Goal: Task Accomplishment & Management: Manage account settings

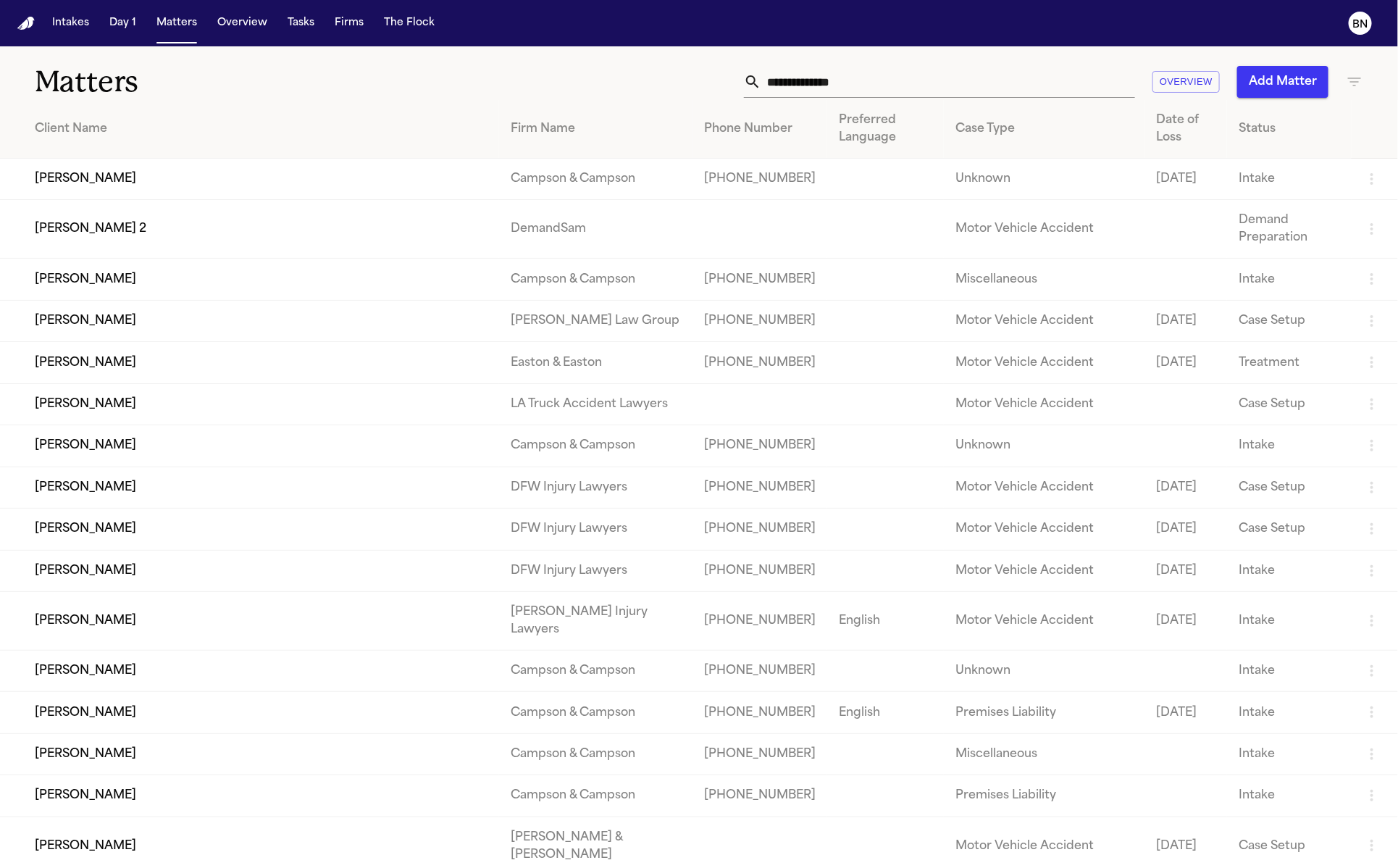
click at [878, 90] on input "text" at bounding box center [948, 81] width 374 height 32
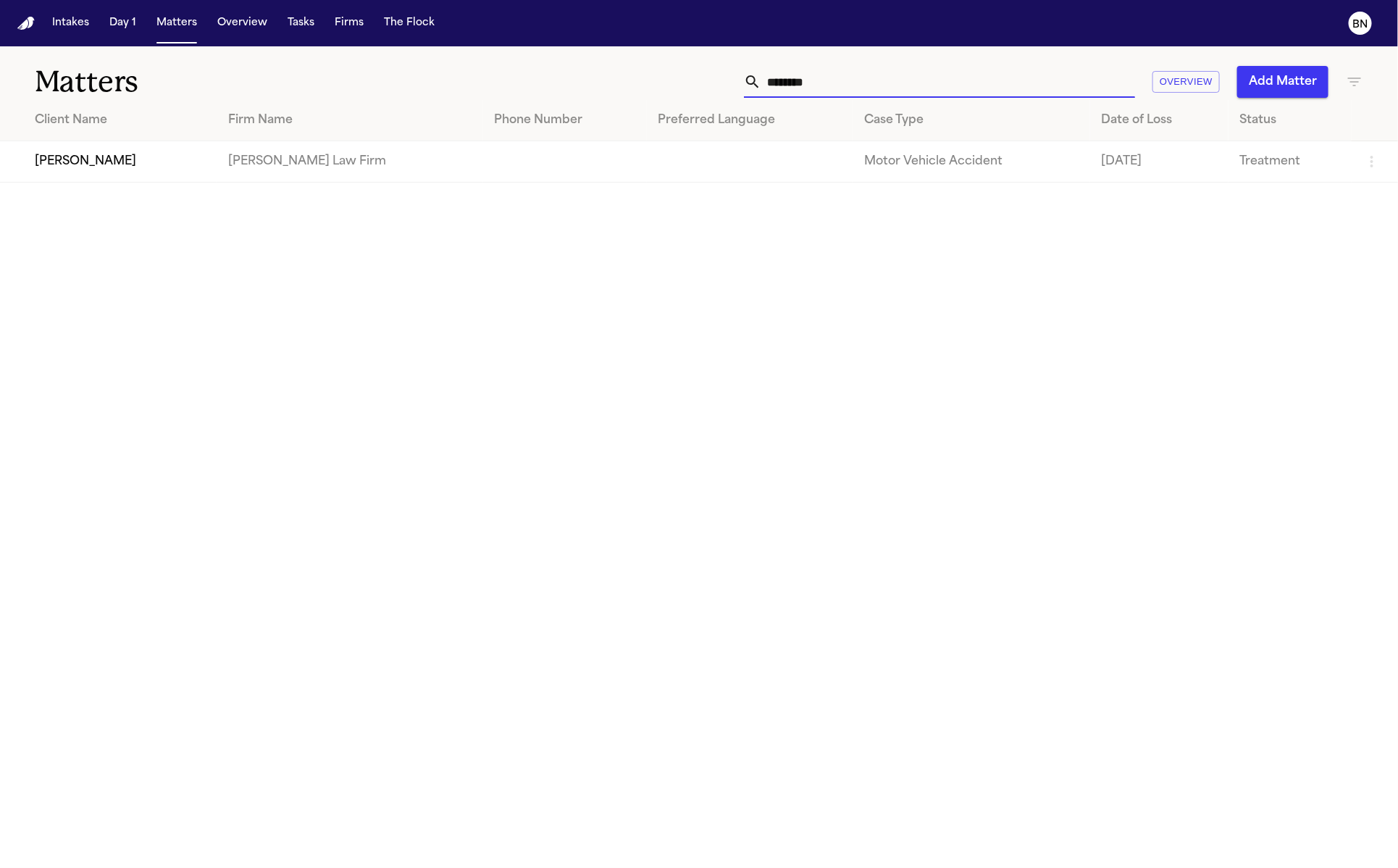
type input "********"
click at [89, 174] on td "[PERSON_NAME]" at bounding box center [109, 161] width 217 height 41
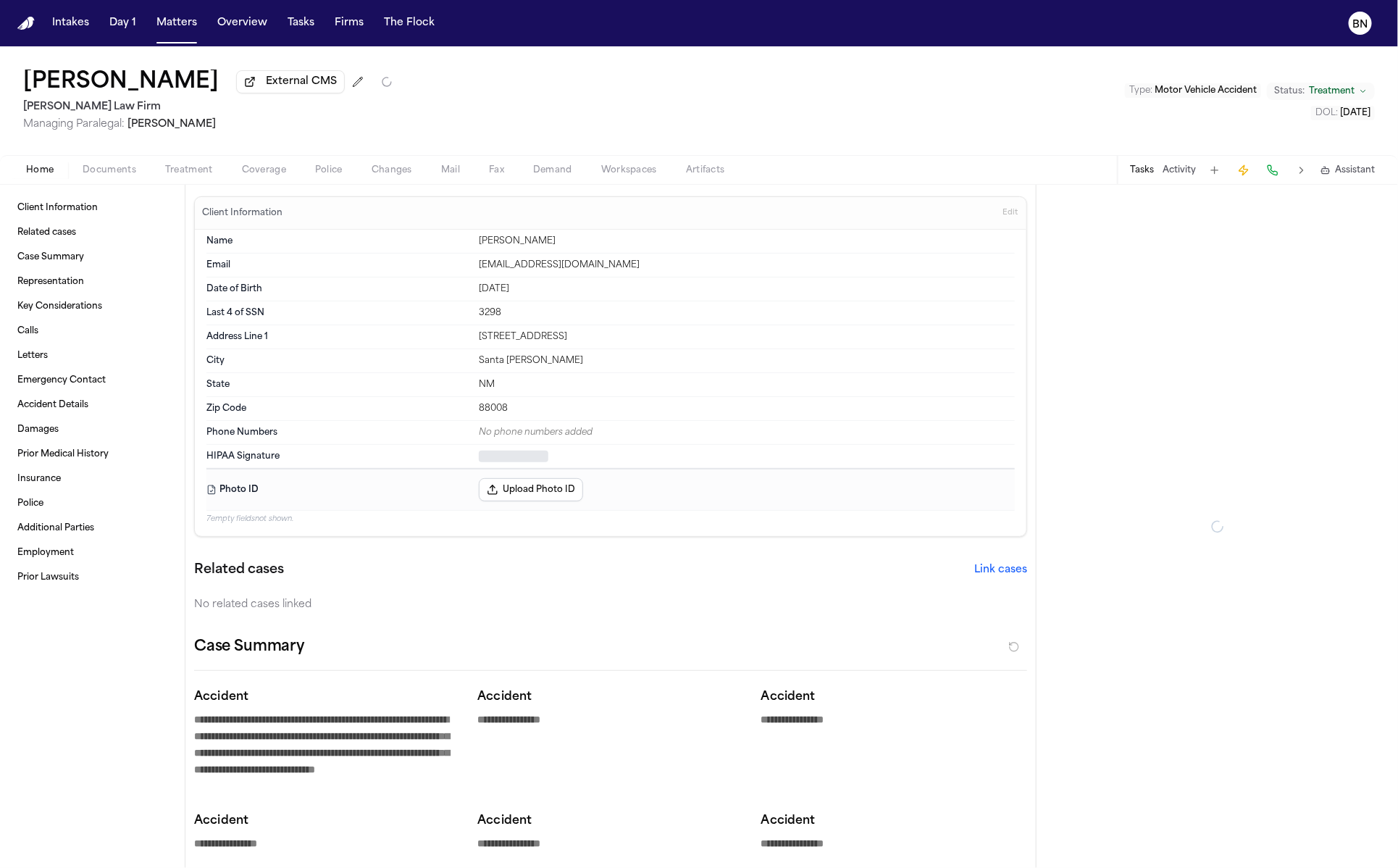
type textarea "*"
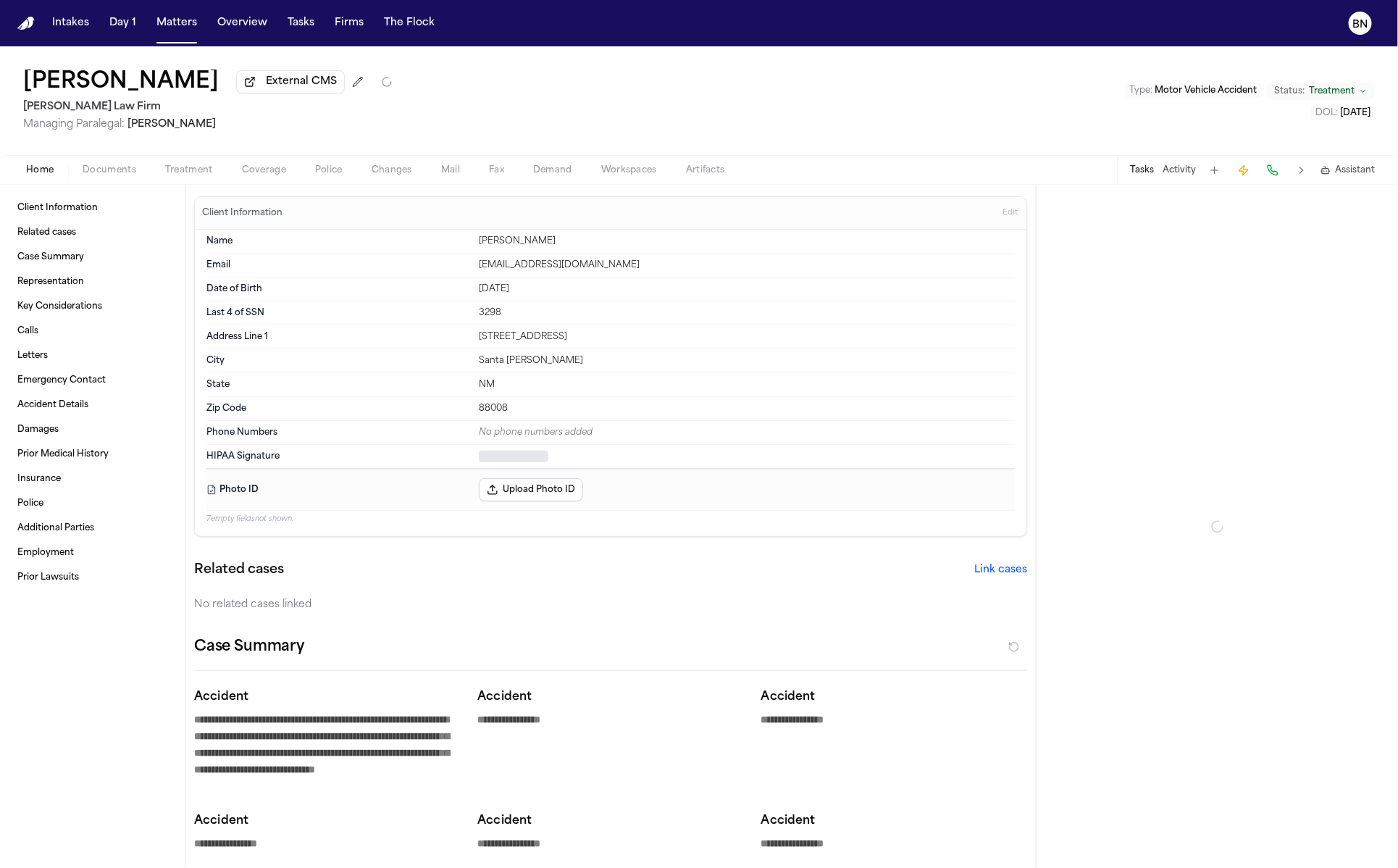
type textarea "*"
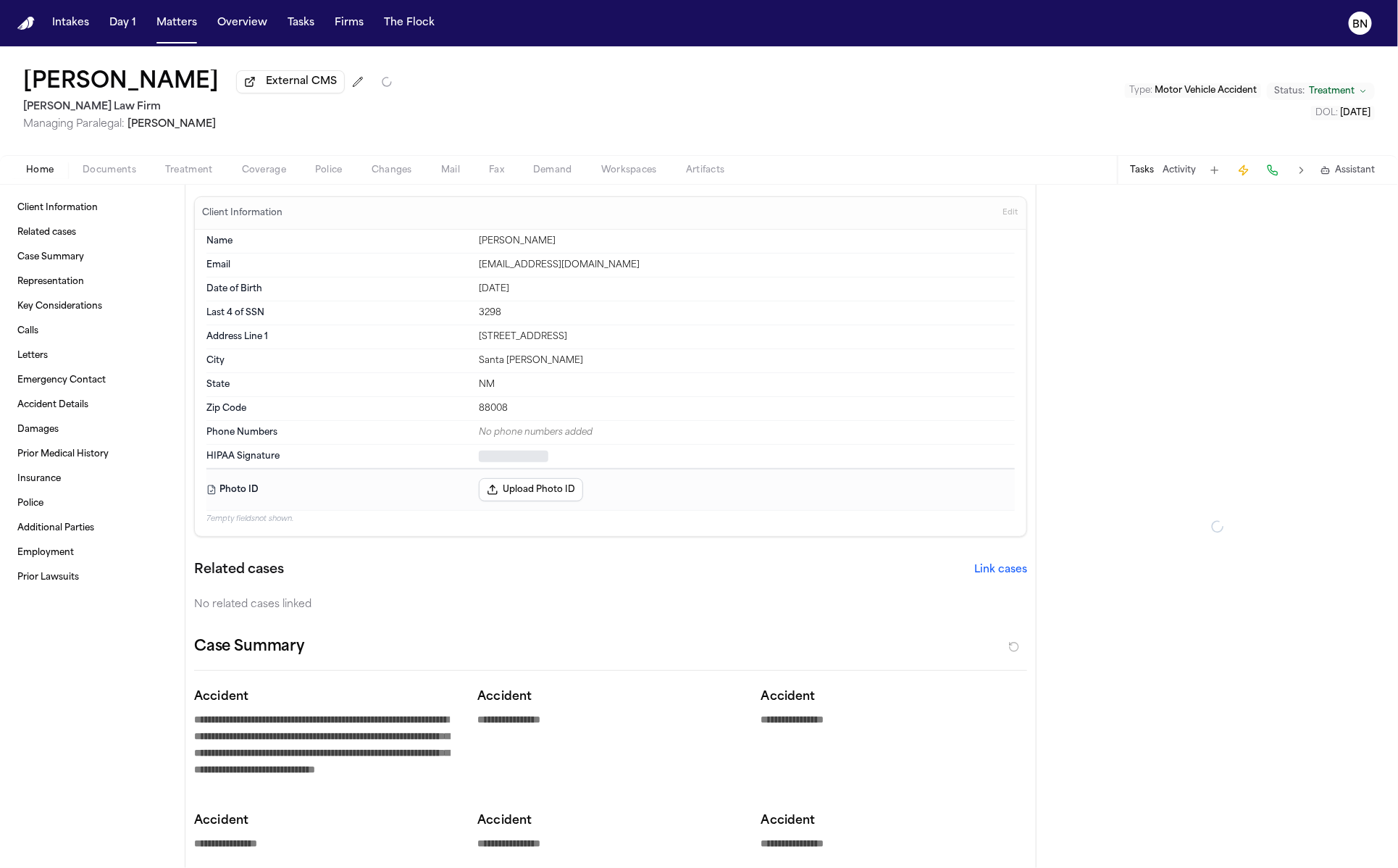
type textarea "*"
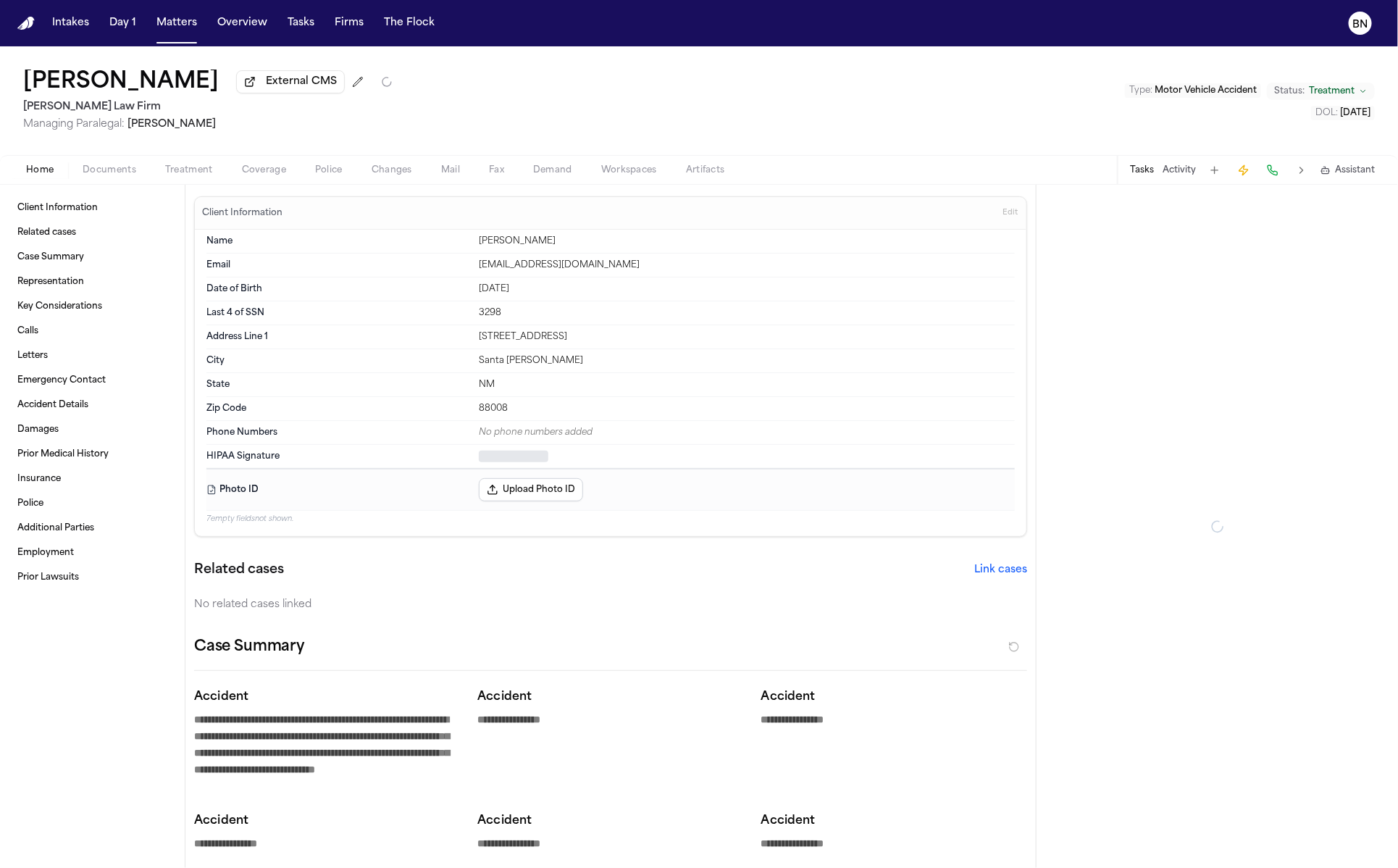
type textarea "*"
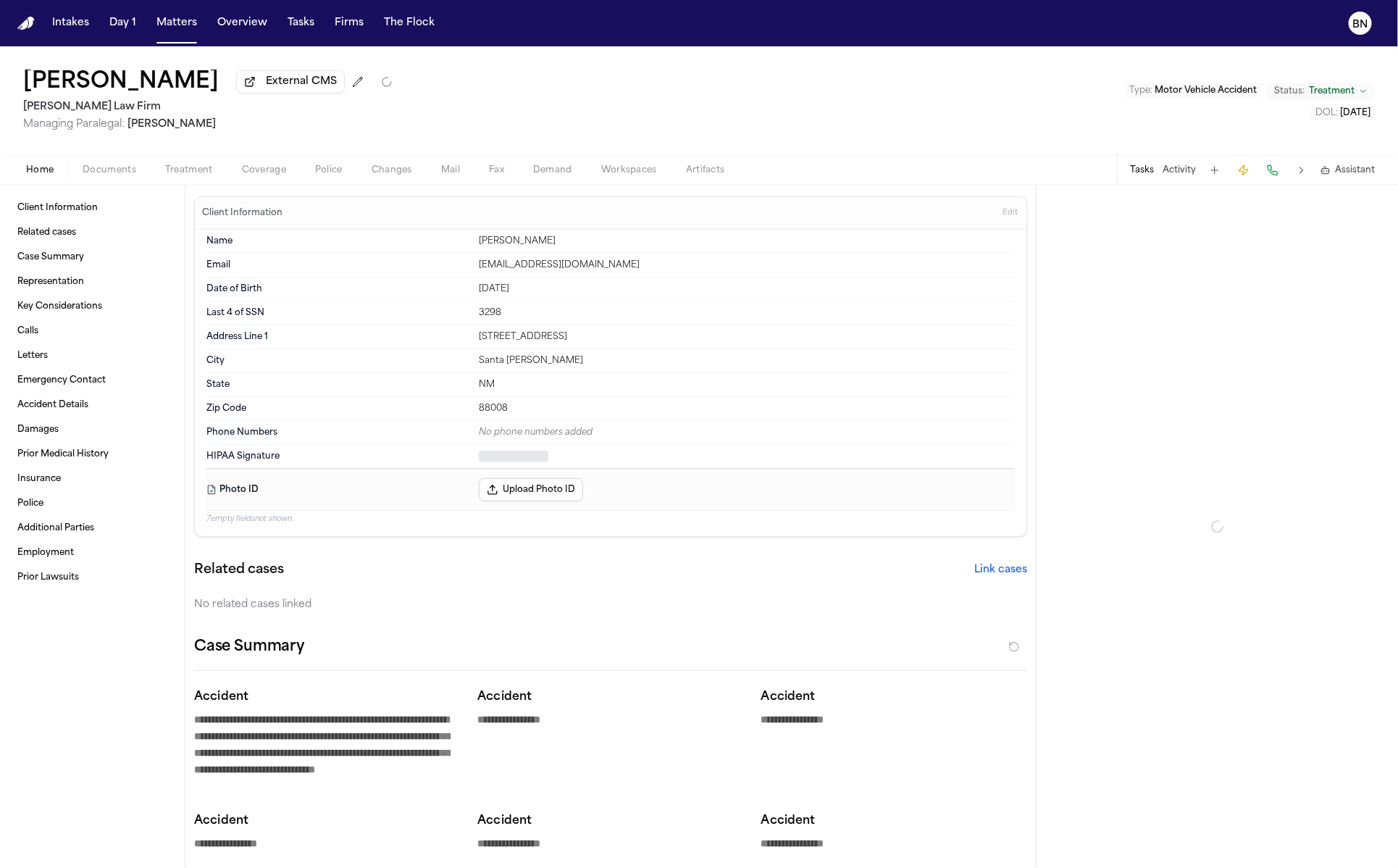
type textarea "*"
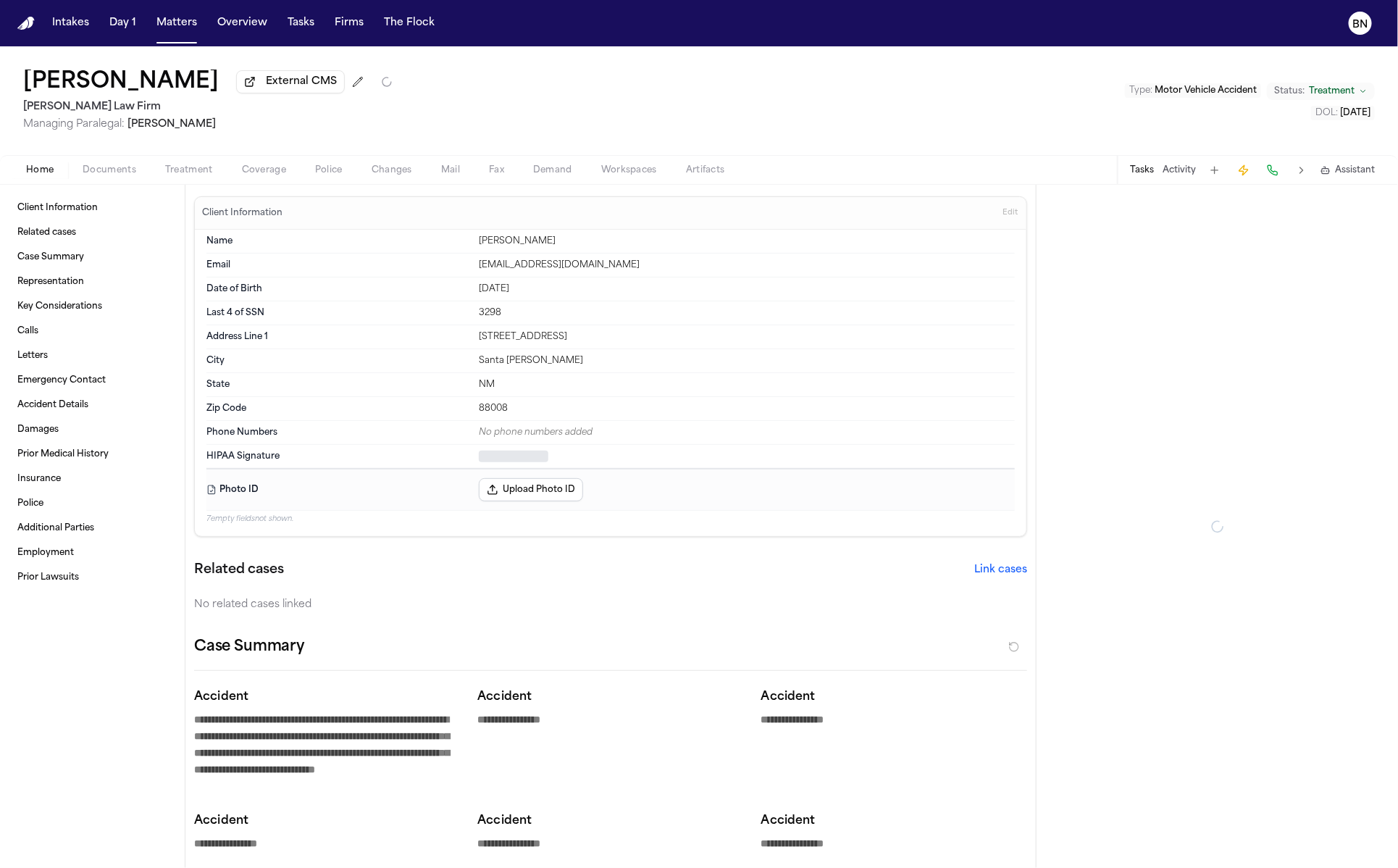
type textarea "*"
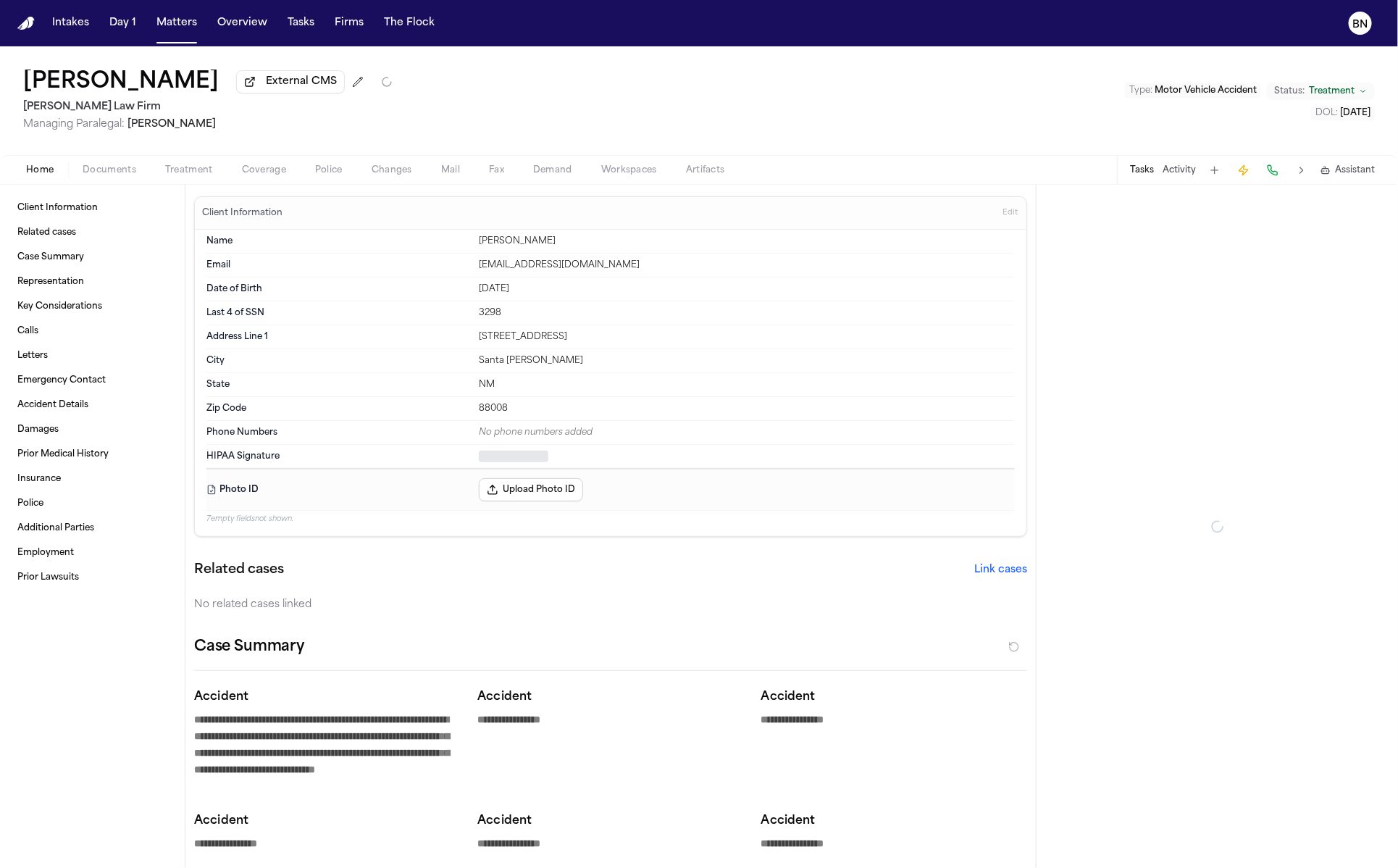
type textarea "*"
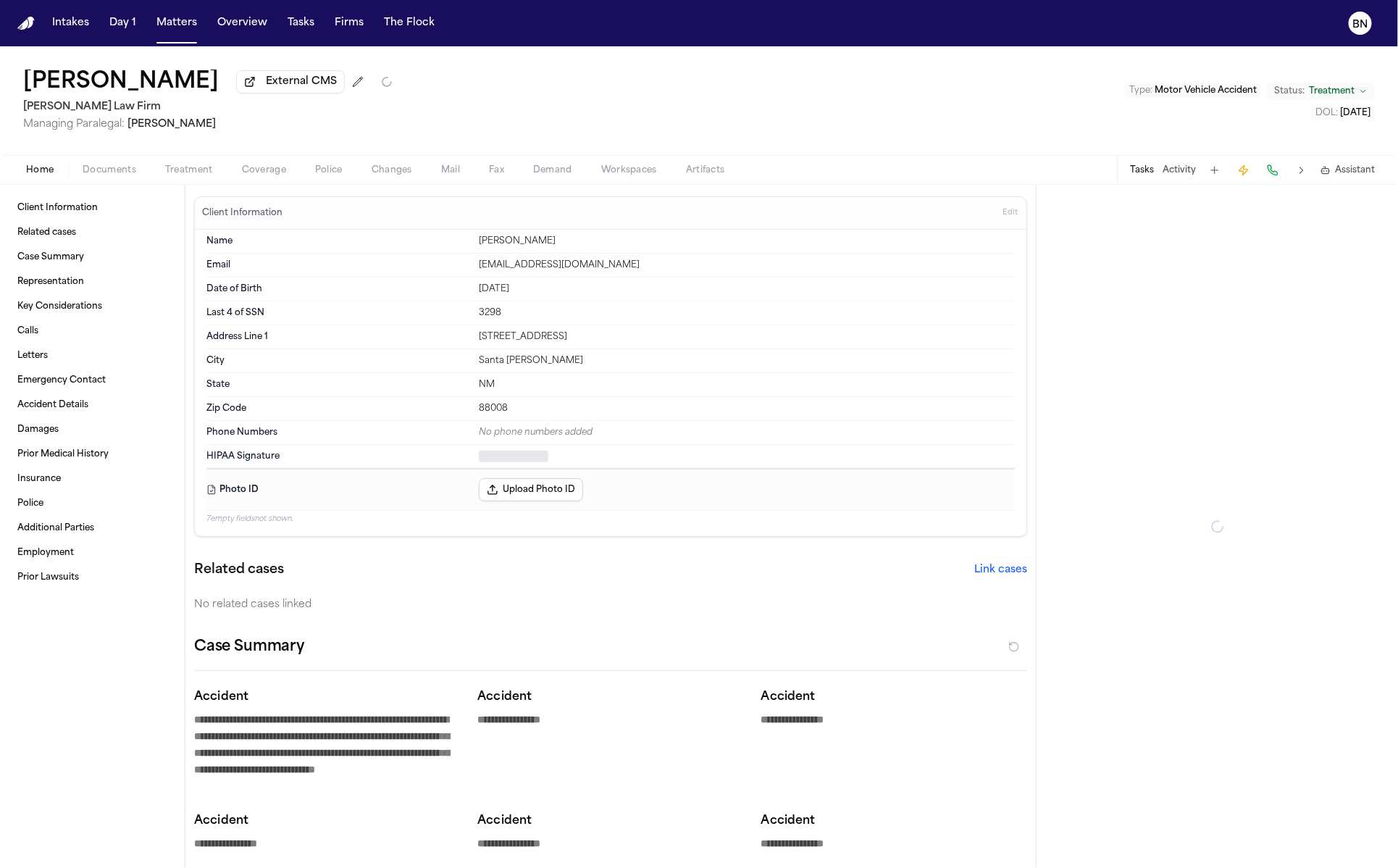
type textarea "*"
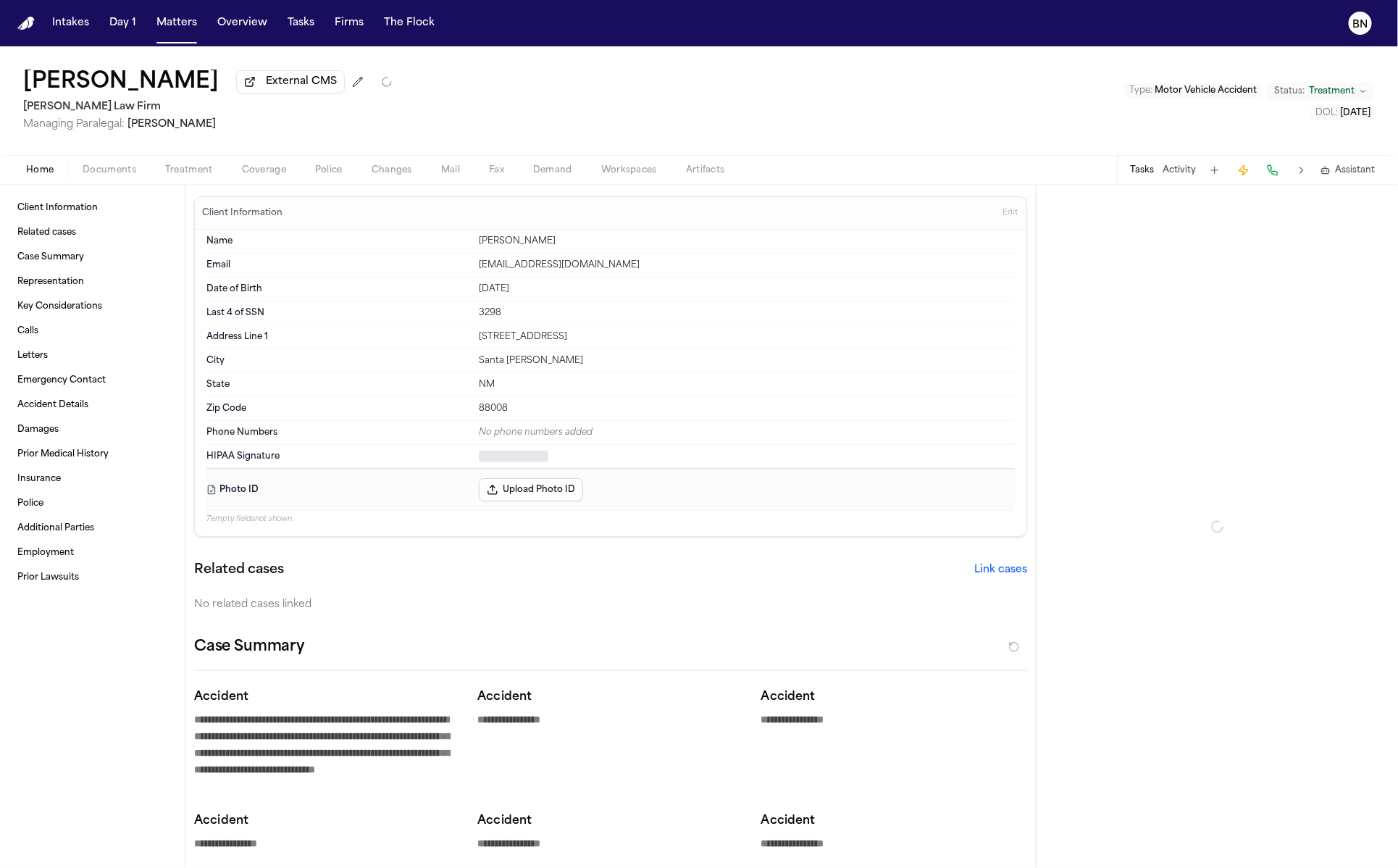
type textarea "*"
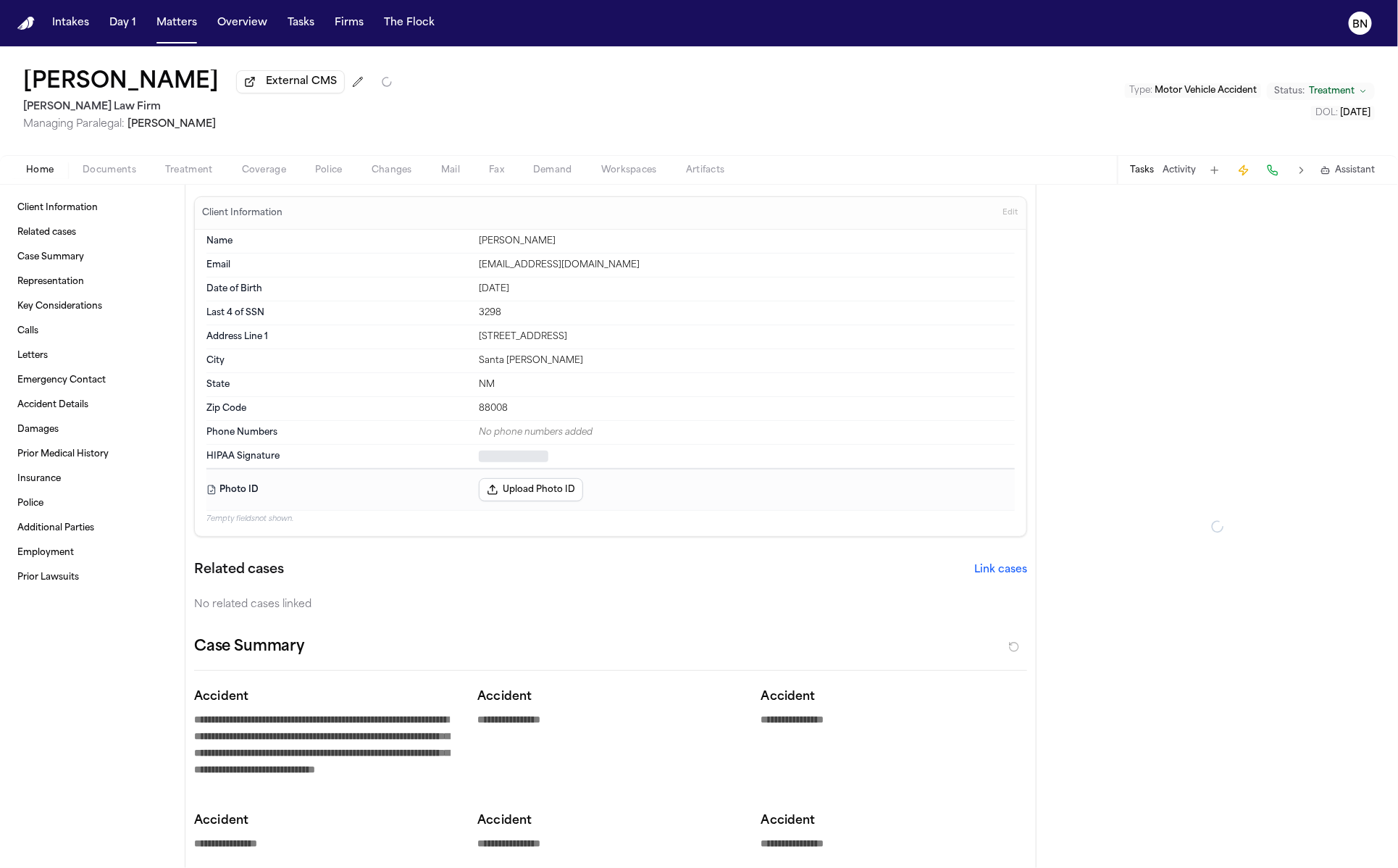
type textarea "*"
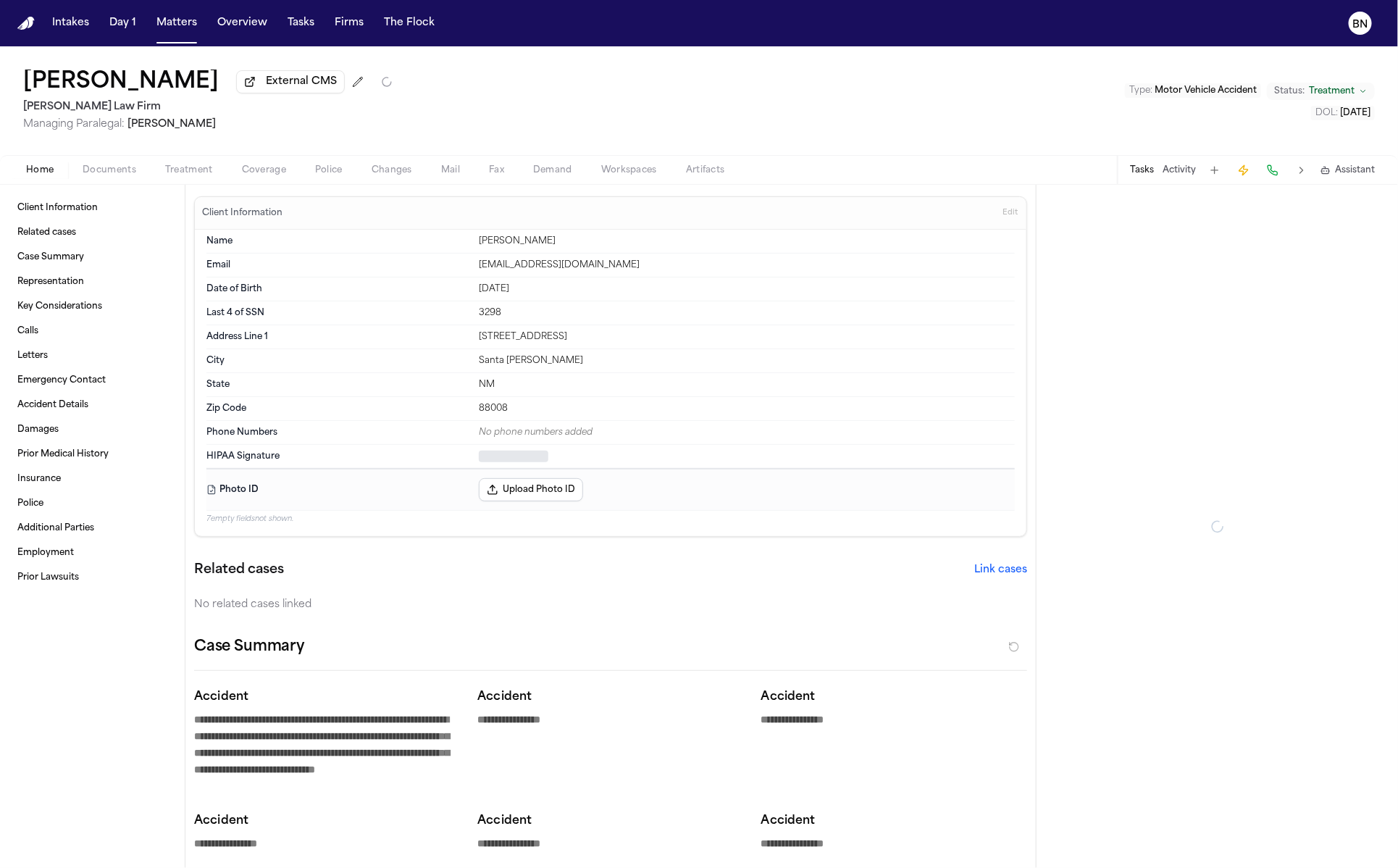
type textarea "*"
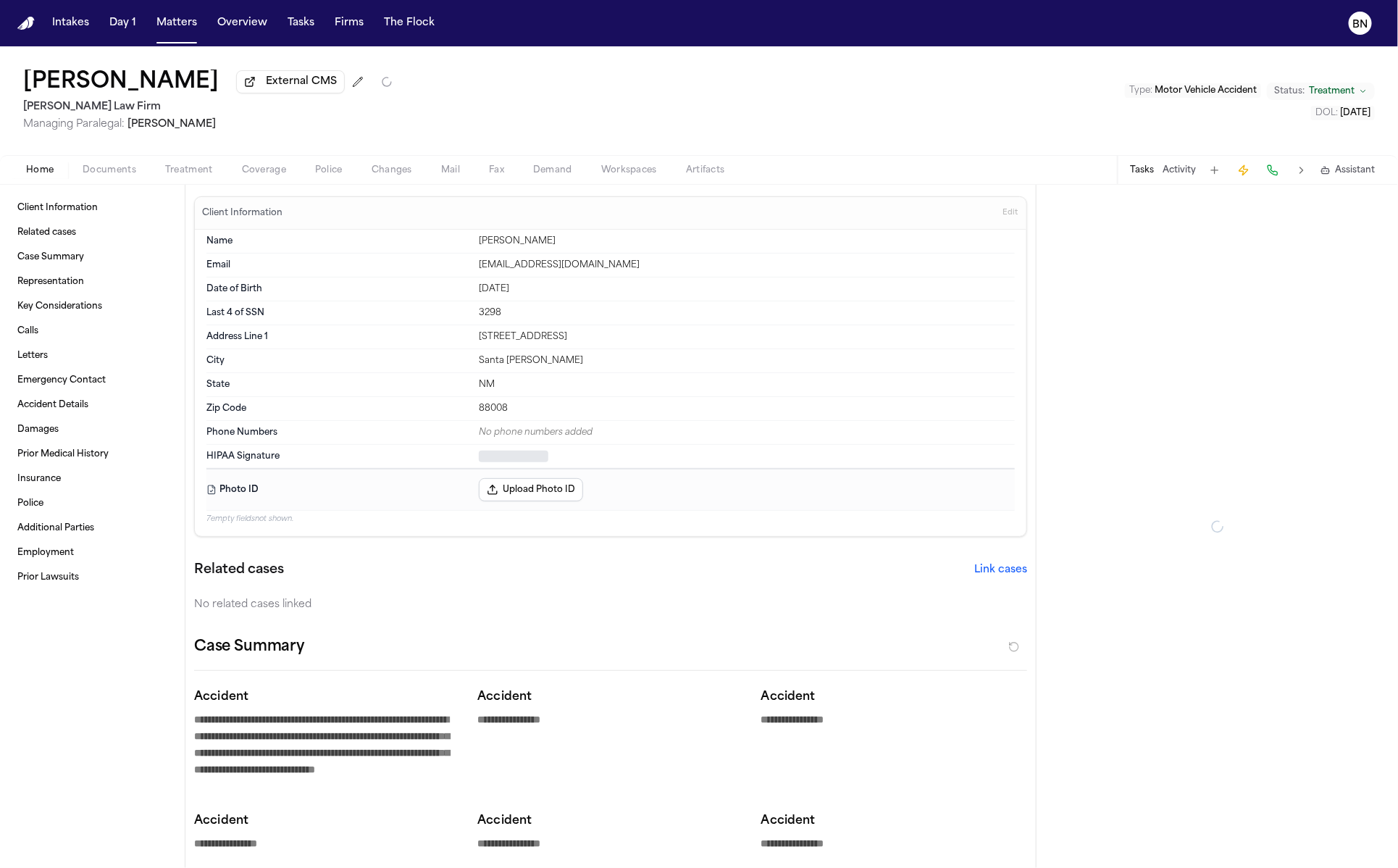
type textarea "*"
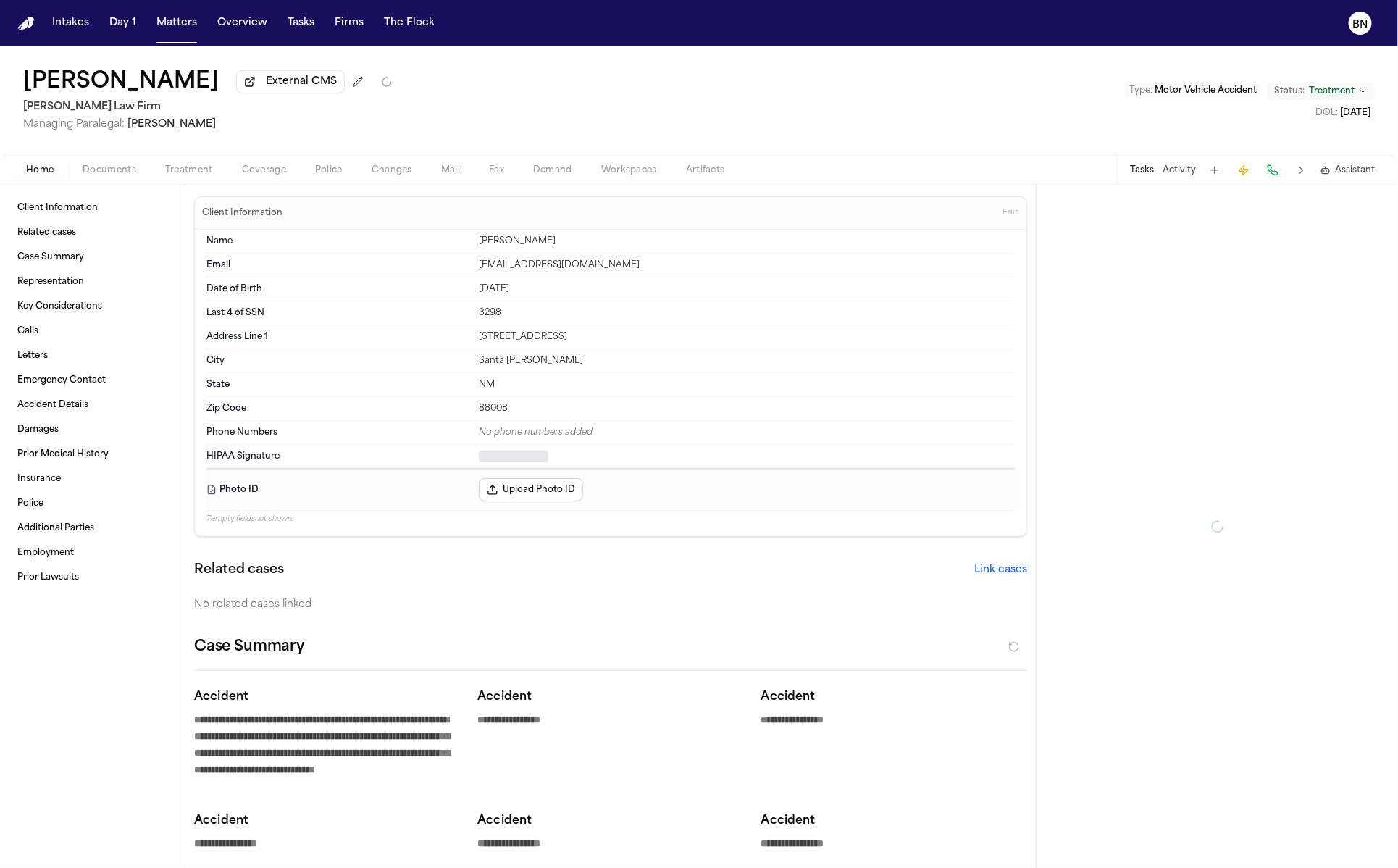
type textarea "*"
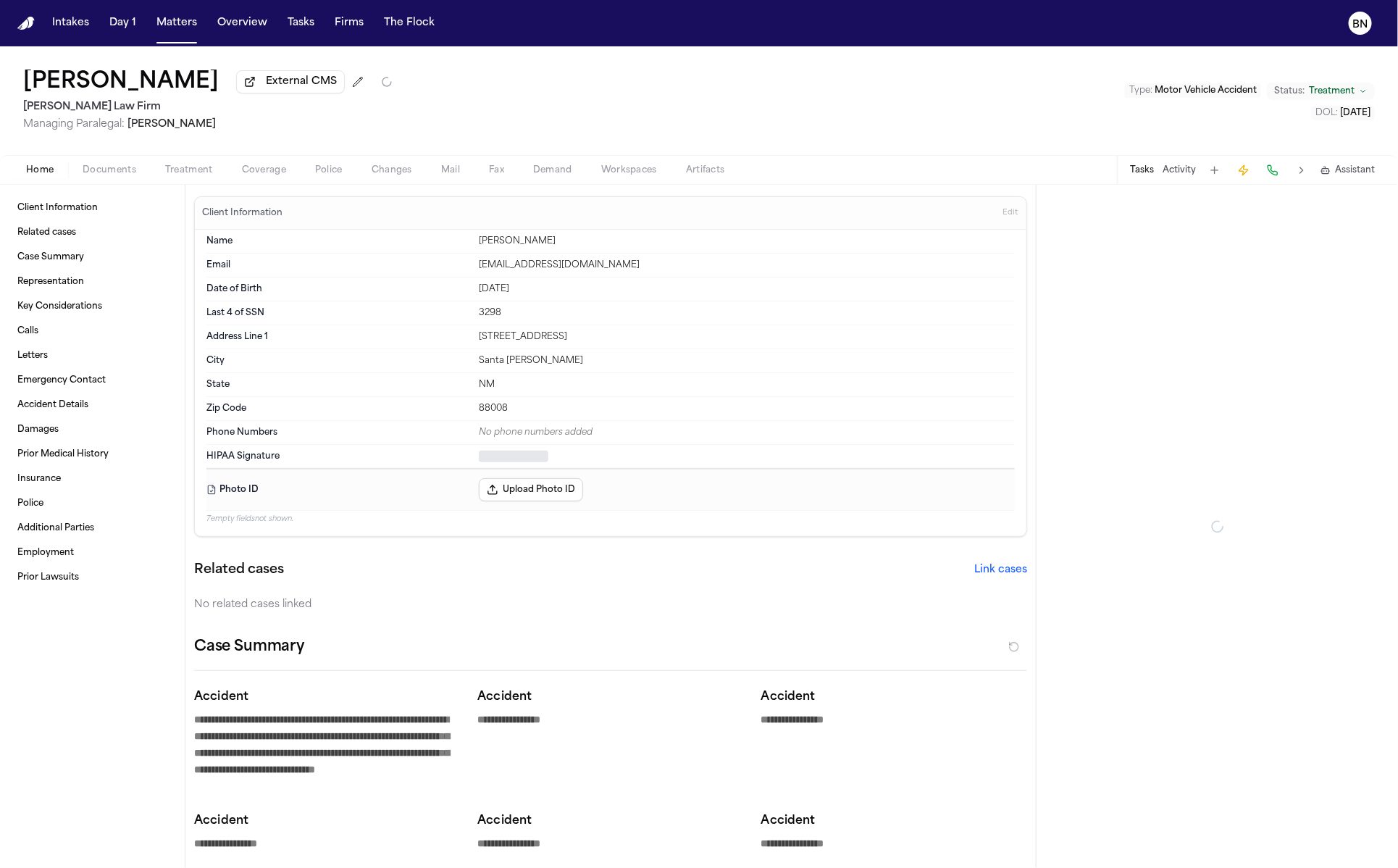
type textarea "*"
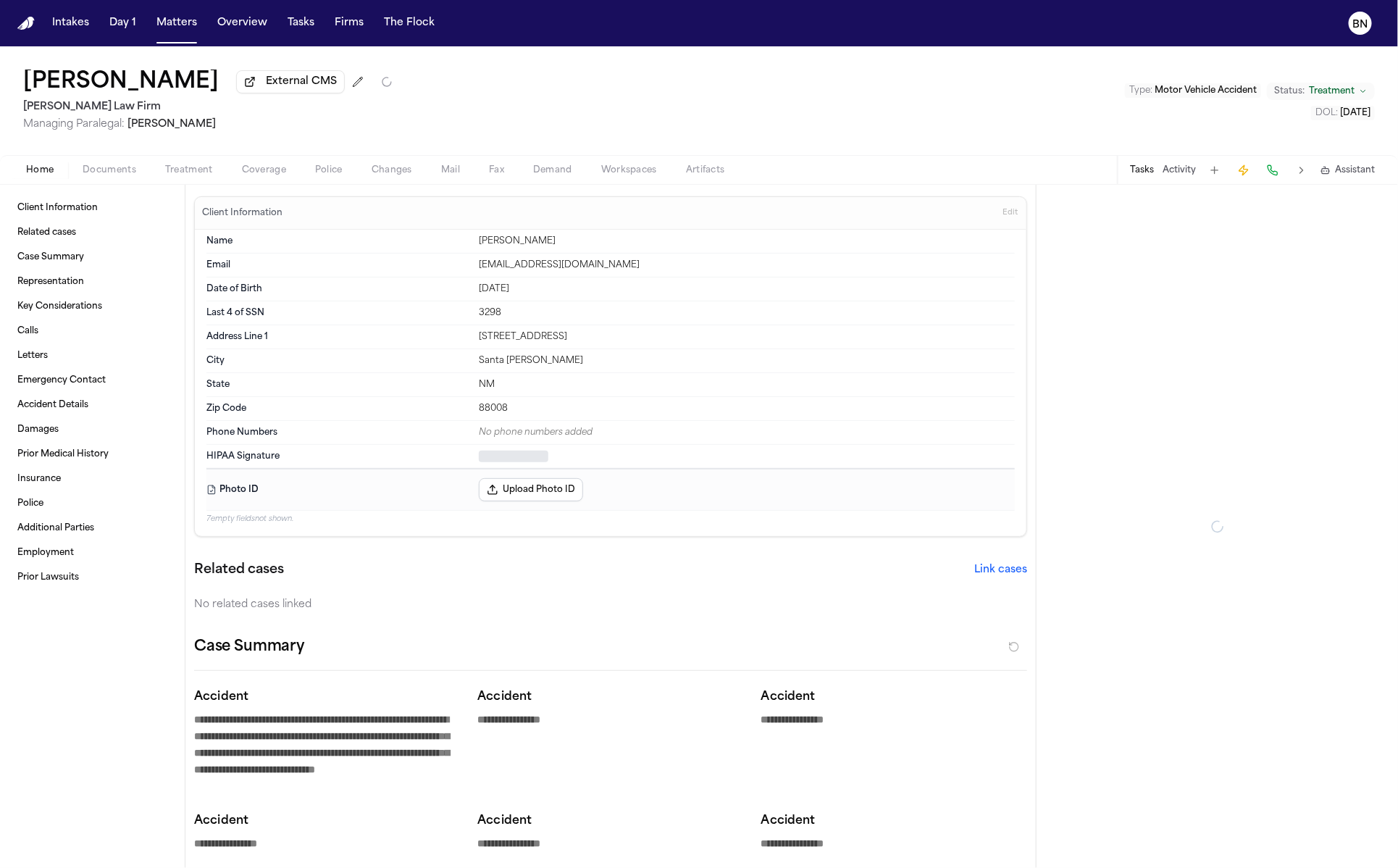
type textarea "*"
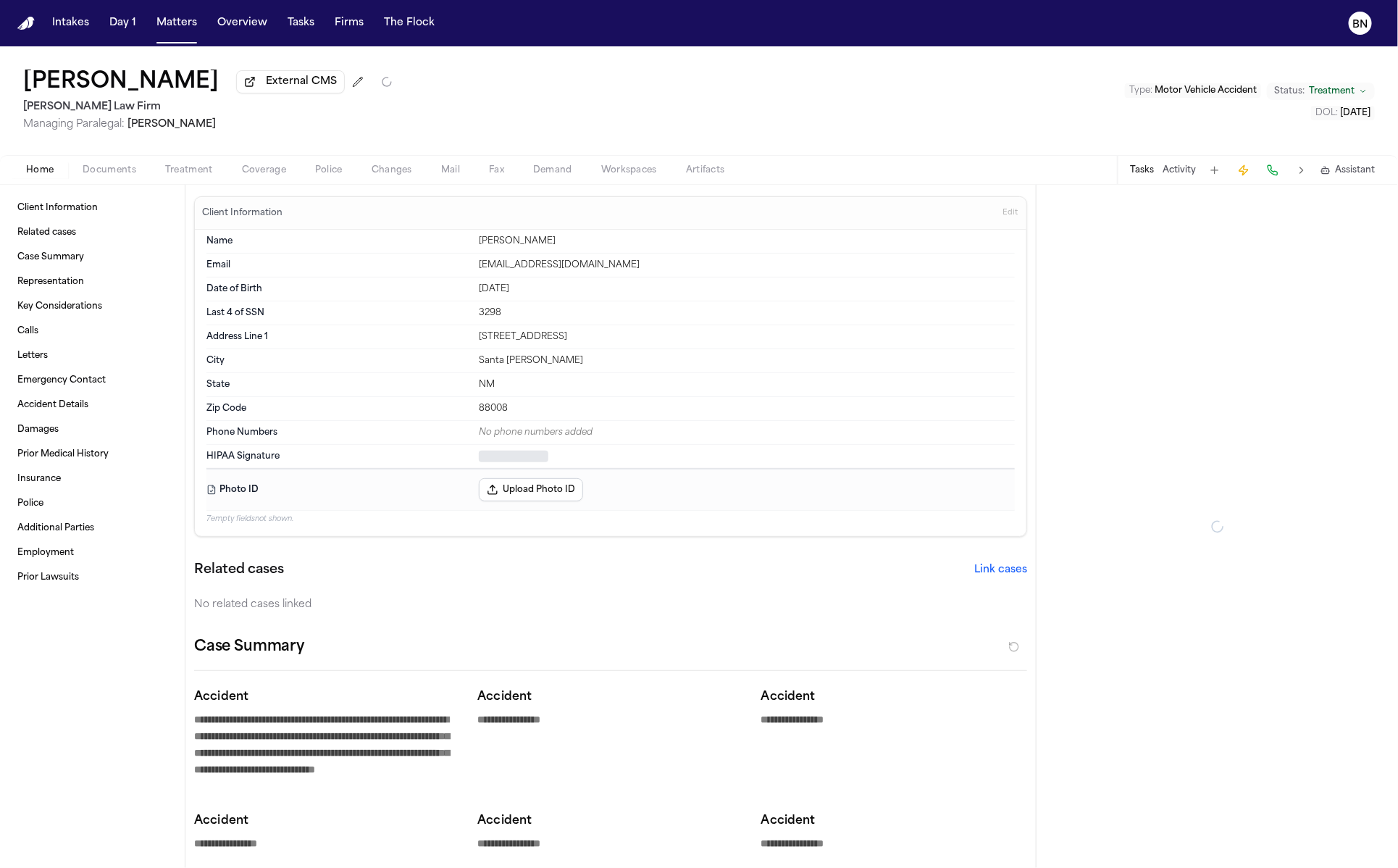
type textarea "*"
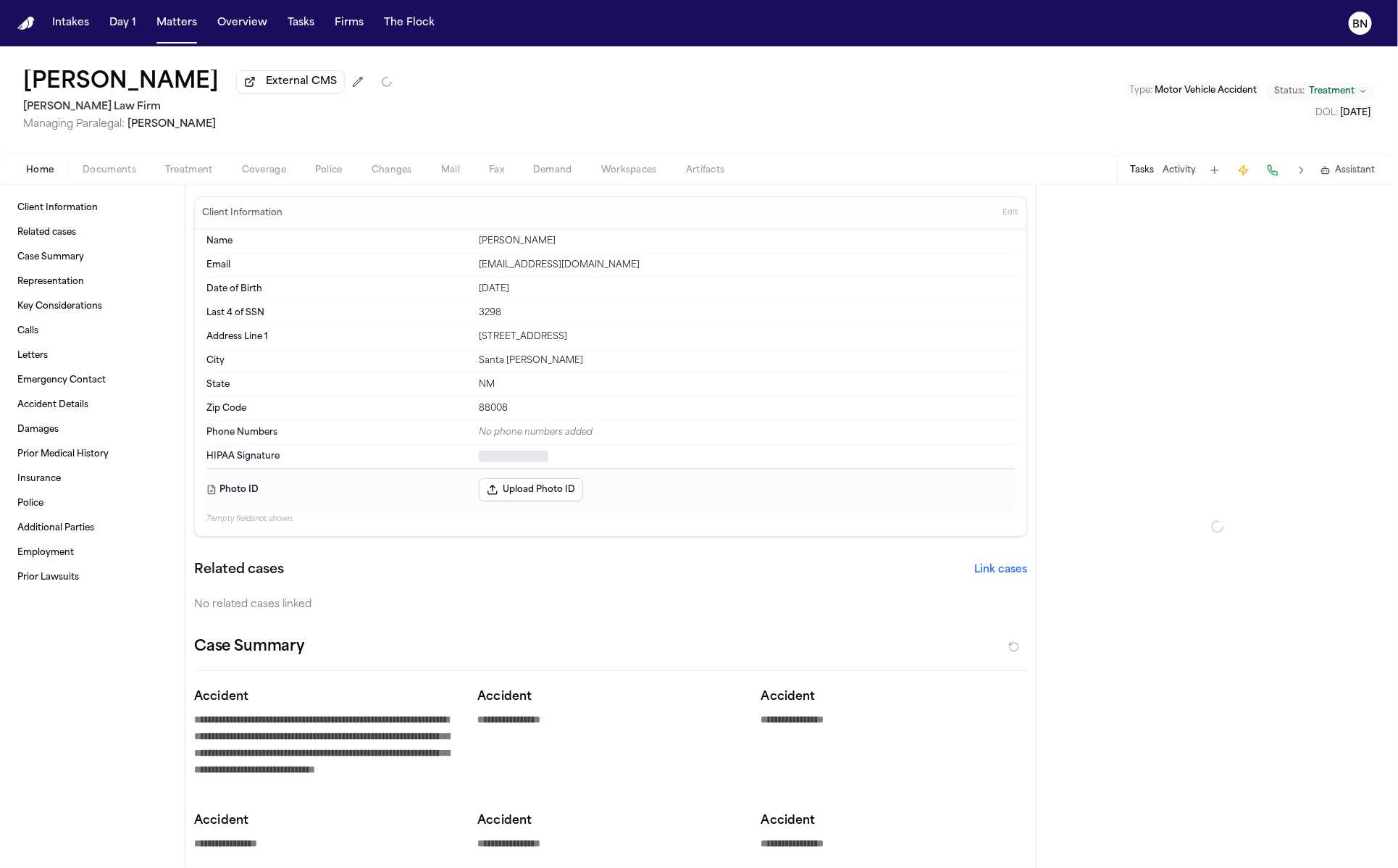
type textarea "*"
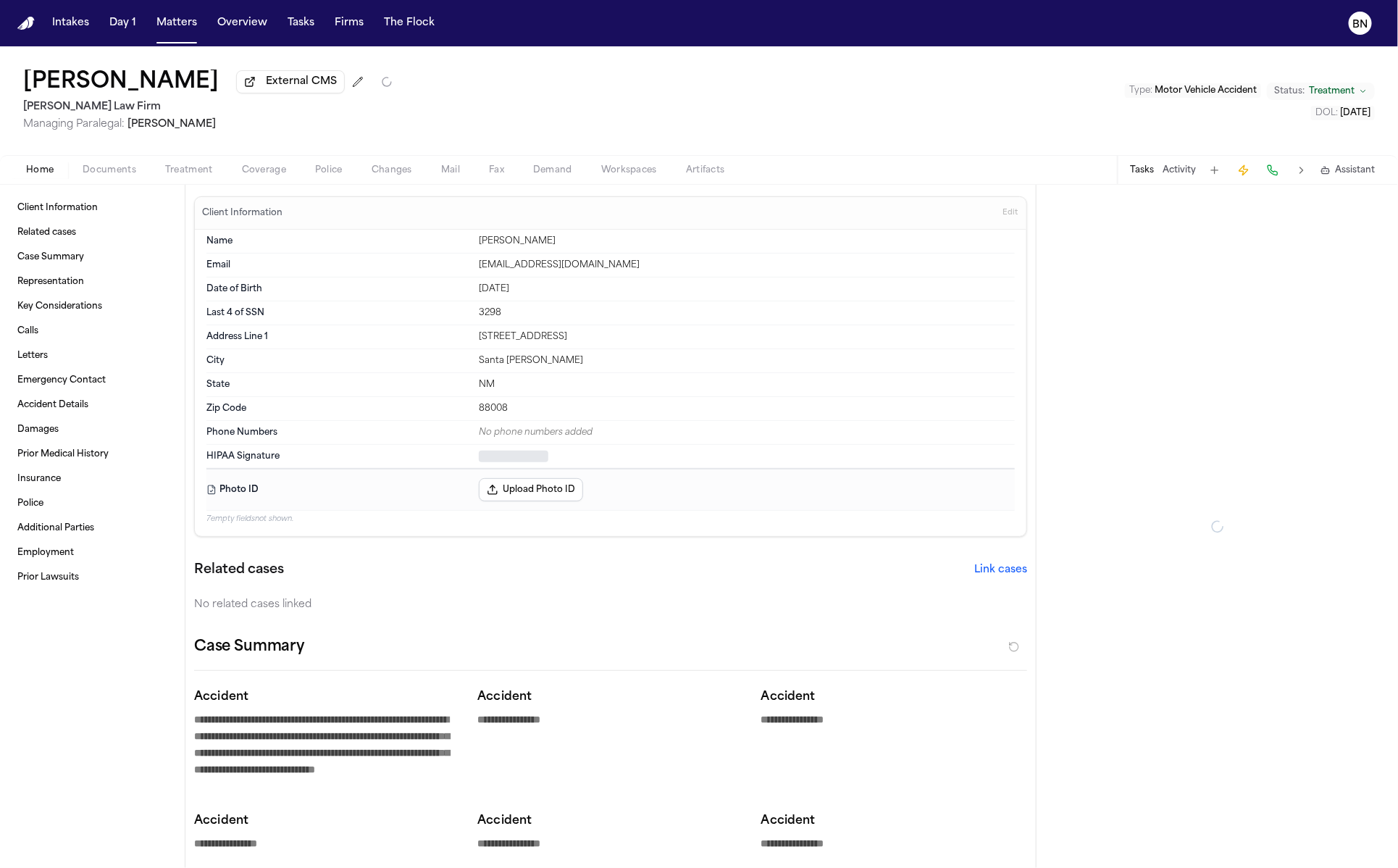
type textarea "*"
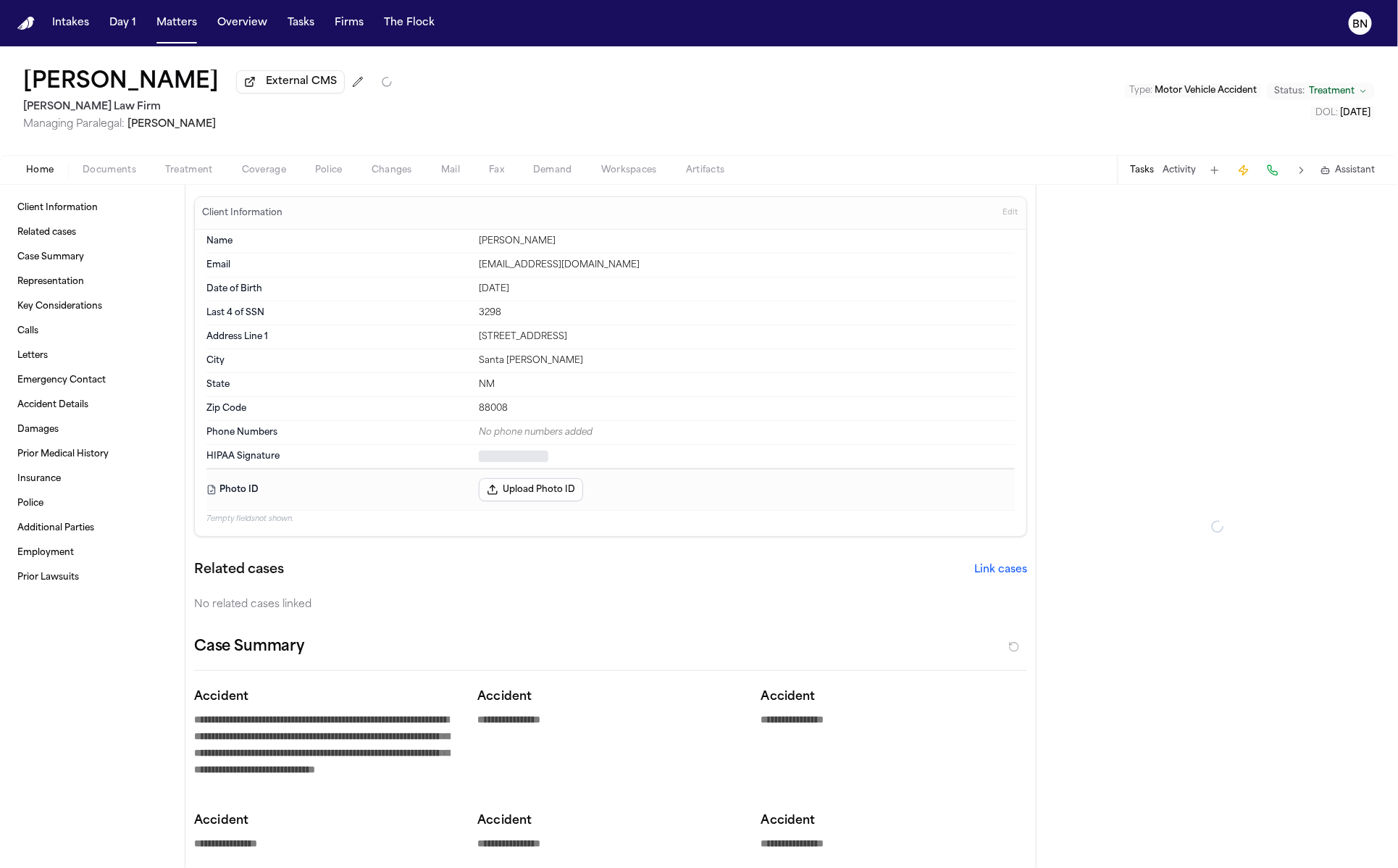
type textarea "*"
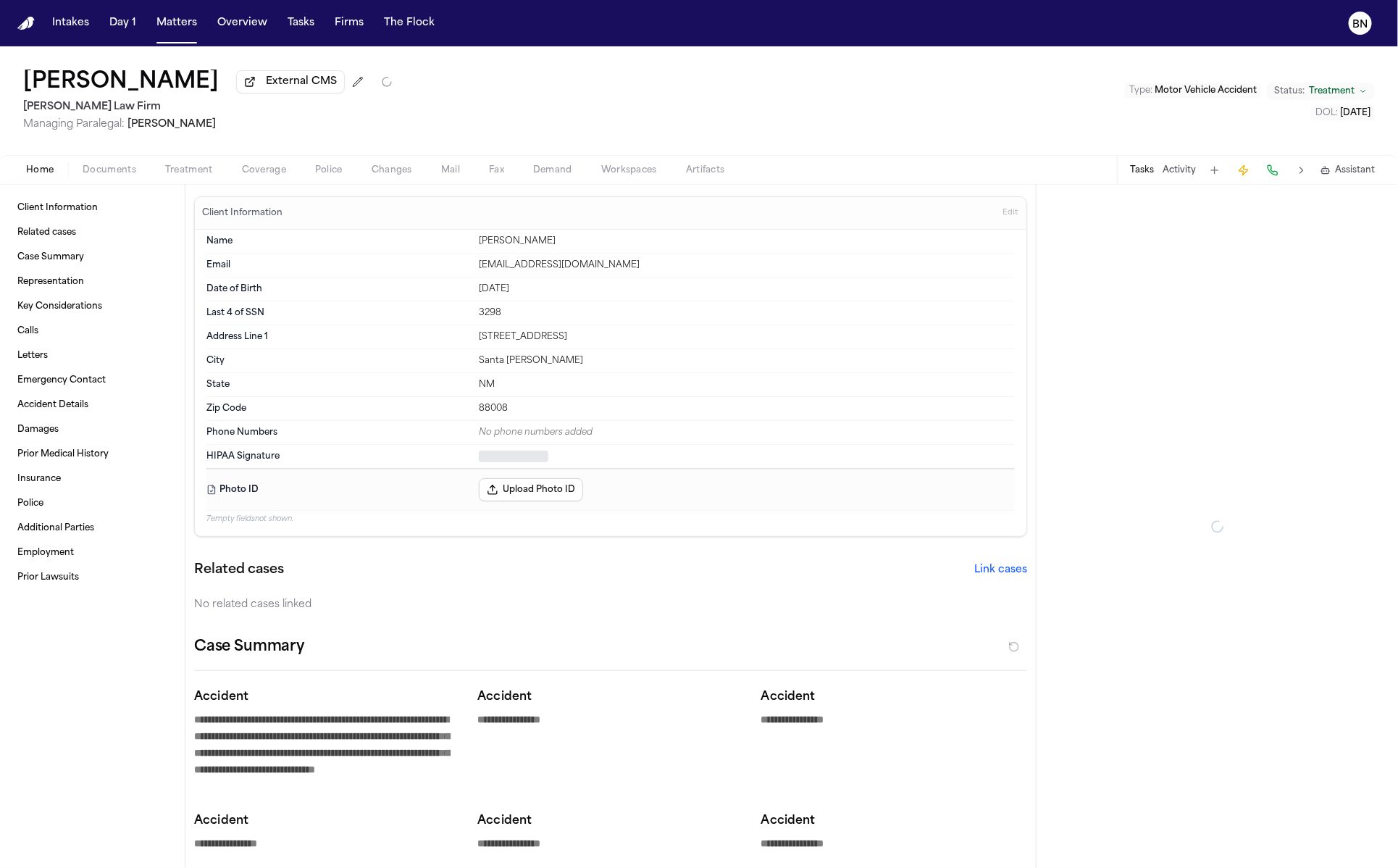
type textarea "*"
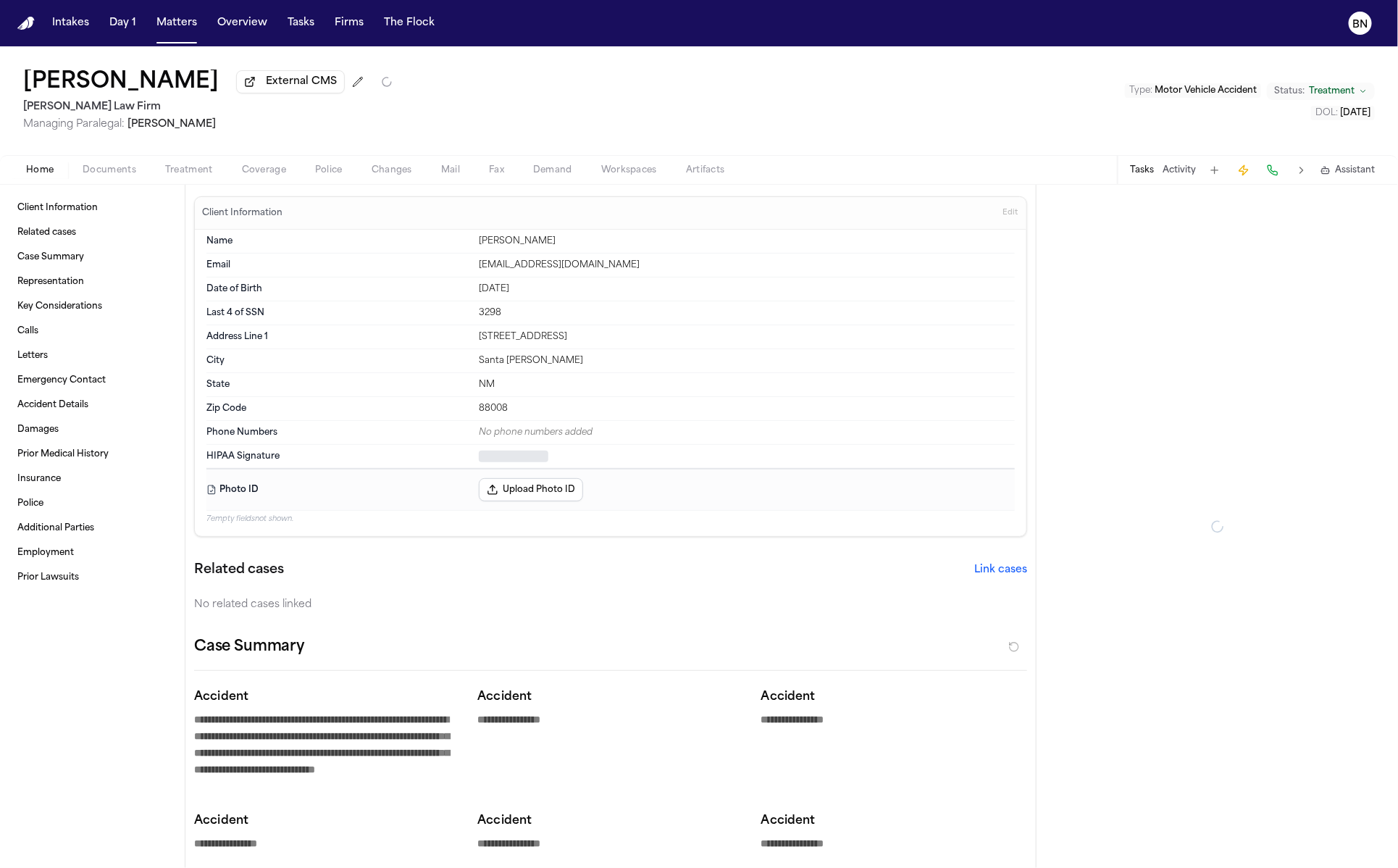
type textarea "*"
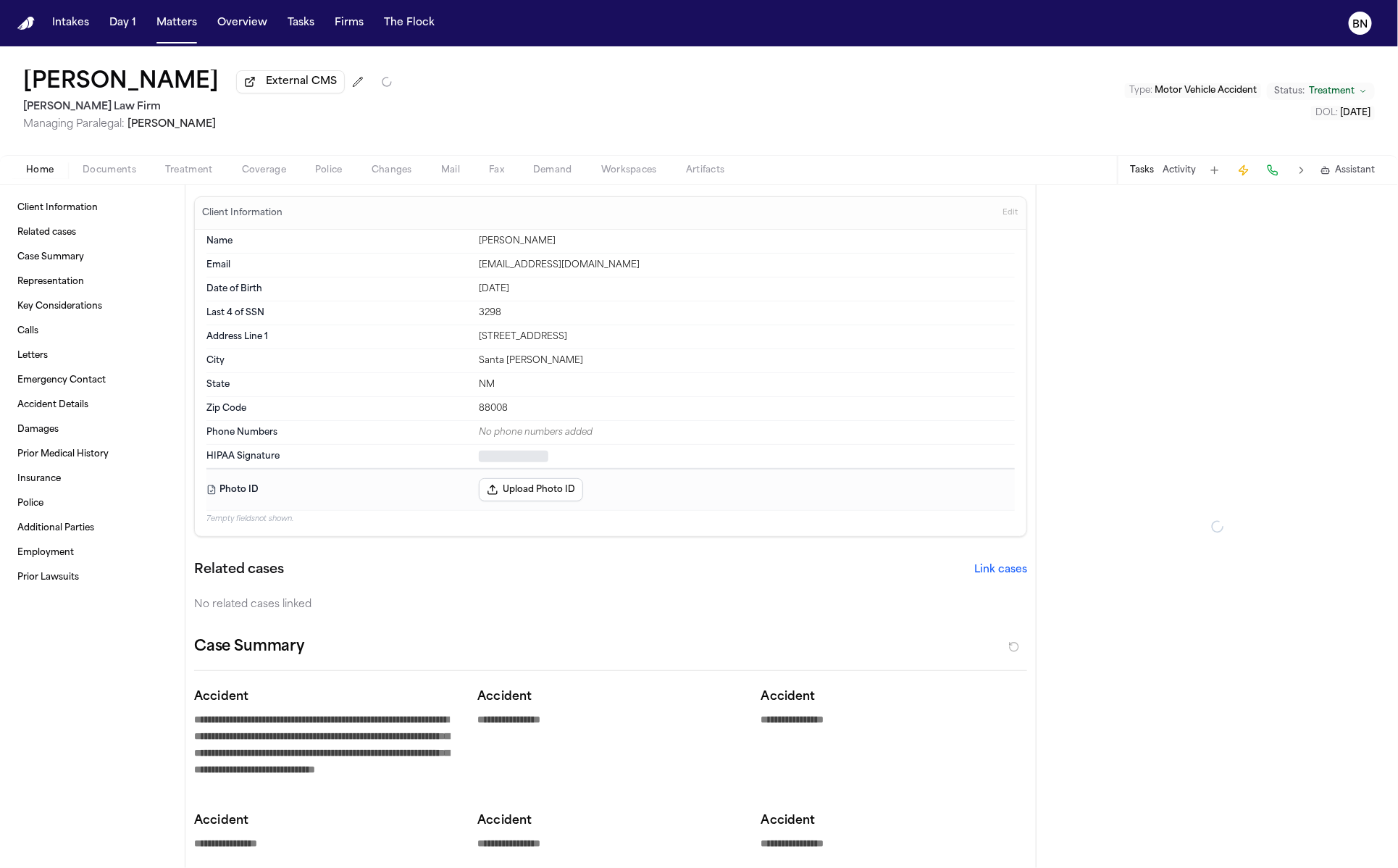
type textarea "*"
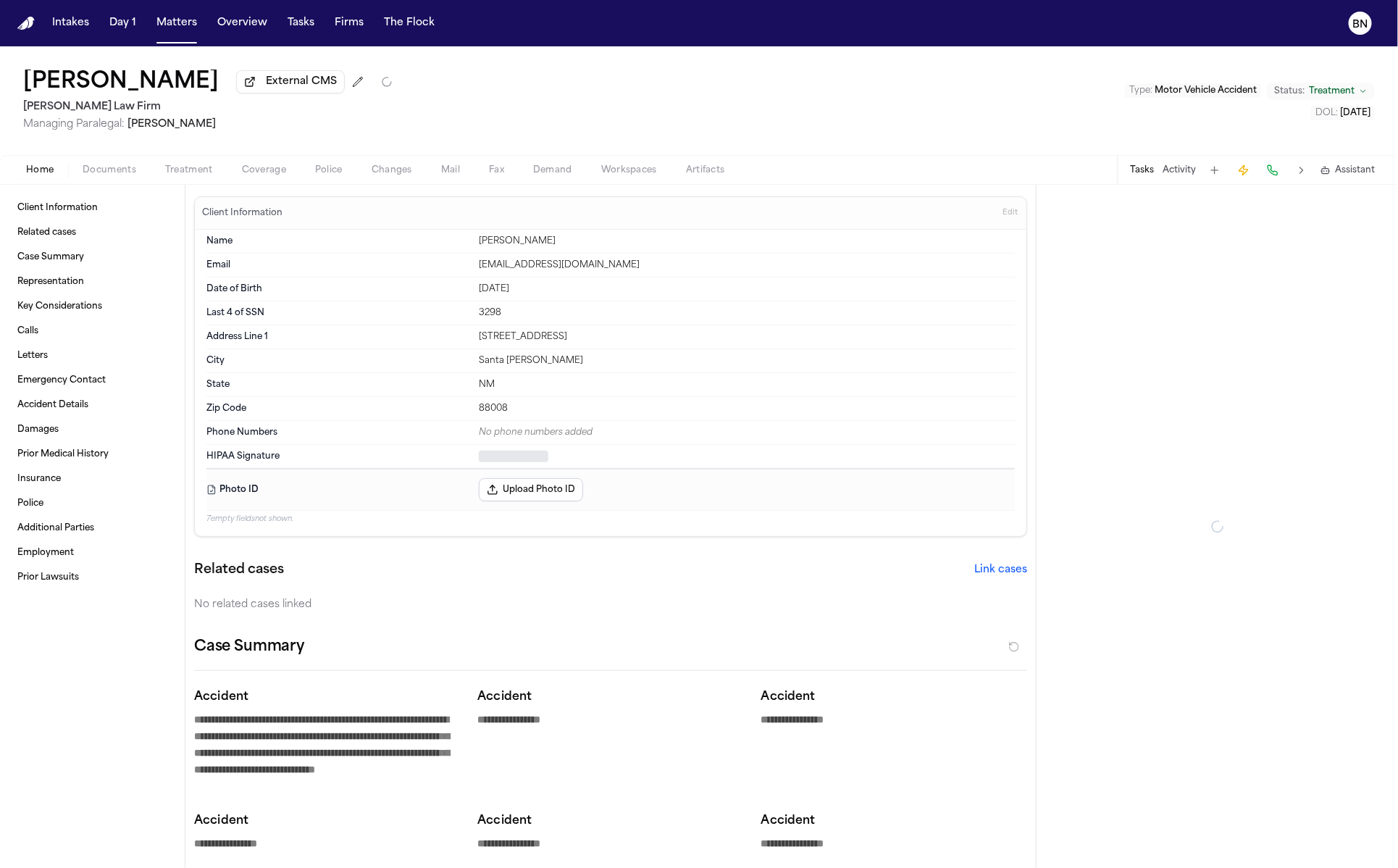
type textarea "*"
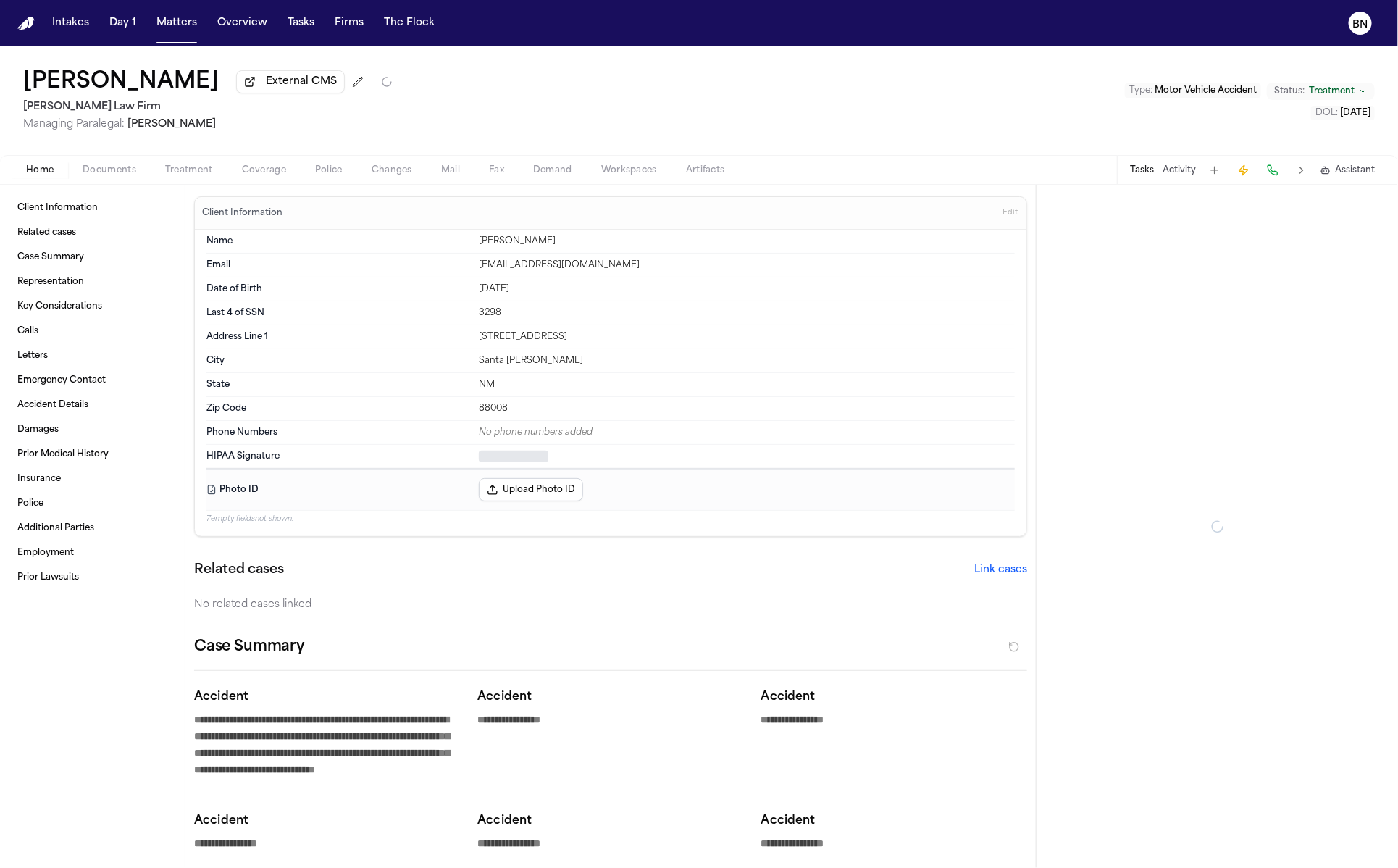
type textarea "*"
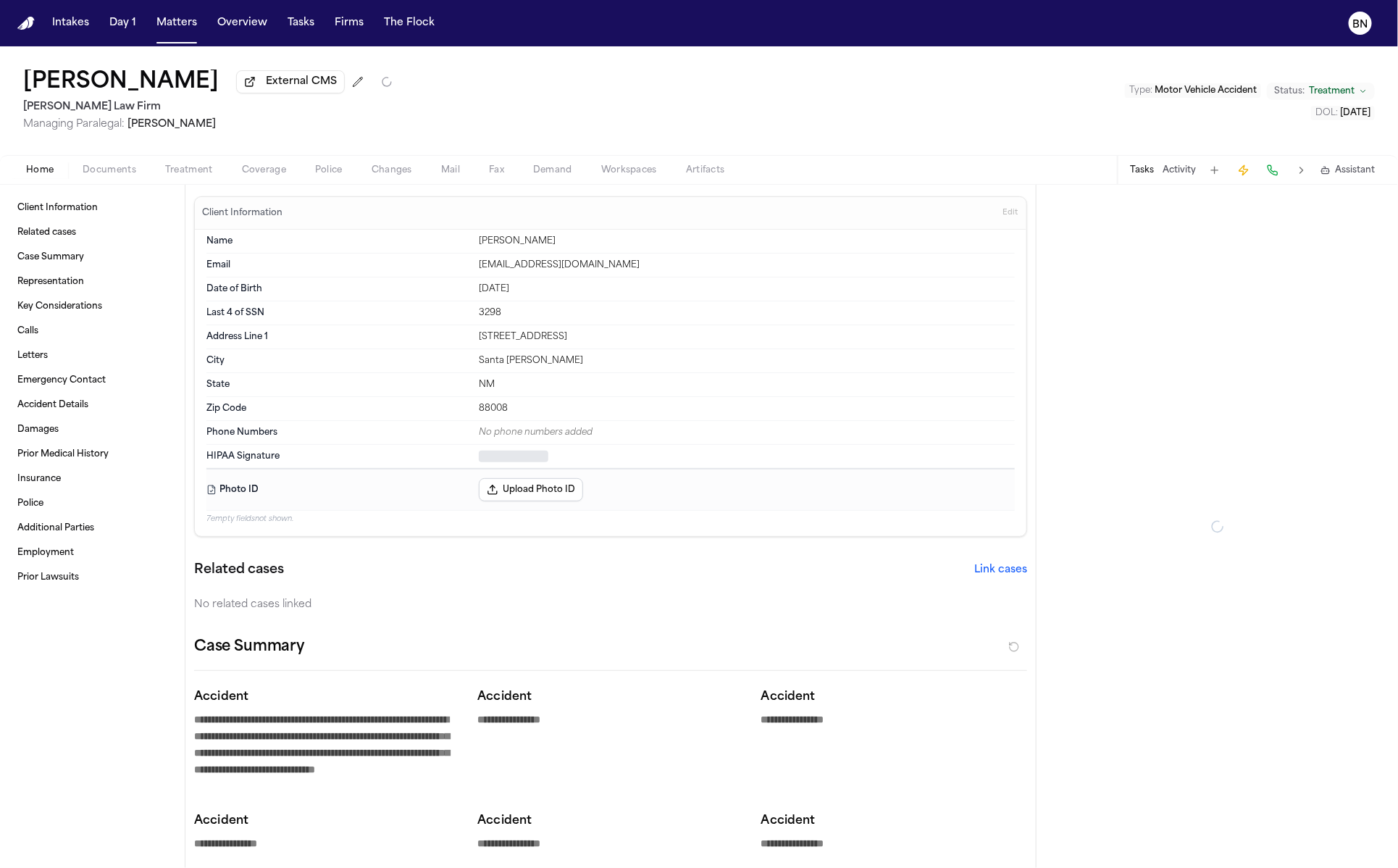
type textarea "*"
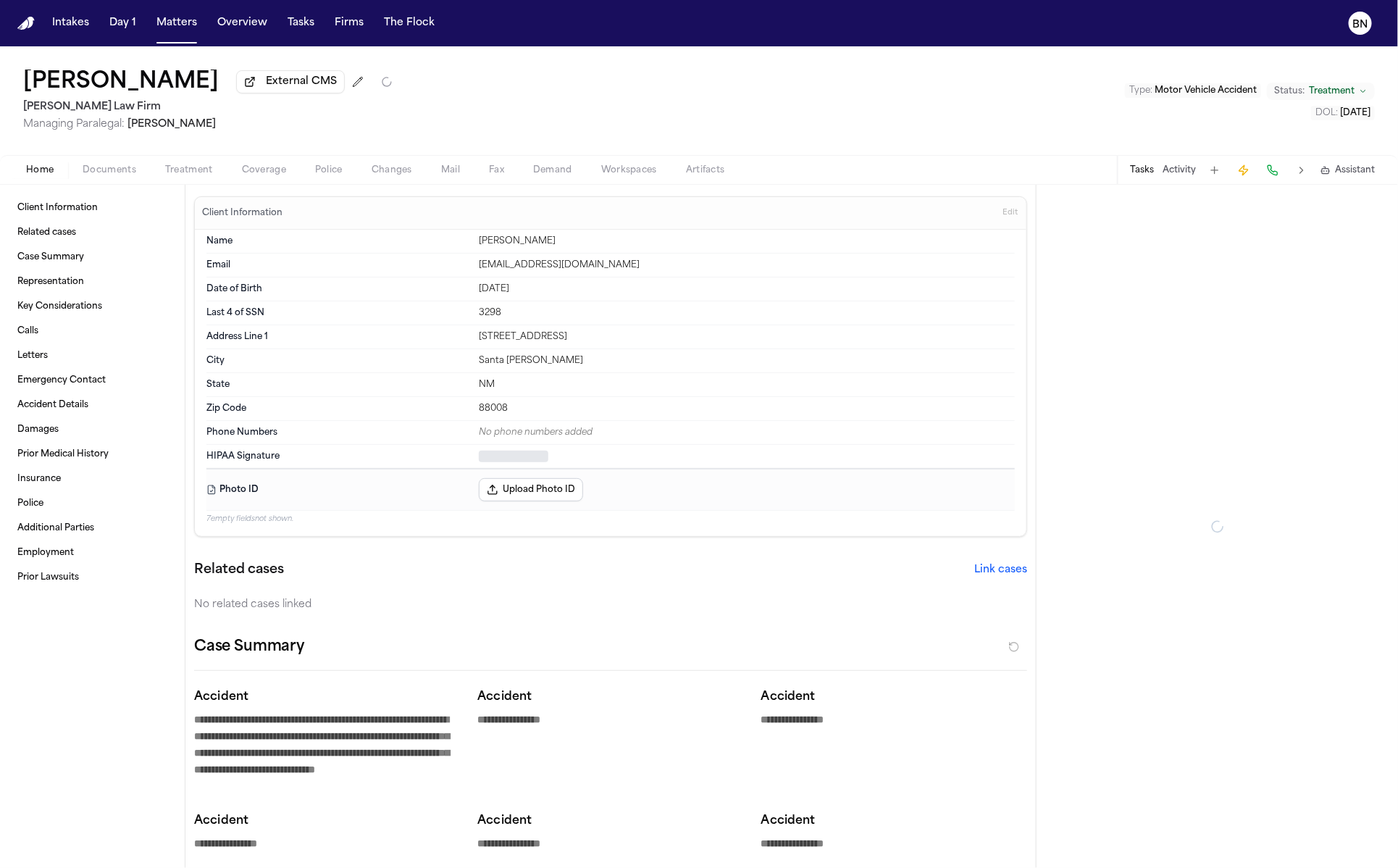
type textarea "*"
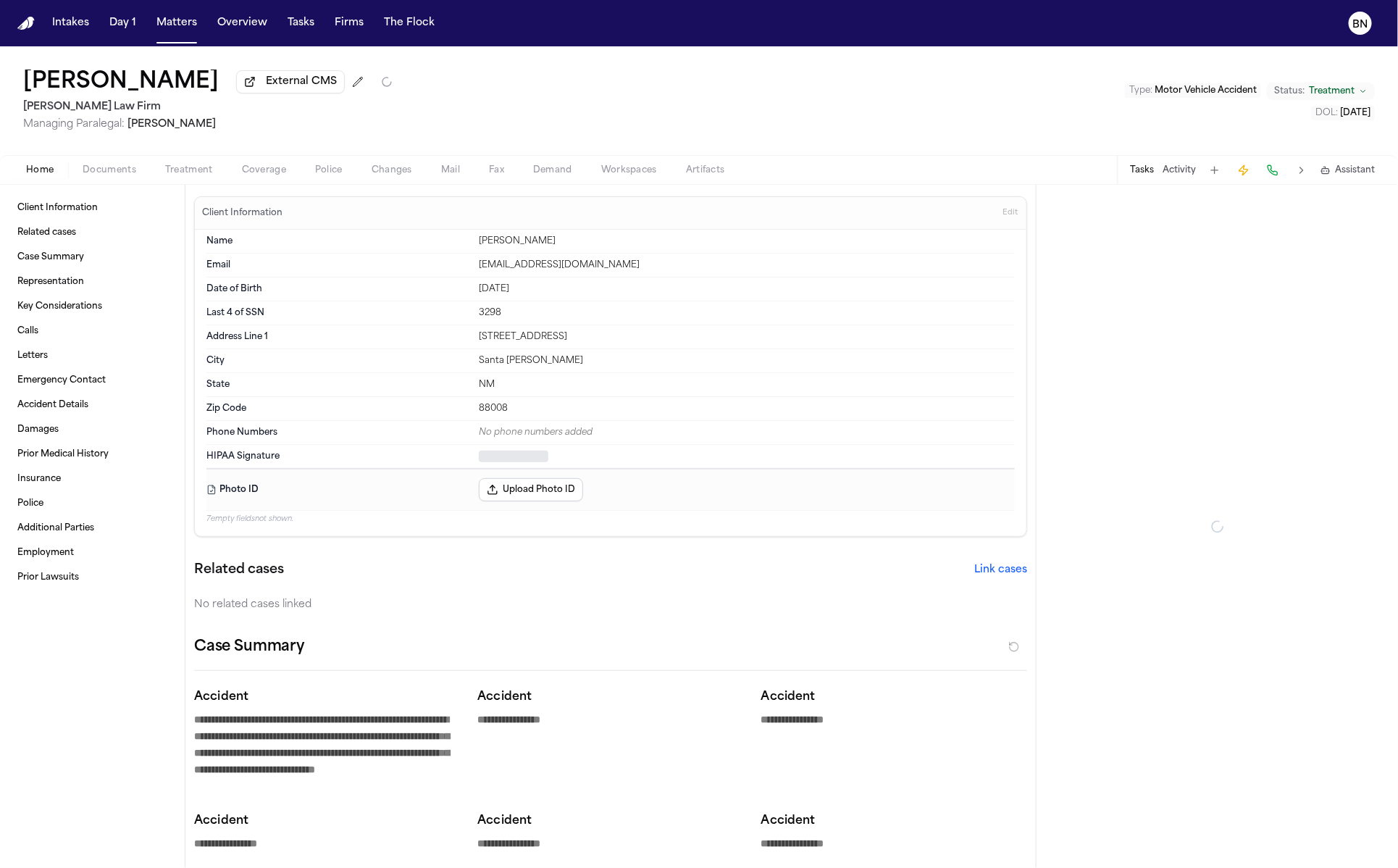
type textarea "*"
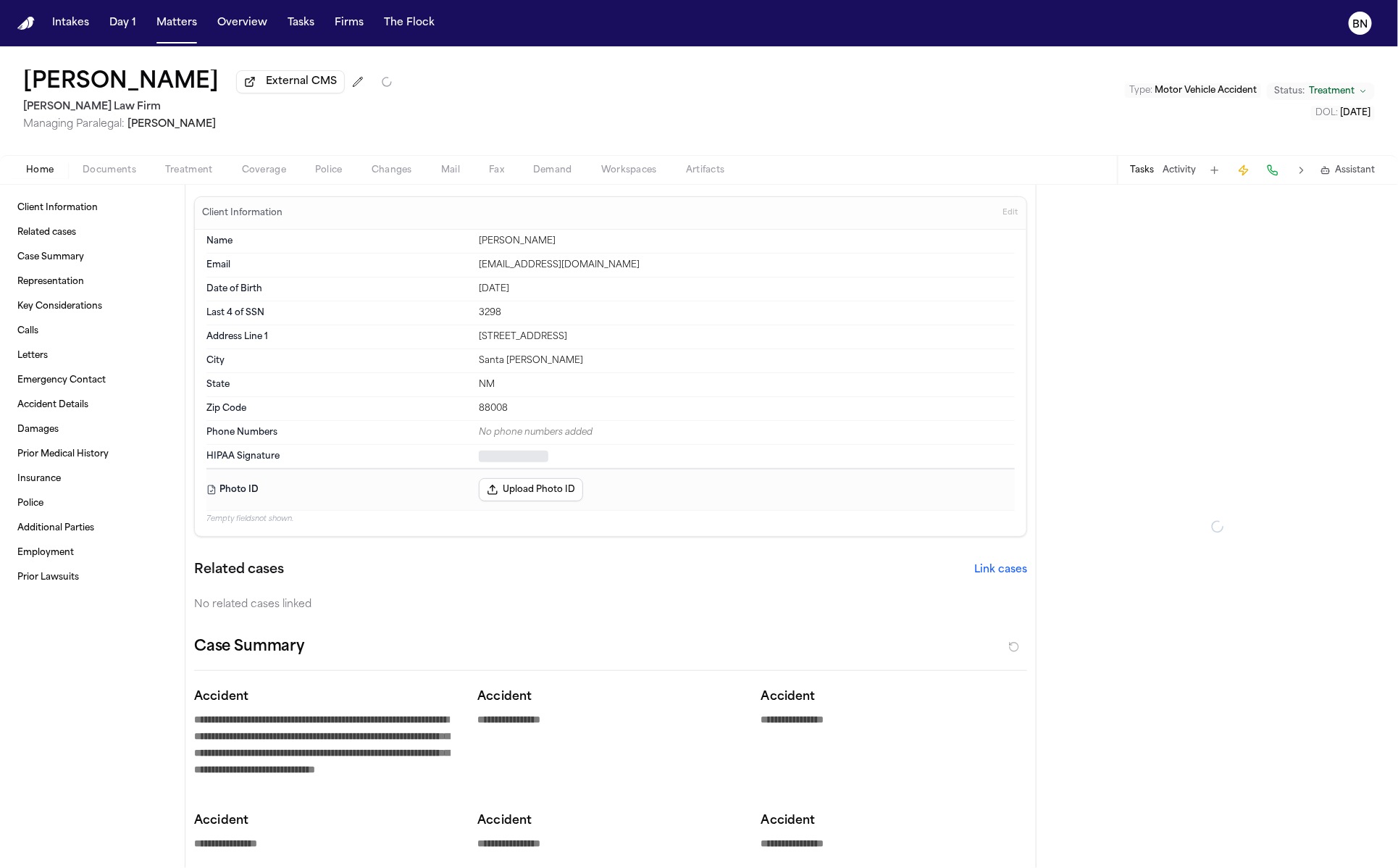
type textarea "*"
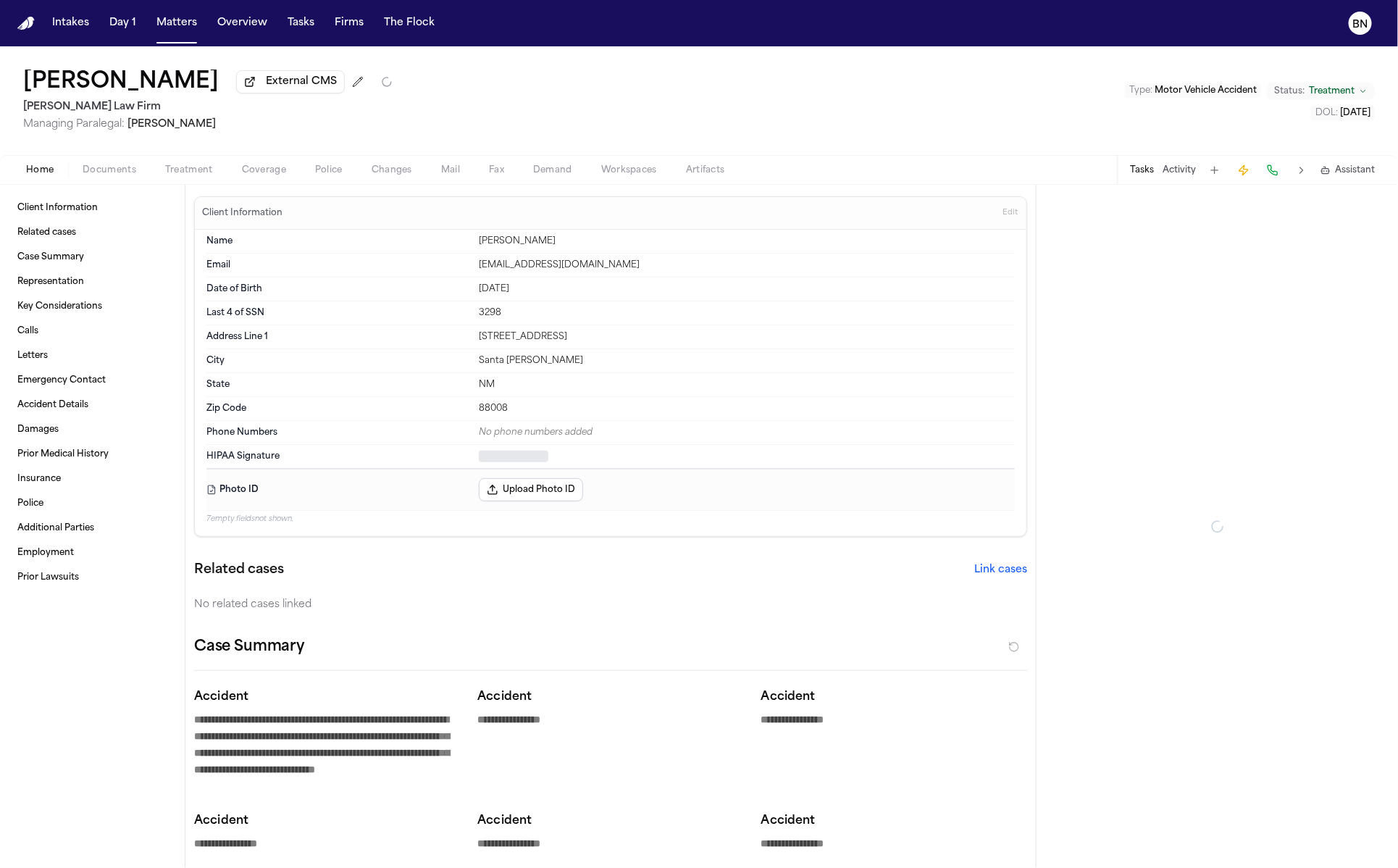
type textarea "*"
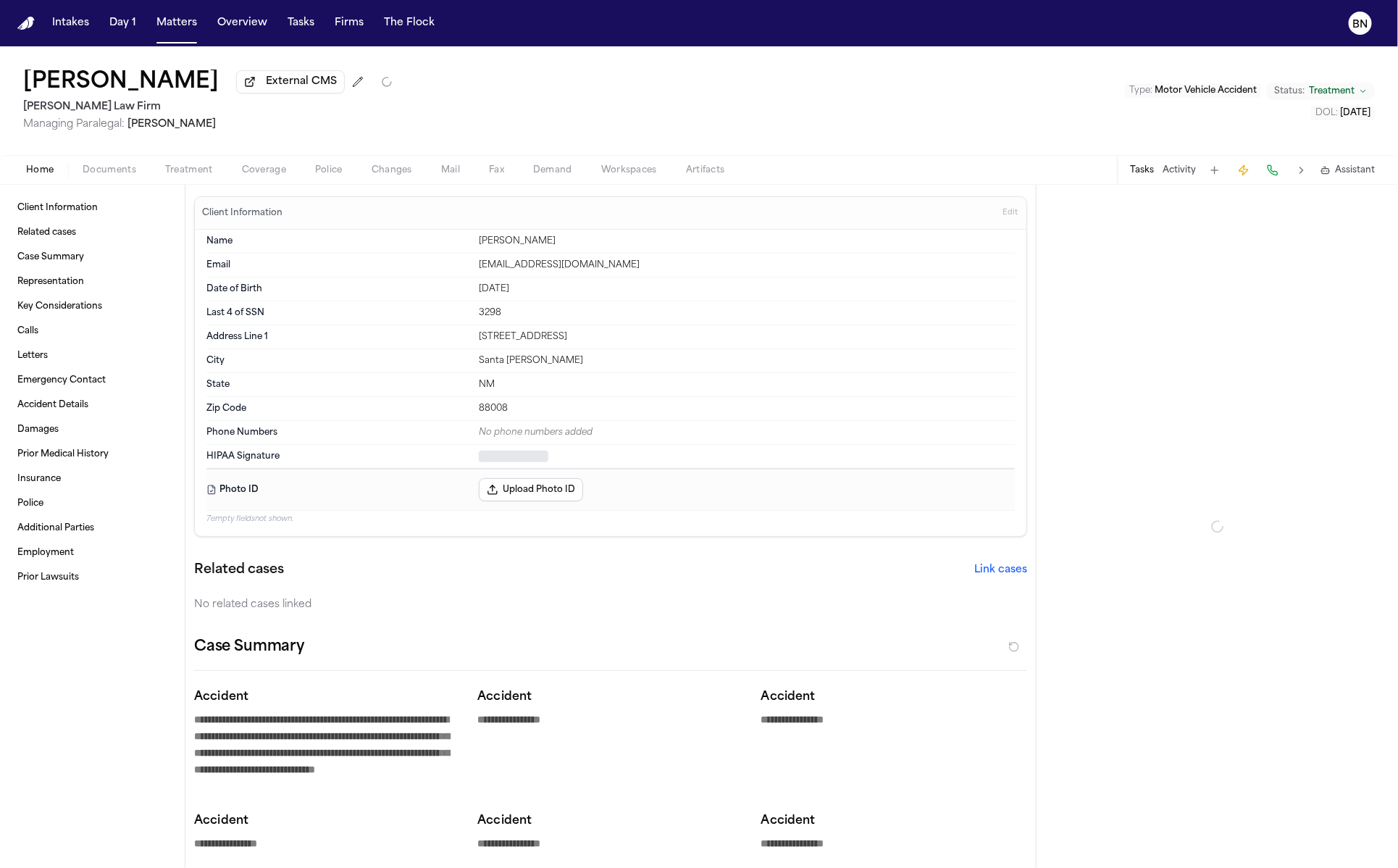
type textarea "*"
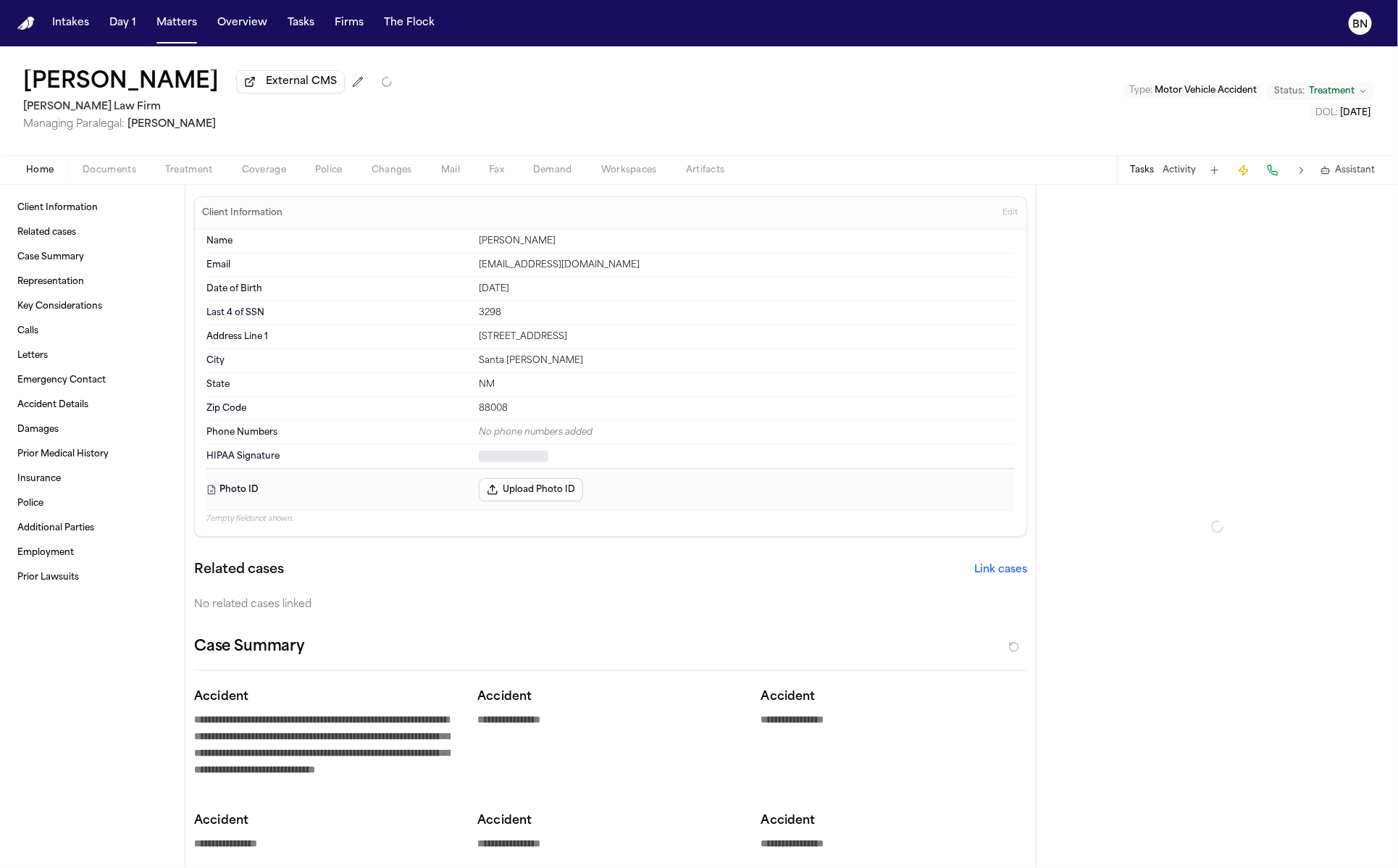
type textarea "*"
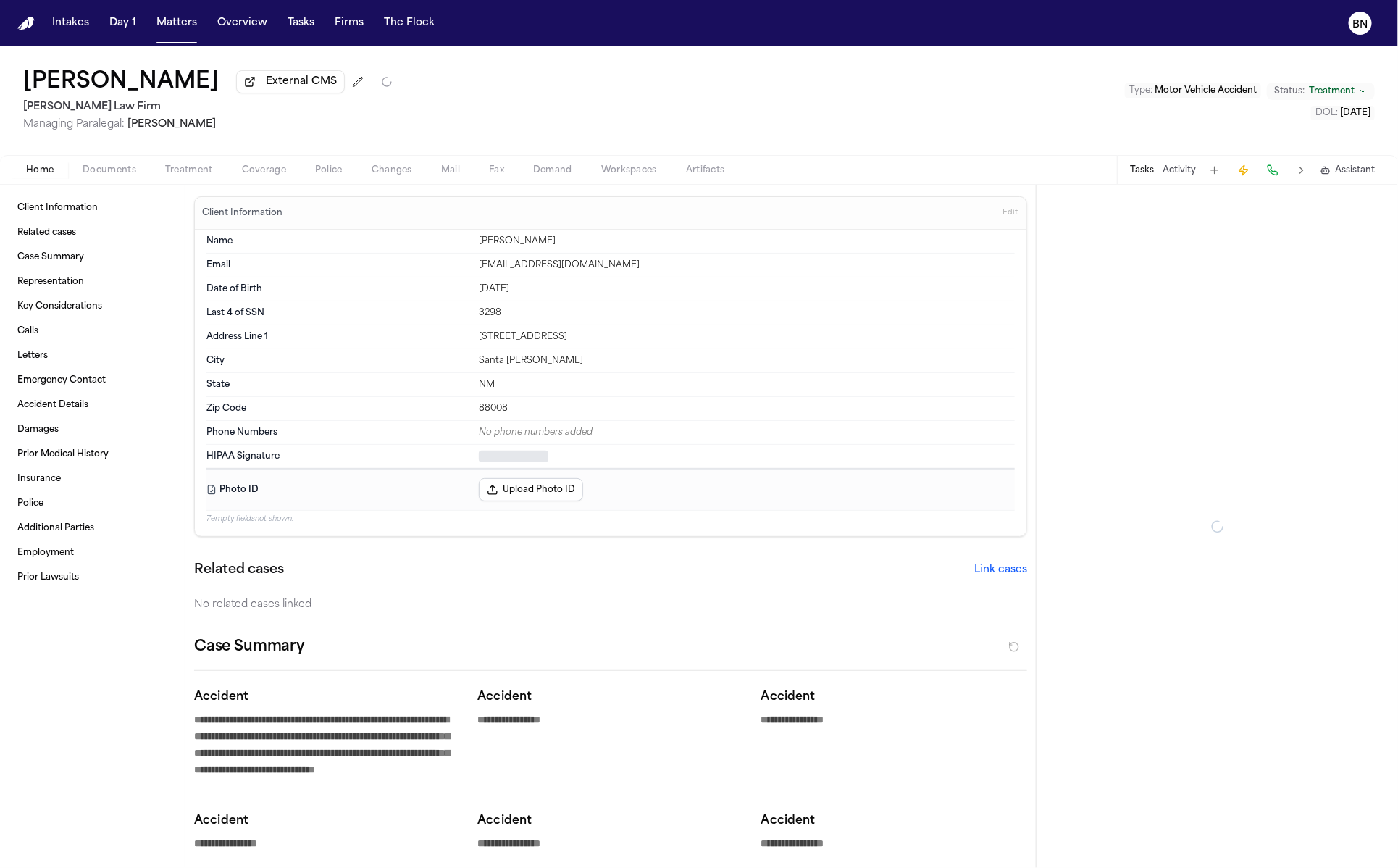
type textarea "*"
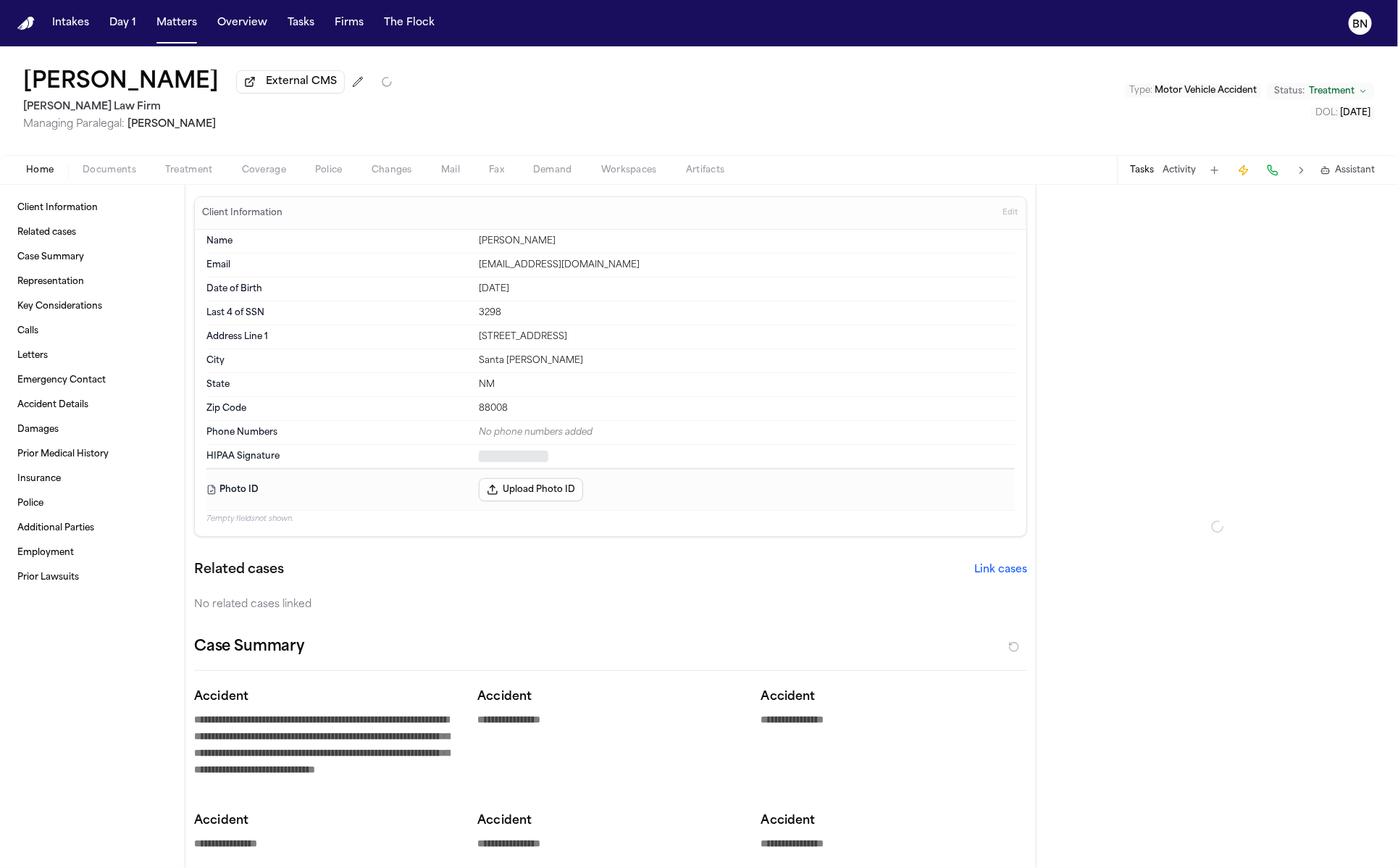
type textarea "*"
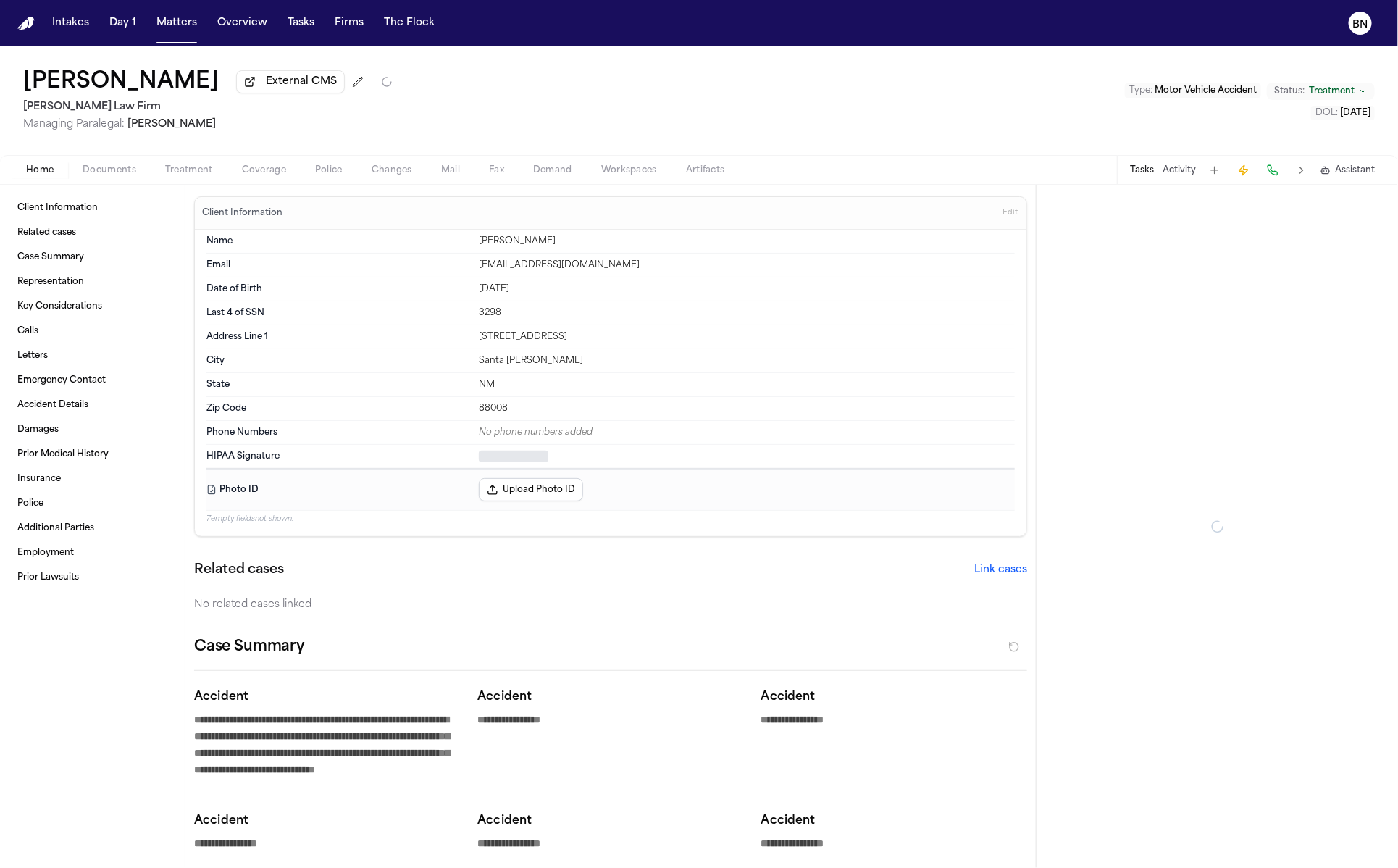
type textarea "*"
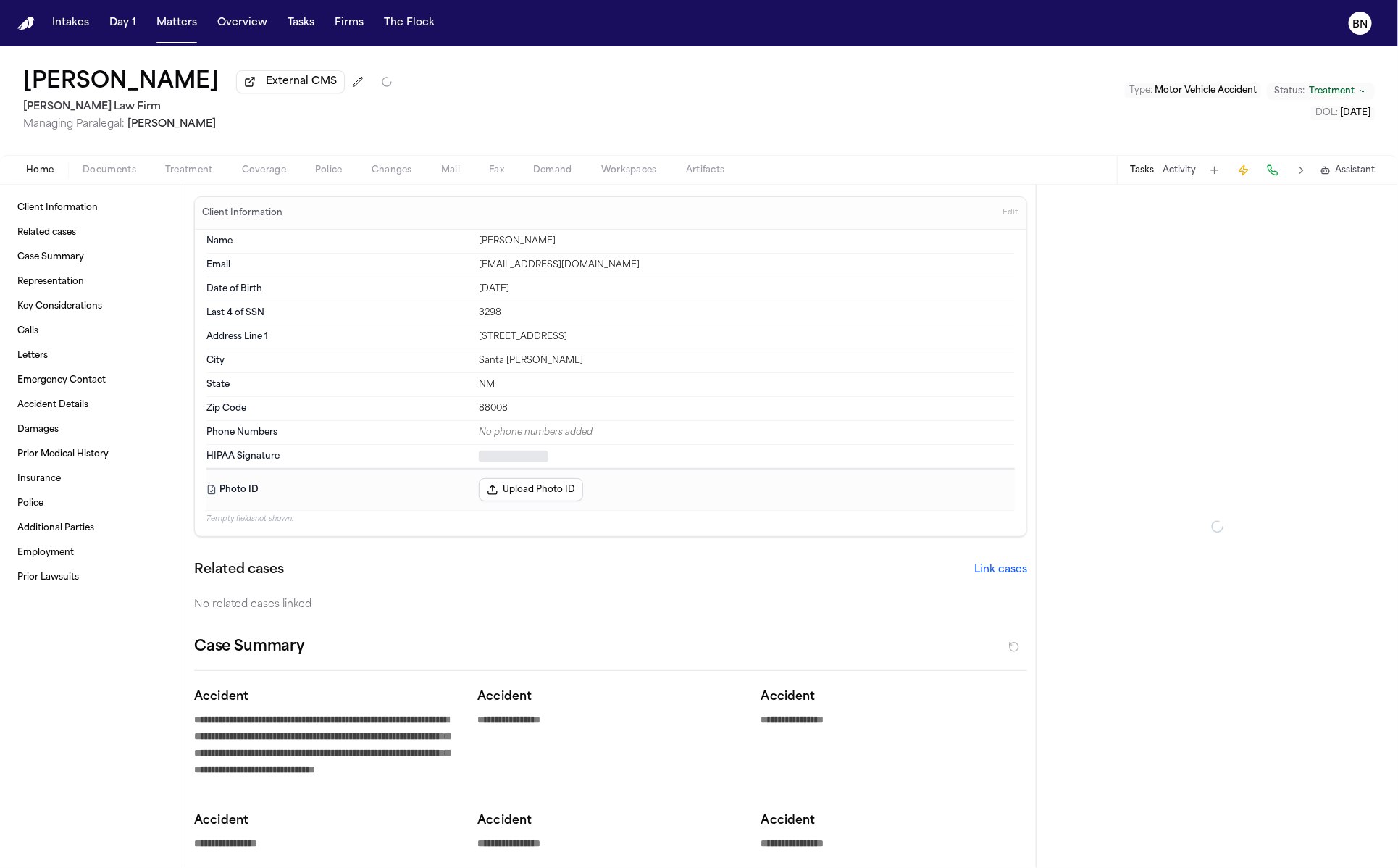
type textarea "*"
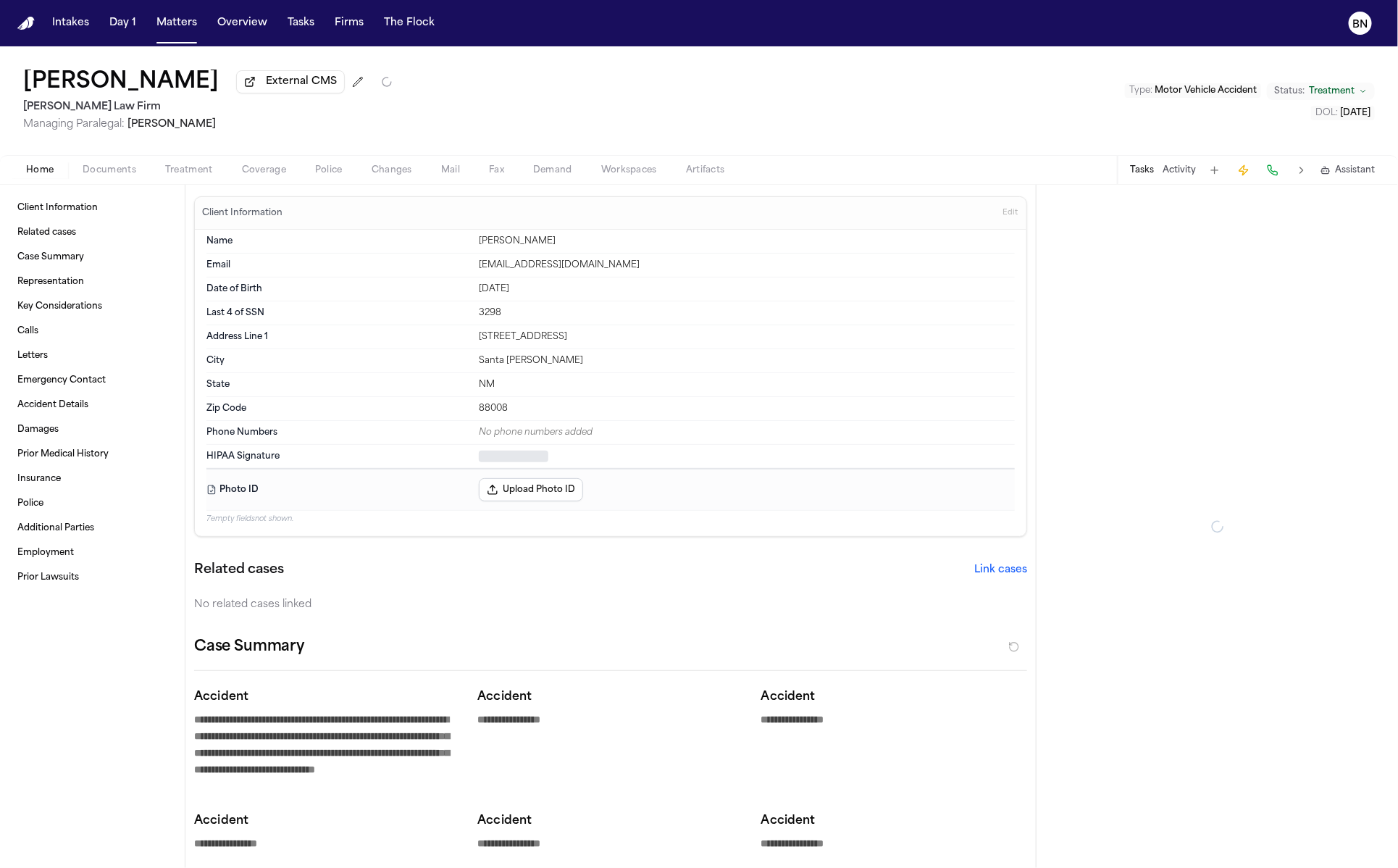
type textarea "*"
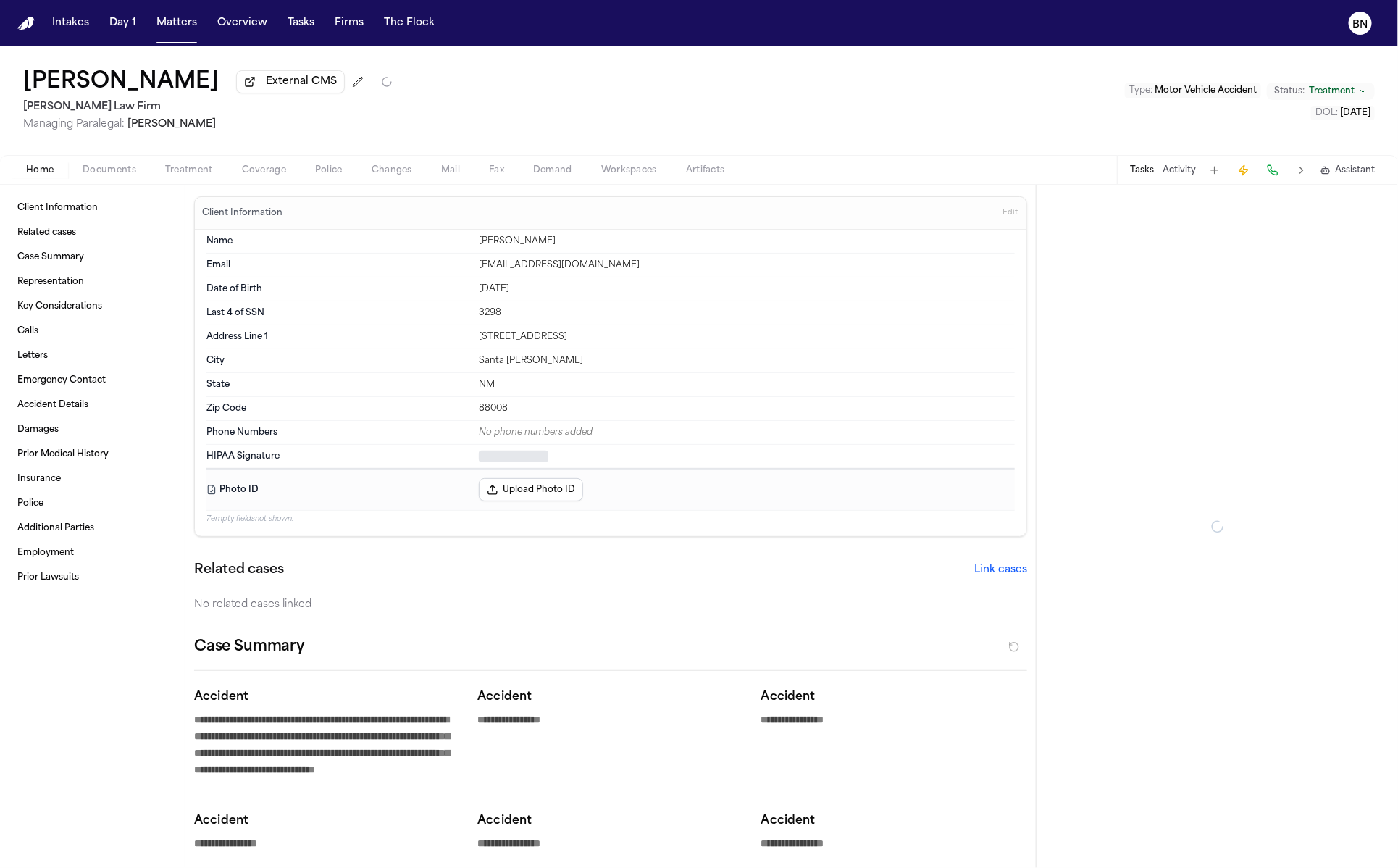
type textarea "*"
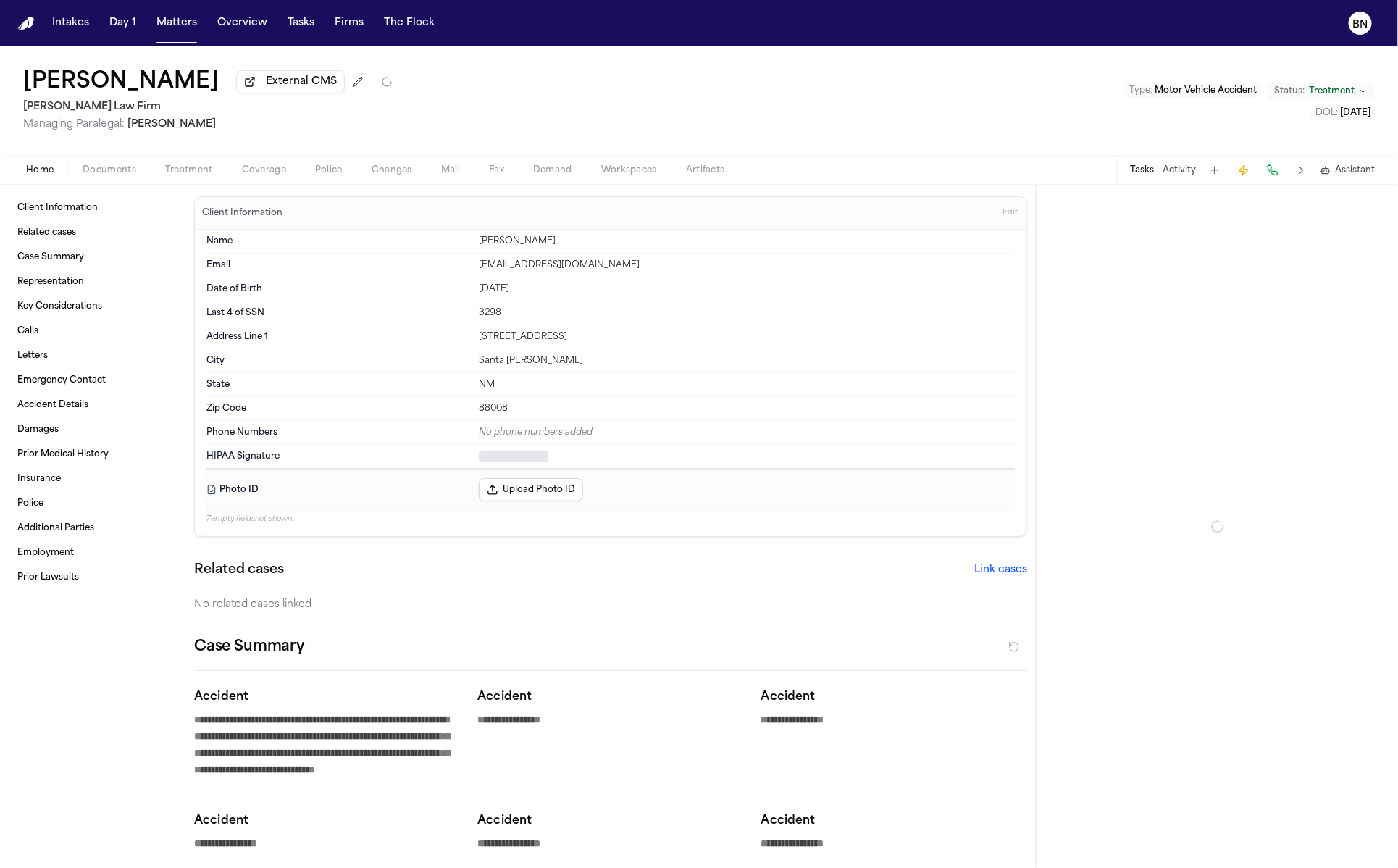
type textarea "*"
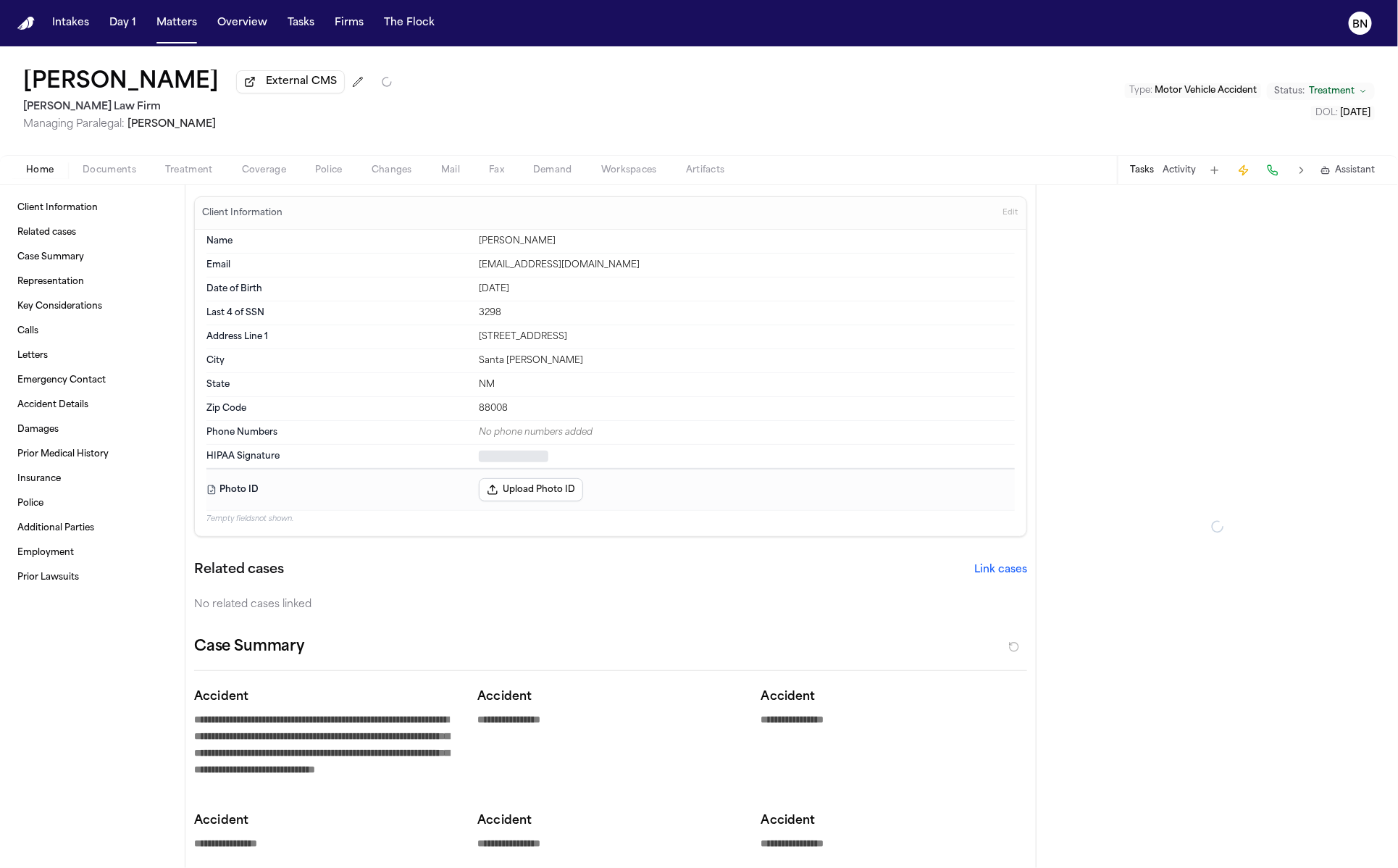
type textarea "*"
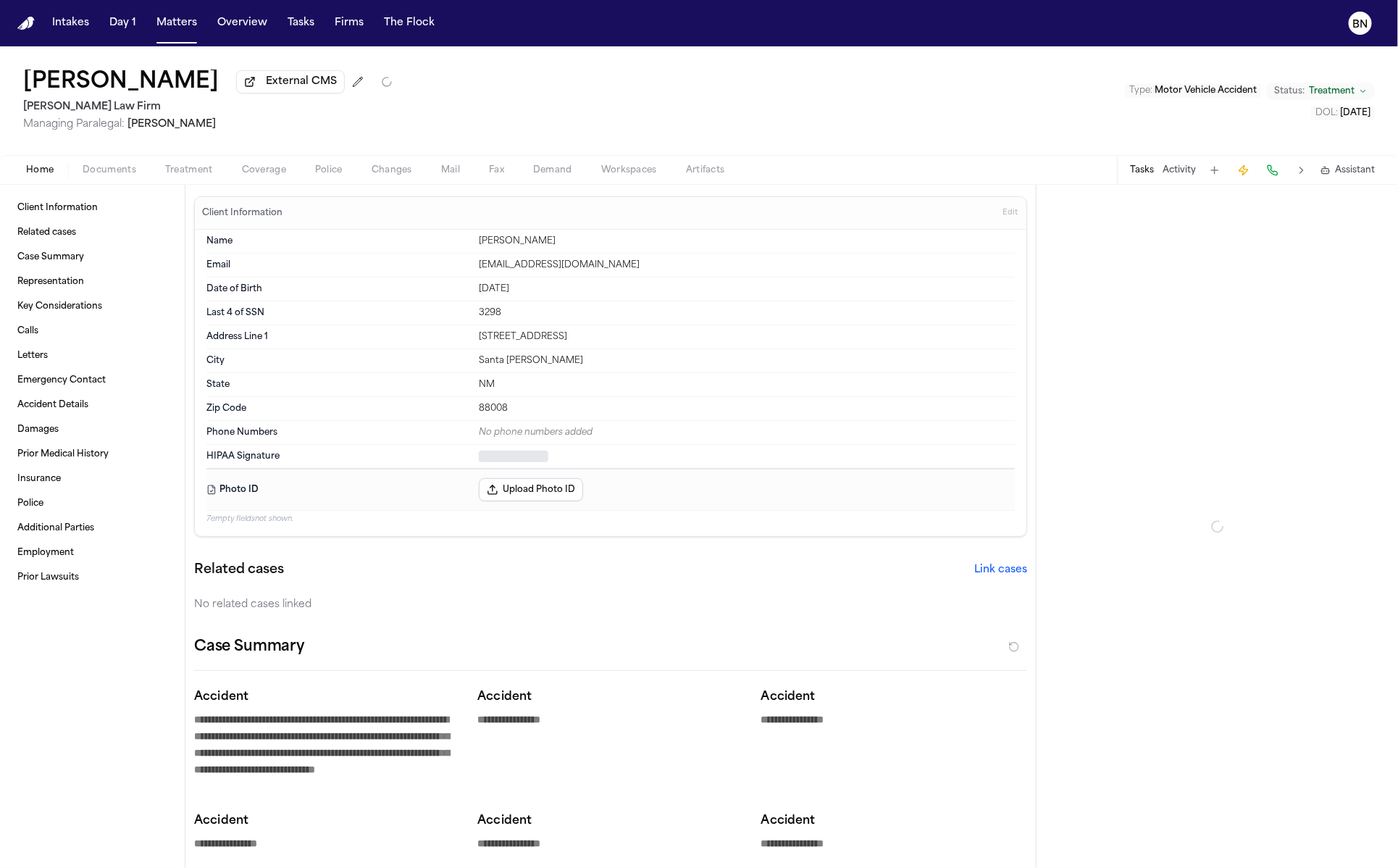
type textarea "*"
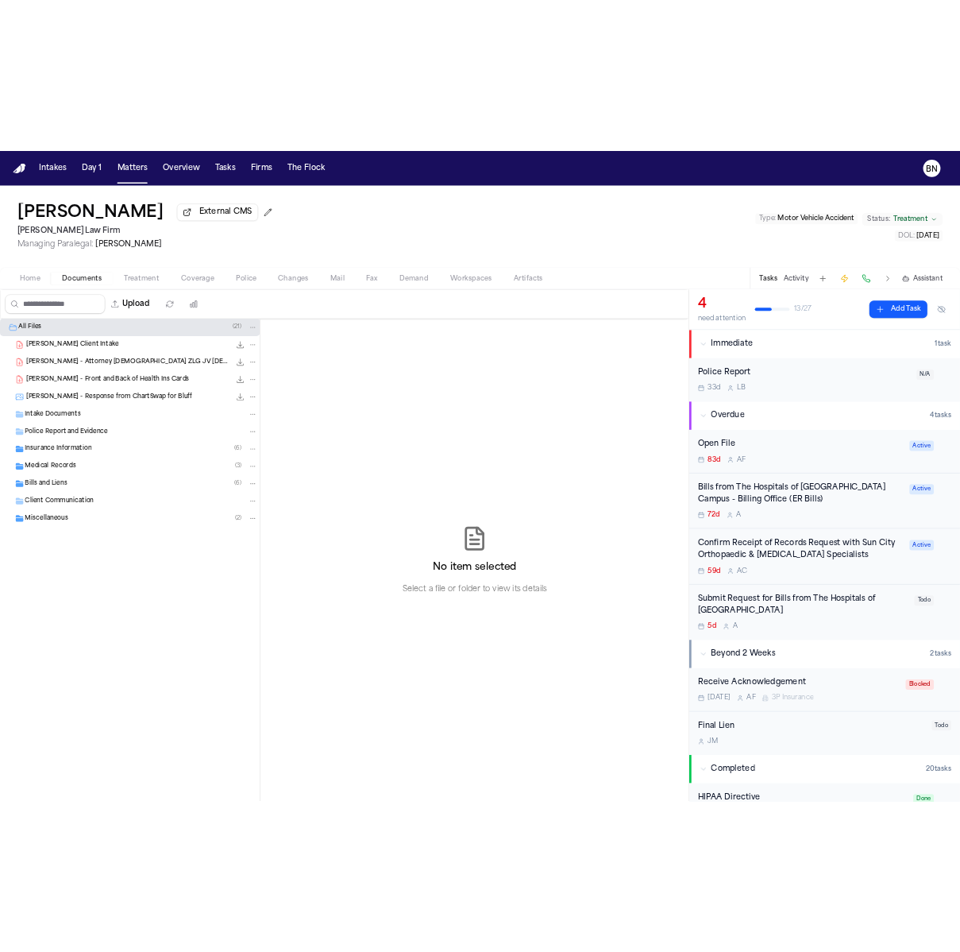
scroll to position [338, 0]
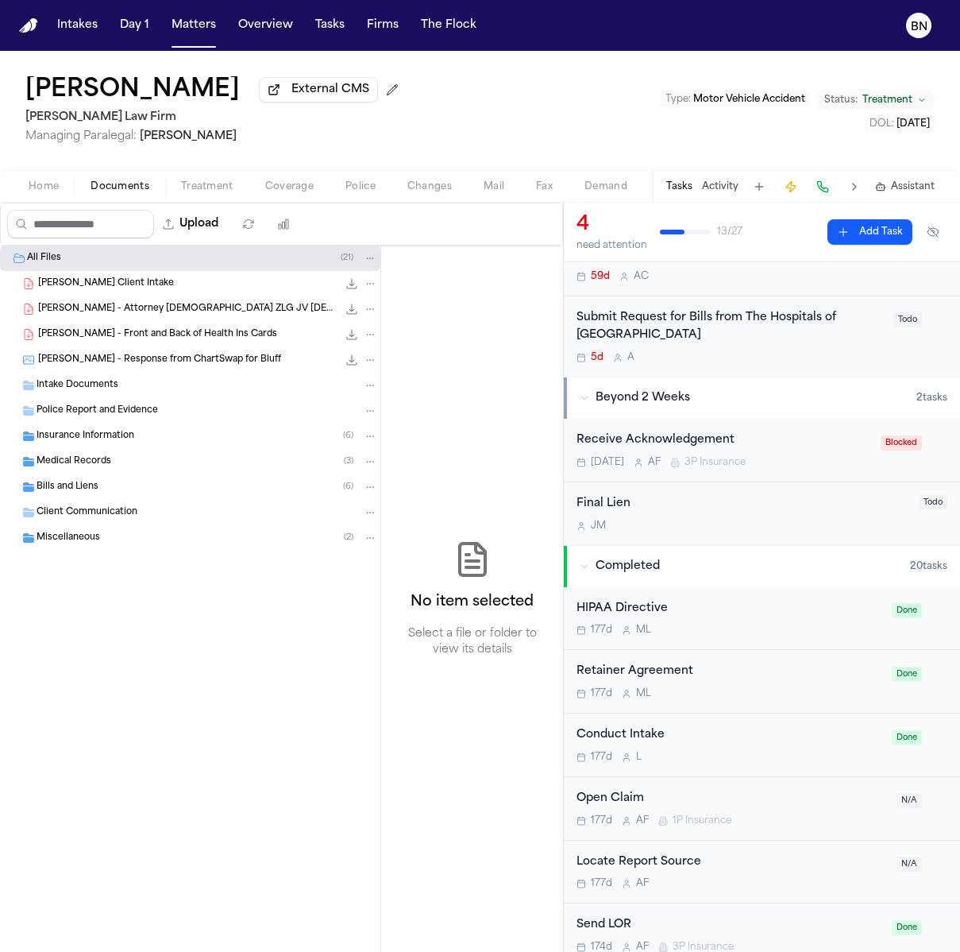
click at [47, 191] on span "Home" at bounding box center [44, 186] width 30 height 13
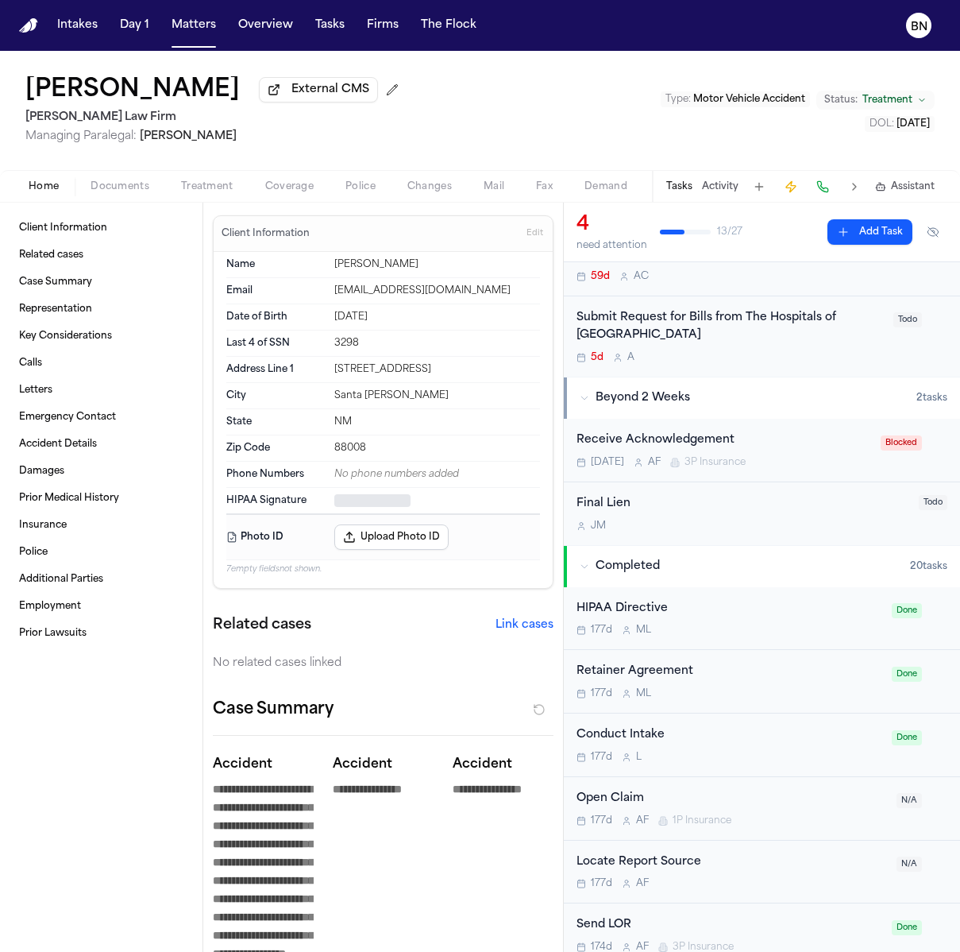
type textarea "*"
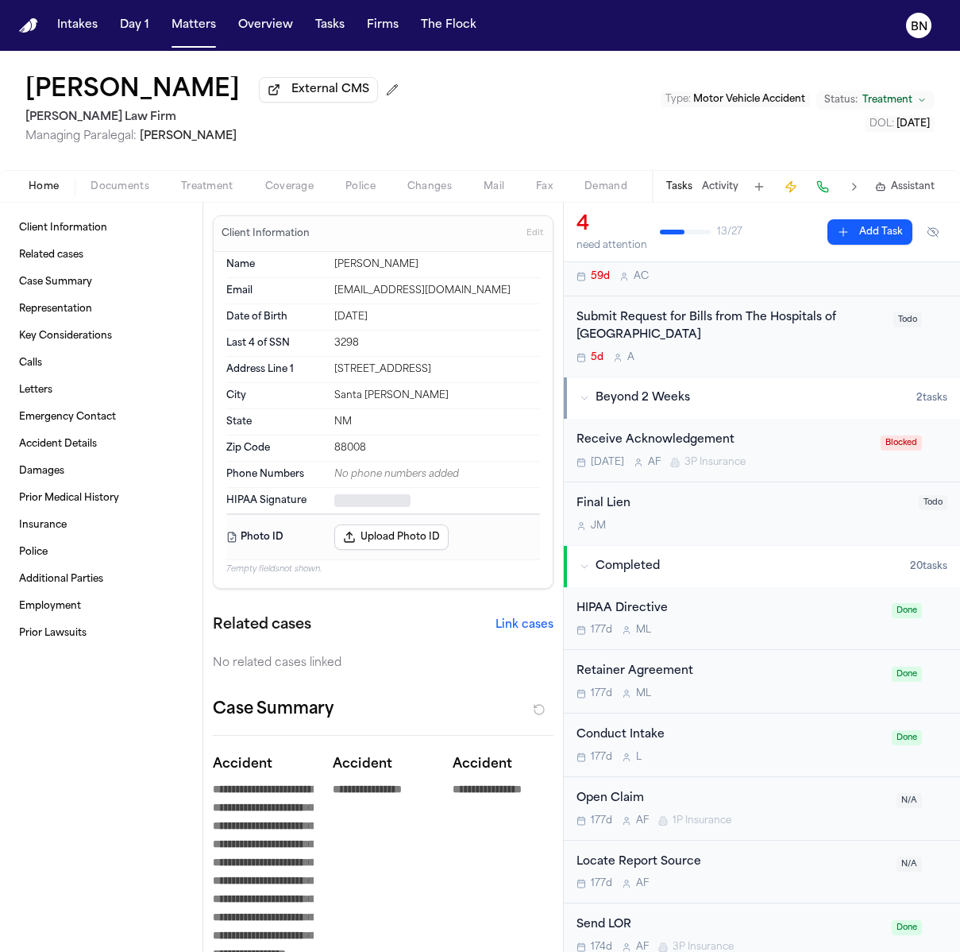
type textarea "*"
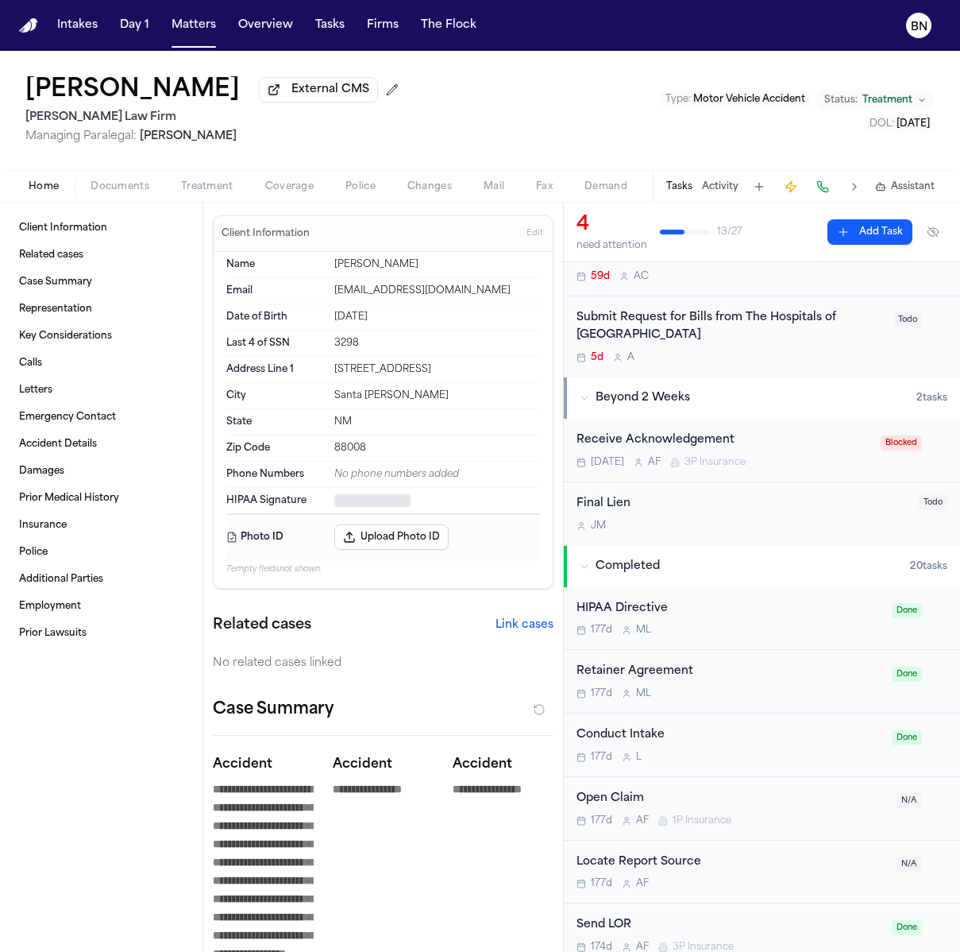
type textarea "*"
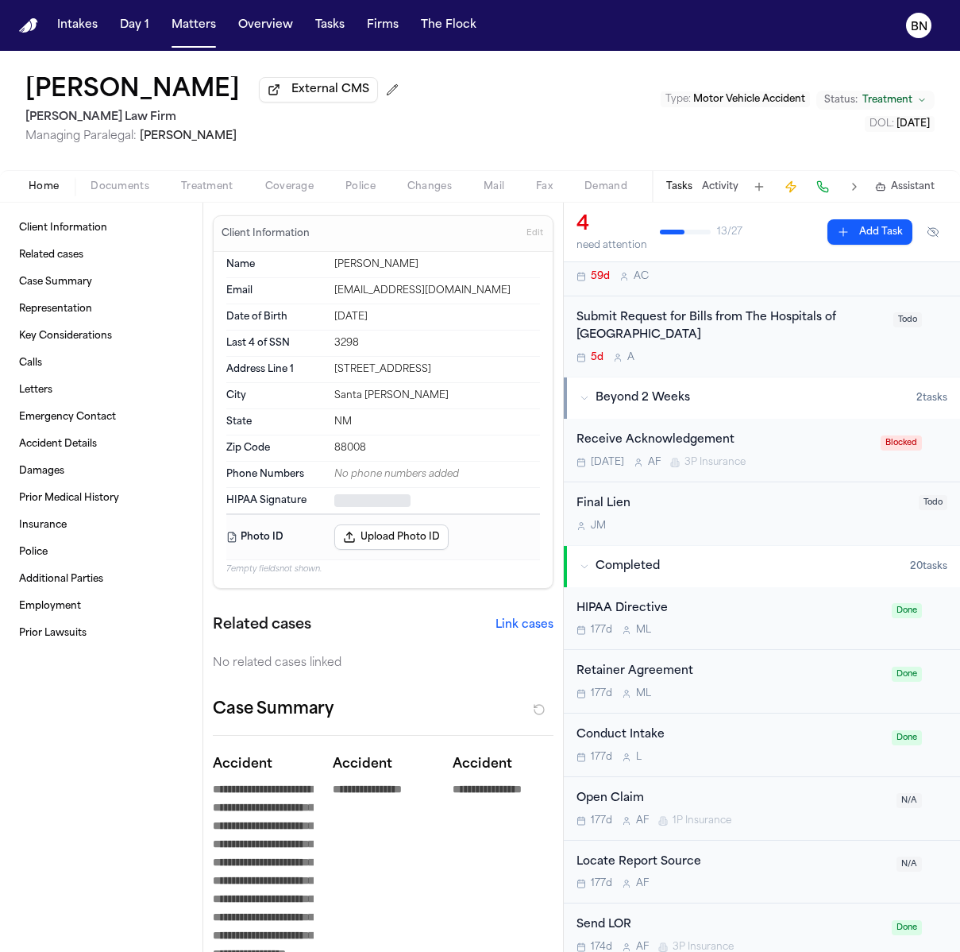
type textarea "*"
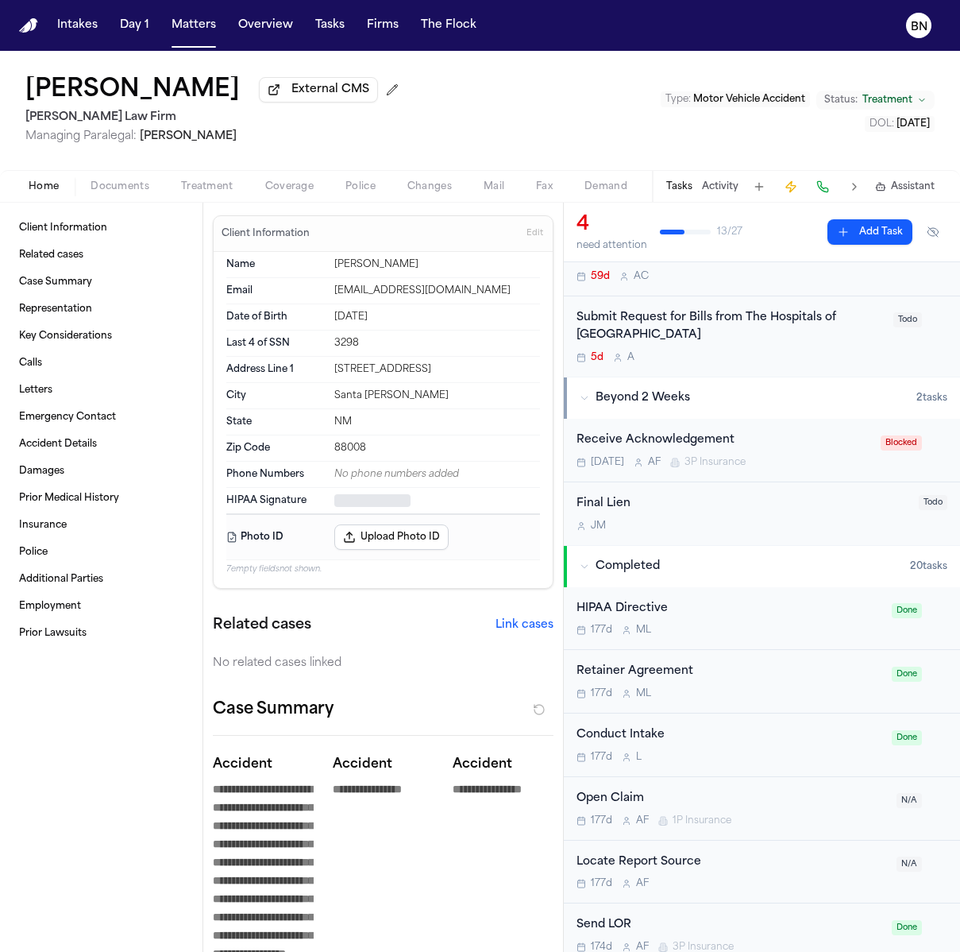
type textarea "*"
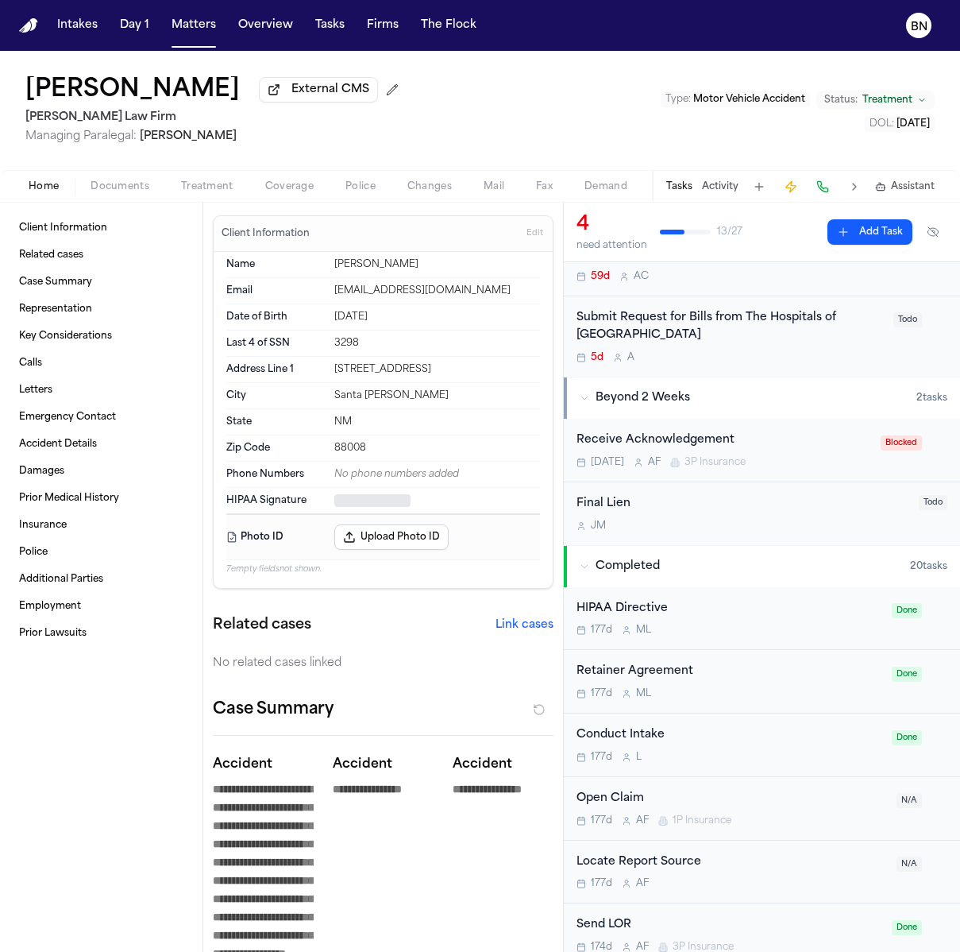
type textarea "*"
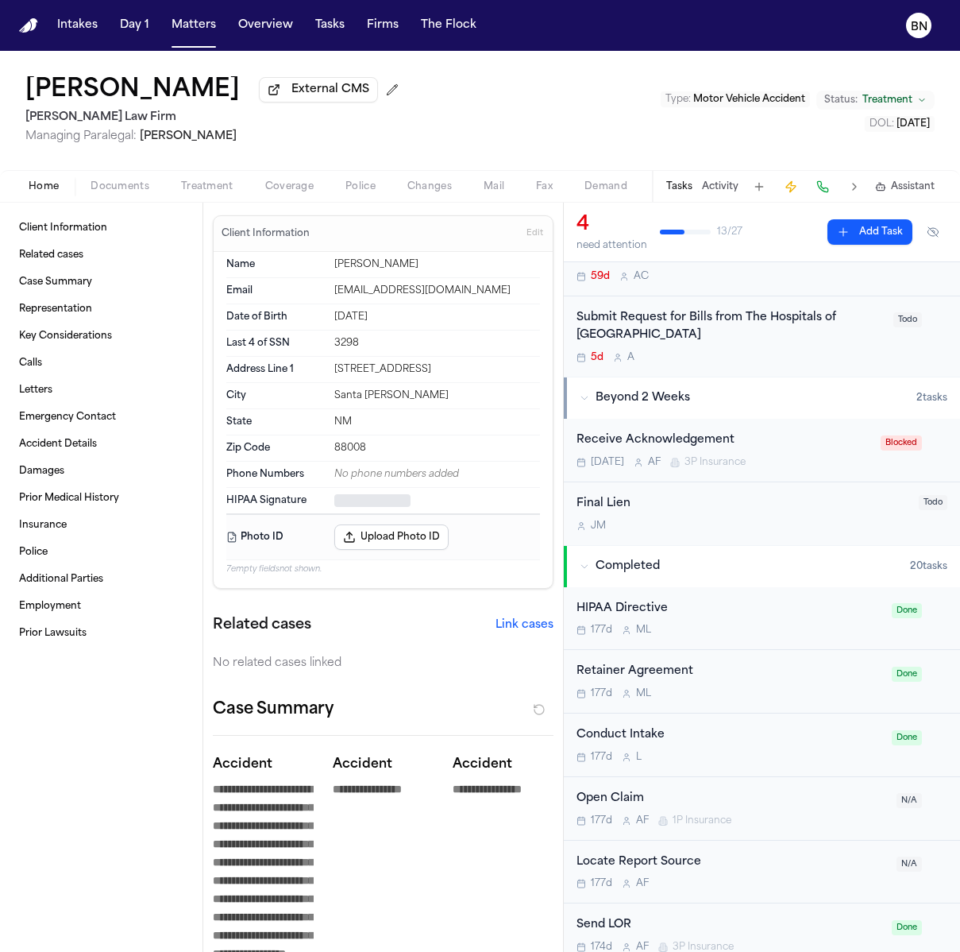
type textarea "*"
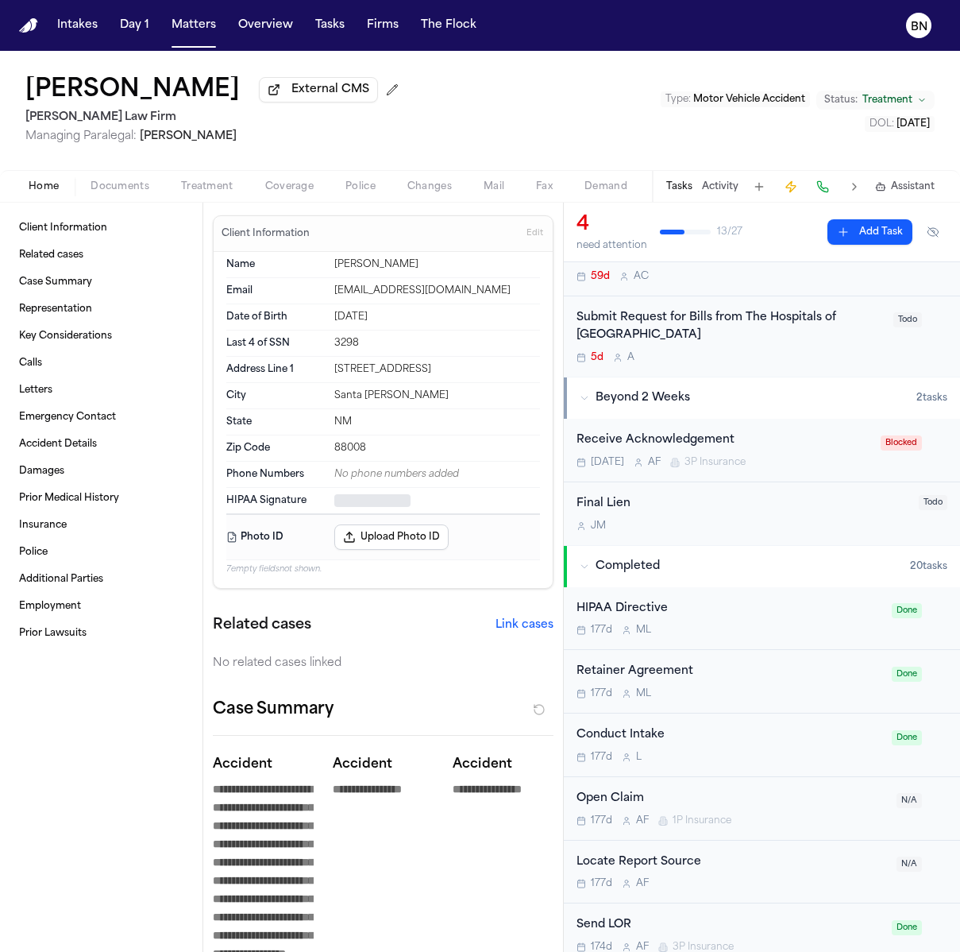
type textarea "*"
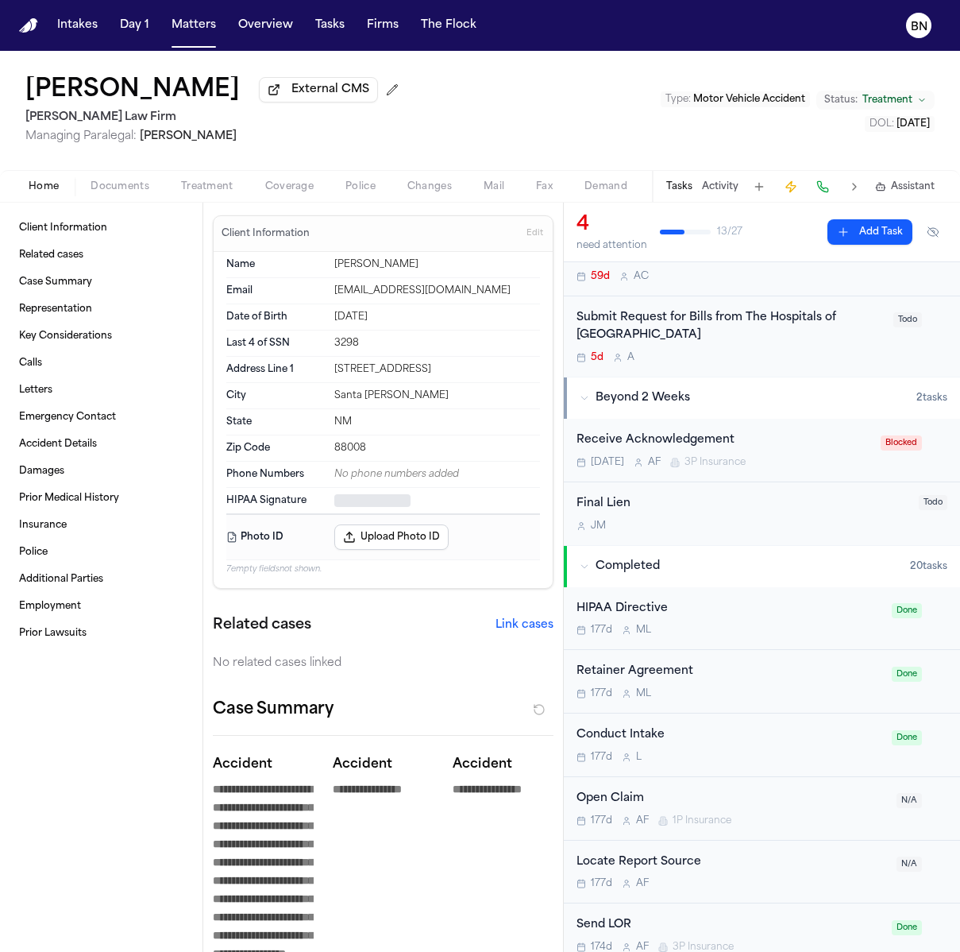
type textarea "*"
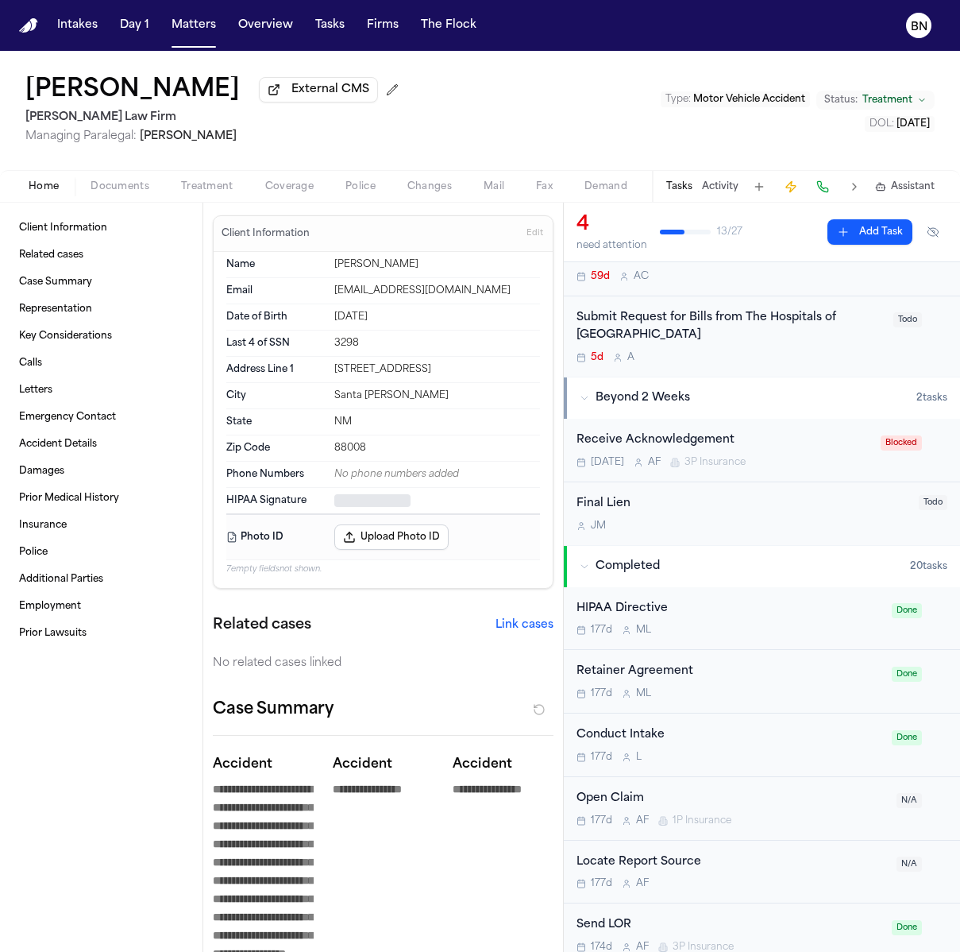
type textarea "*"
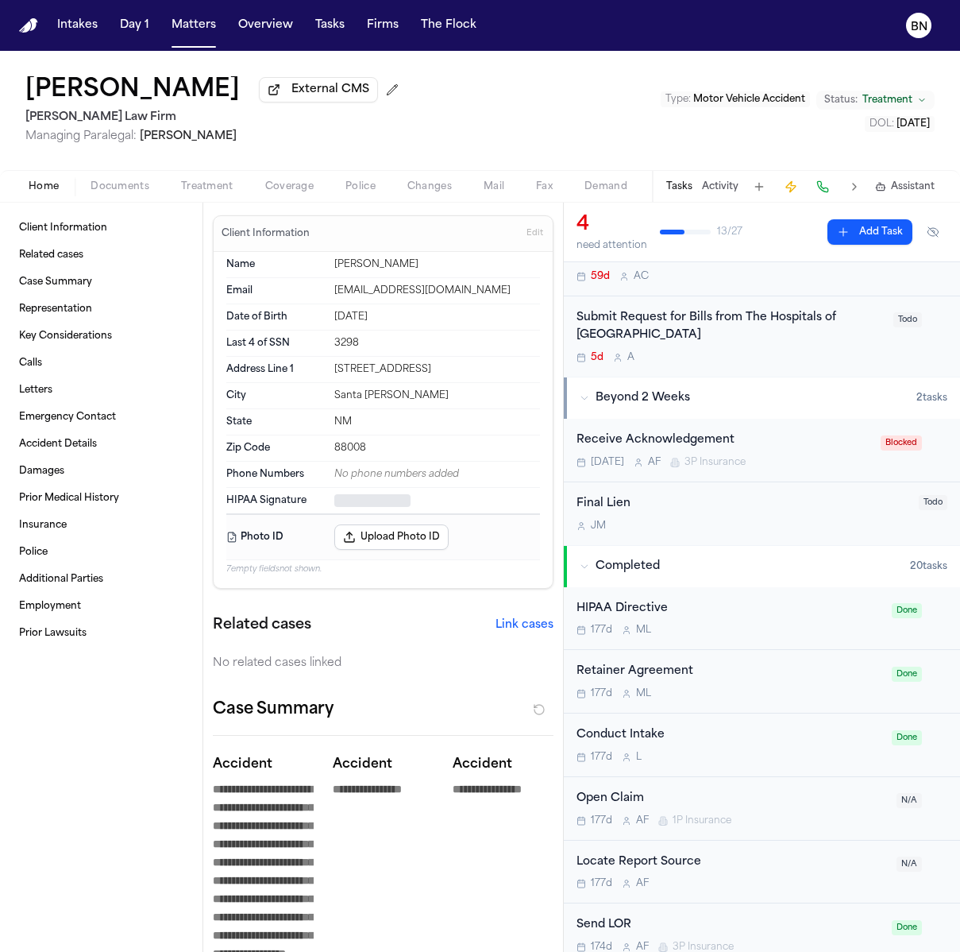
type textarea "*"
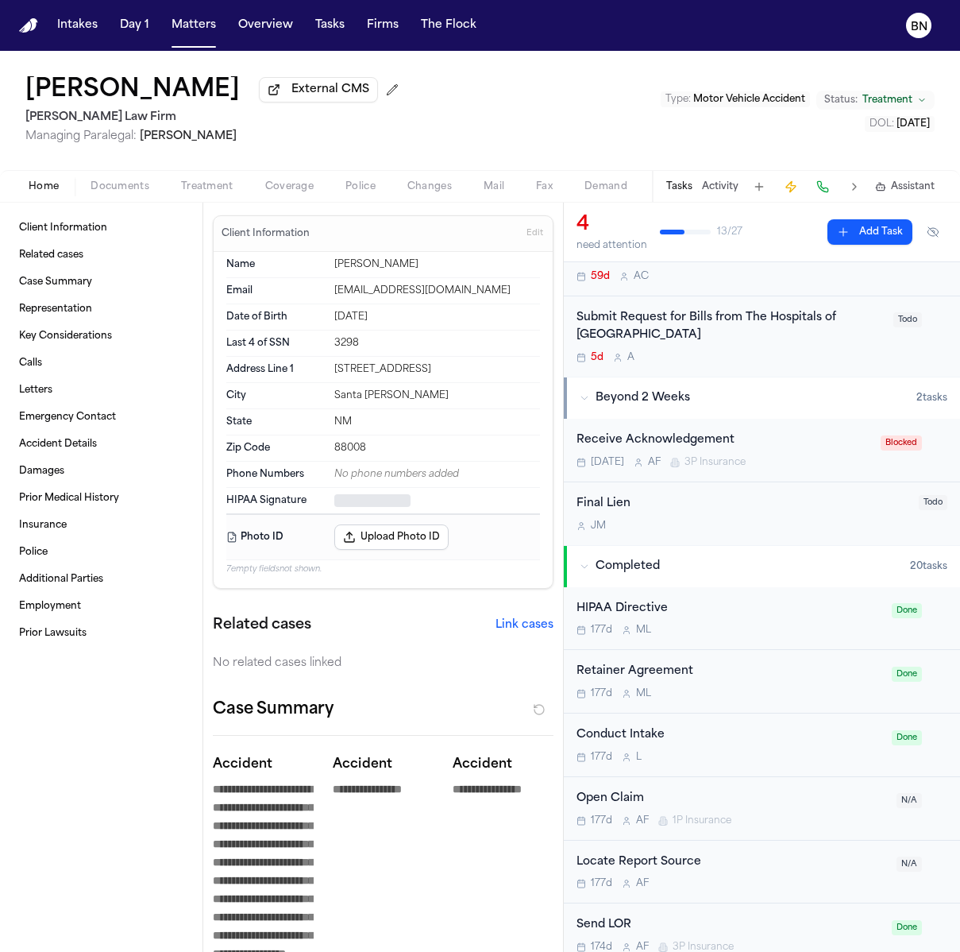
type textarea "*"
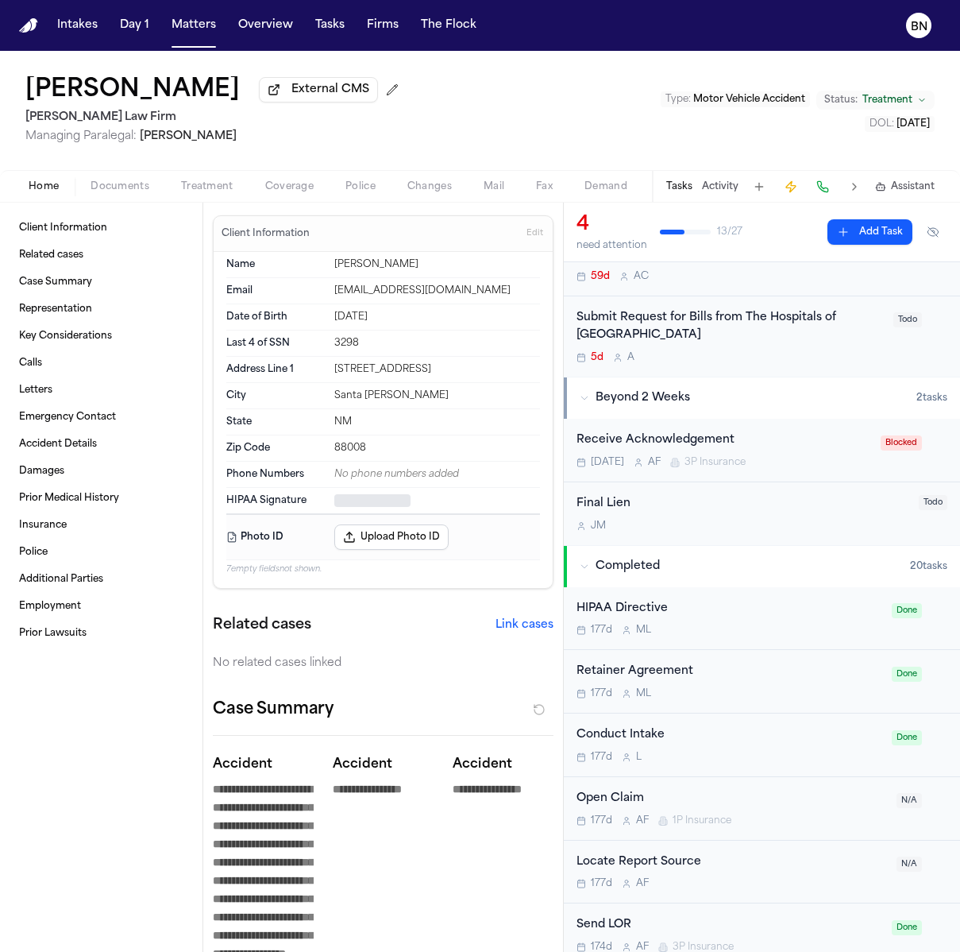
type textarea "*"
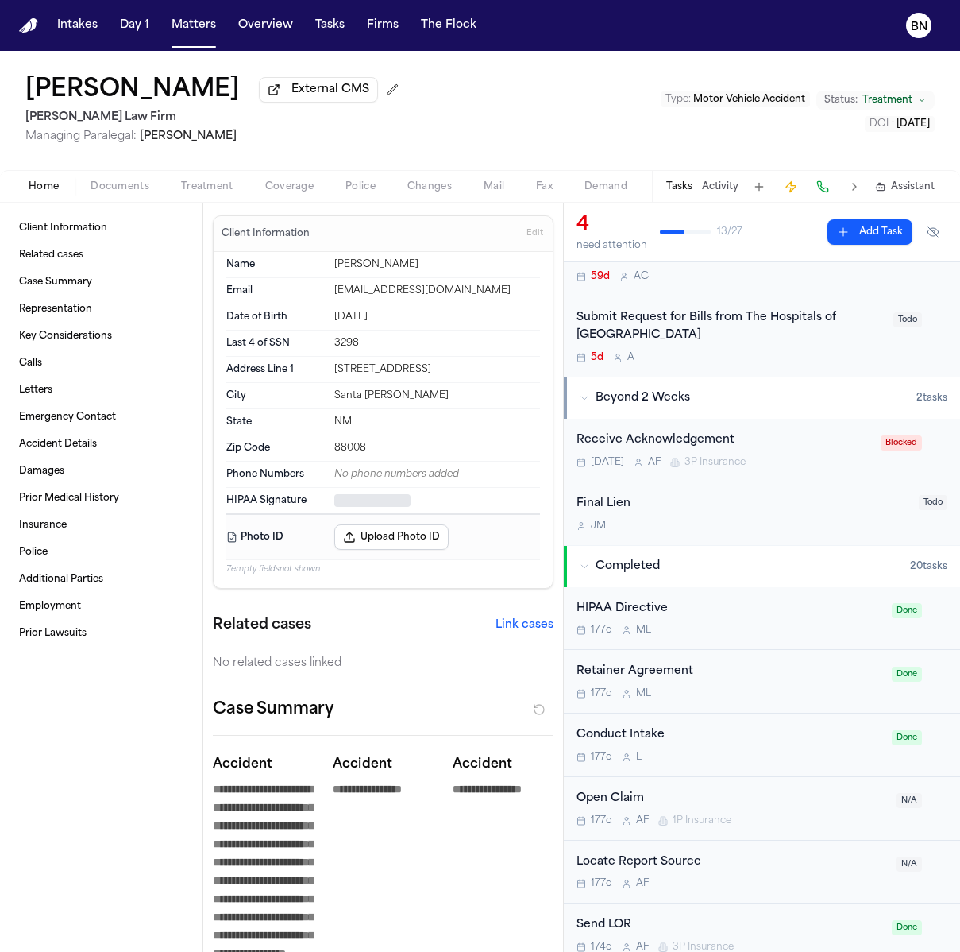
type textarea "*"
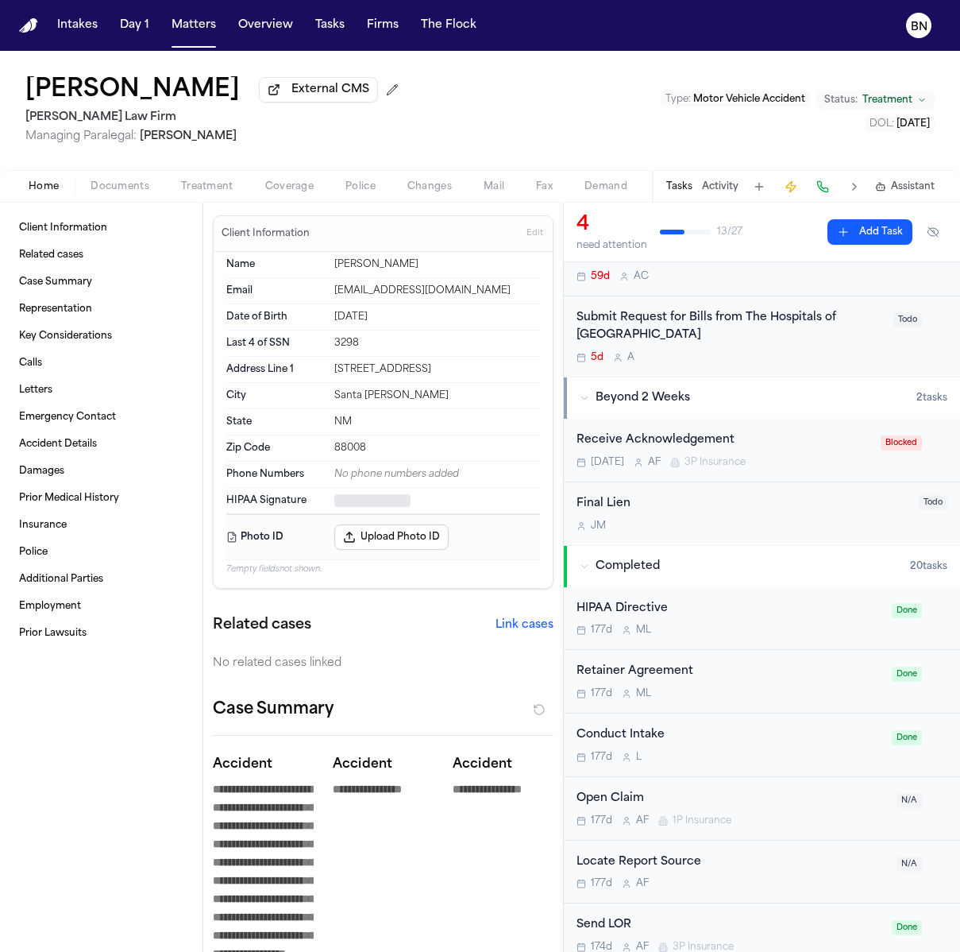
type textarea "*"
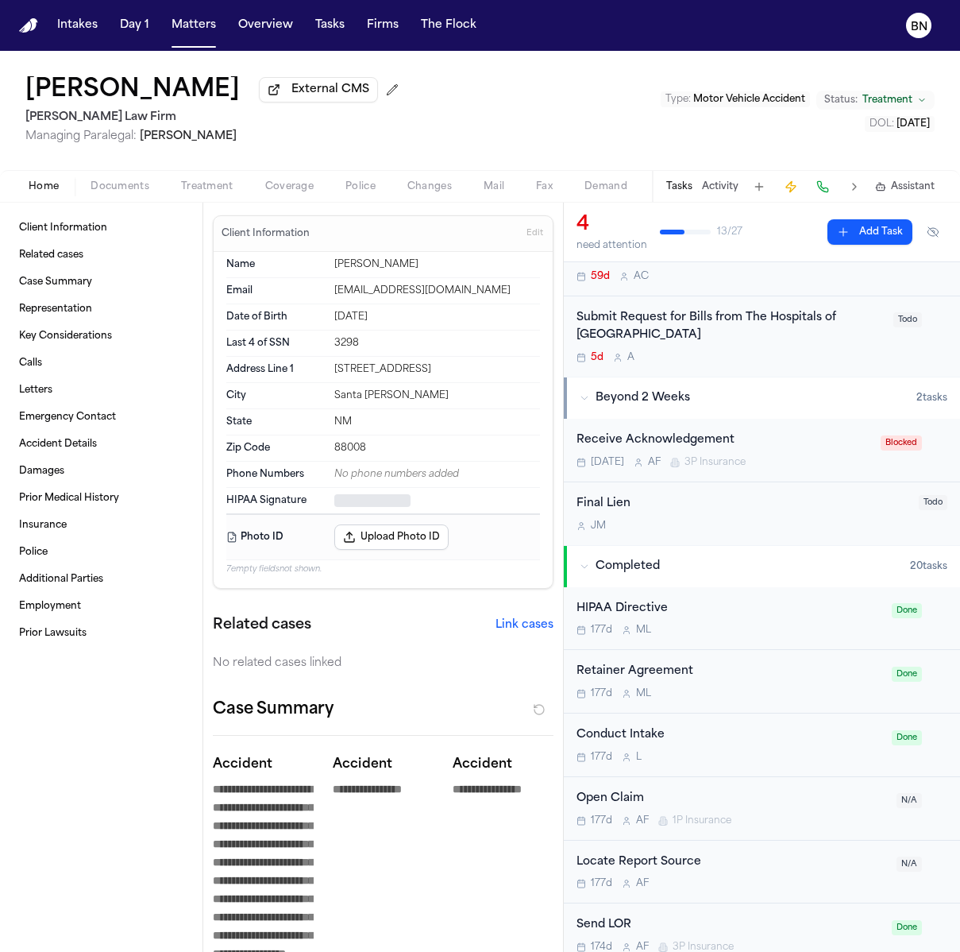
type textarea "*"
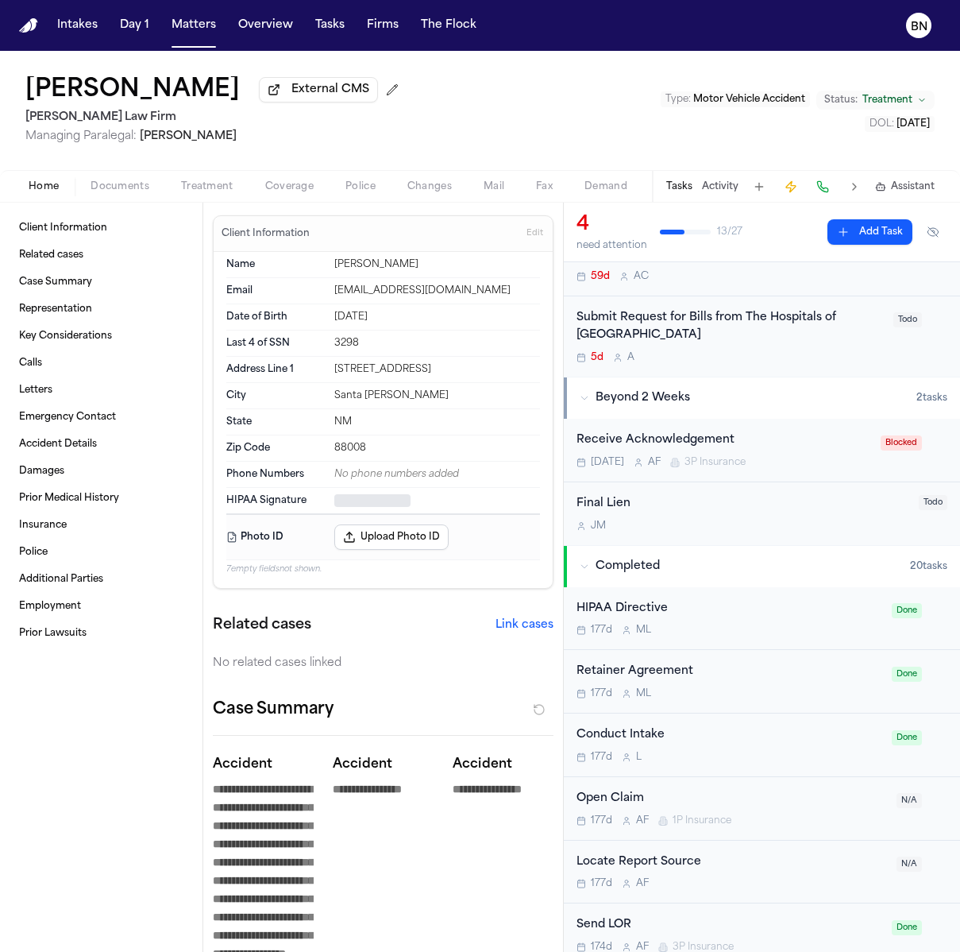
type textarea "*"
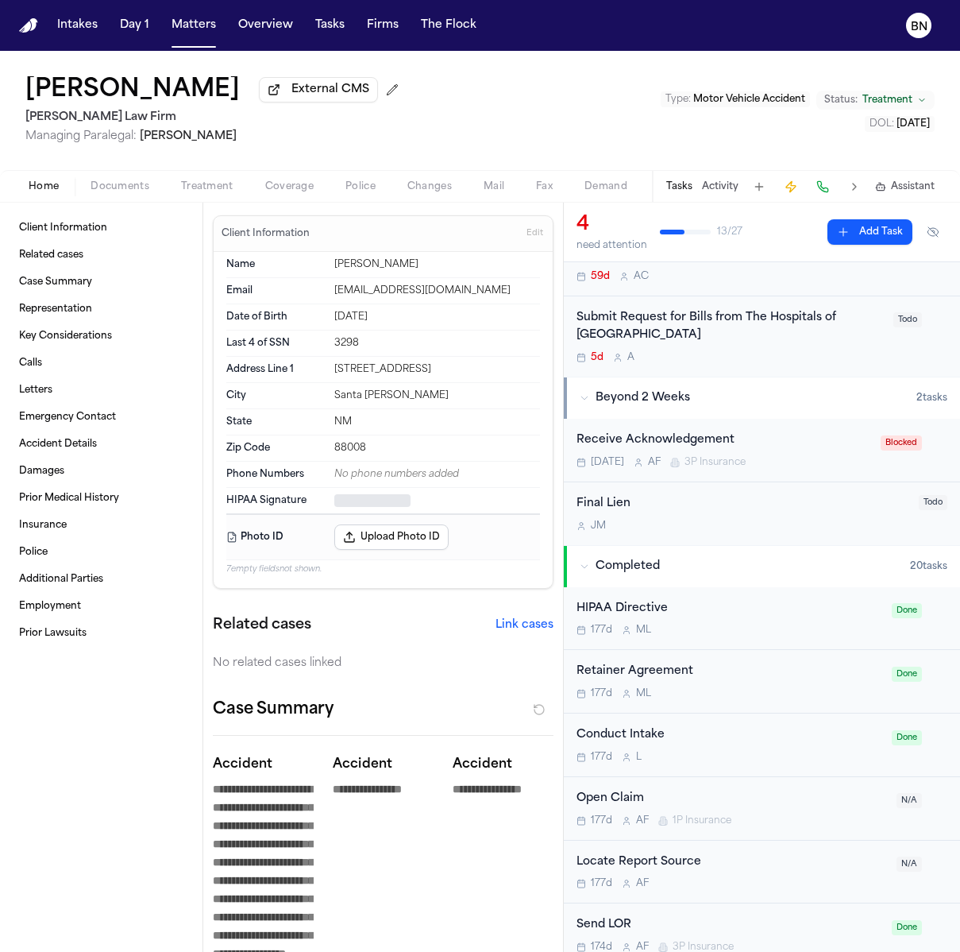
type textarea "*"
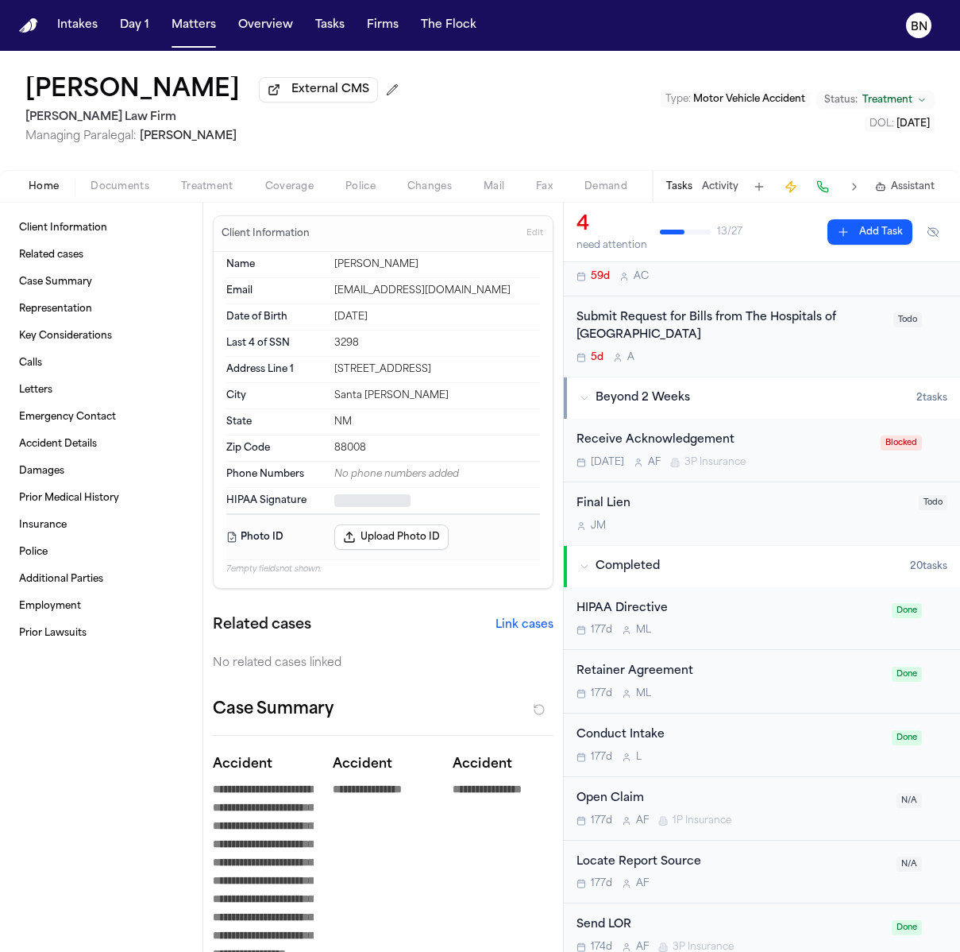
type textarea "*"
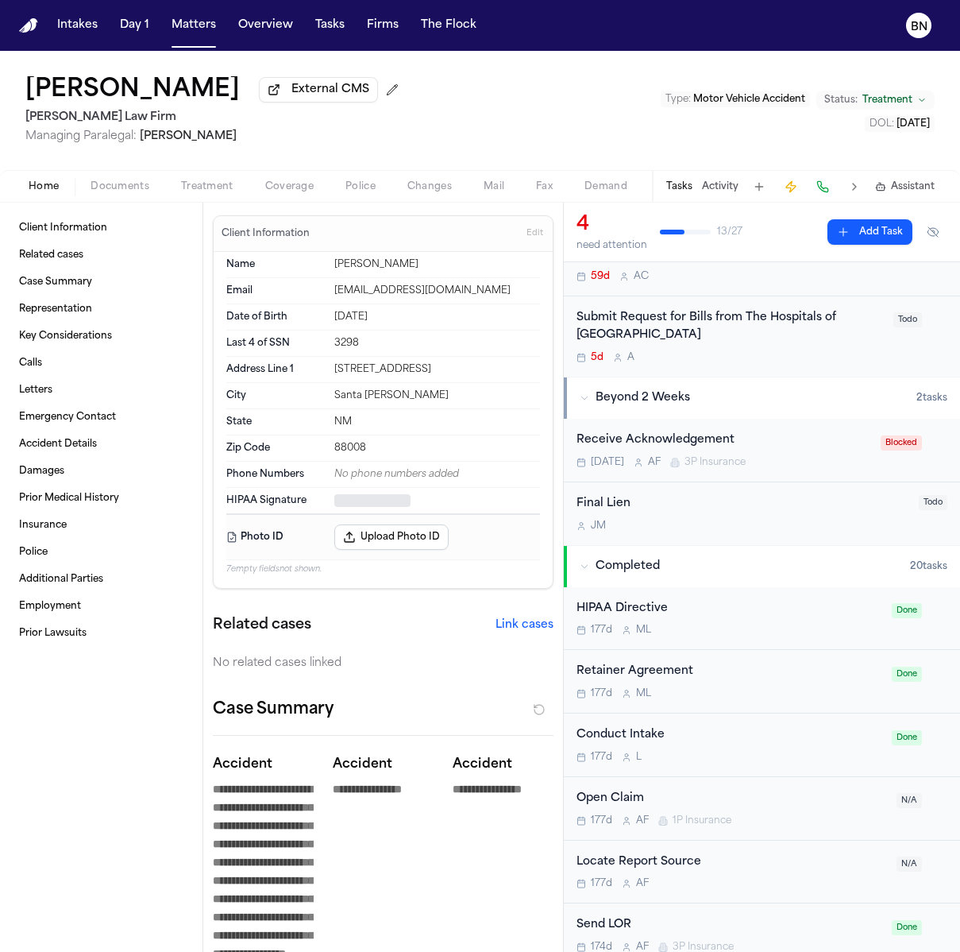
type textarea "*"
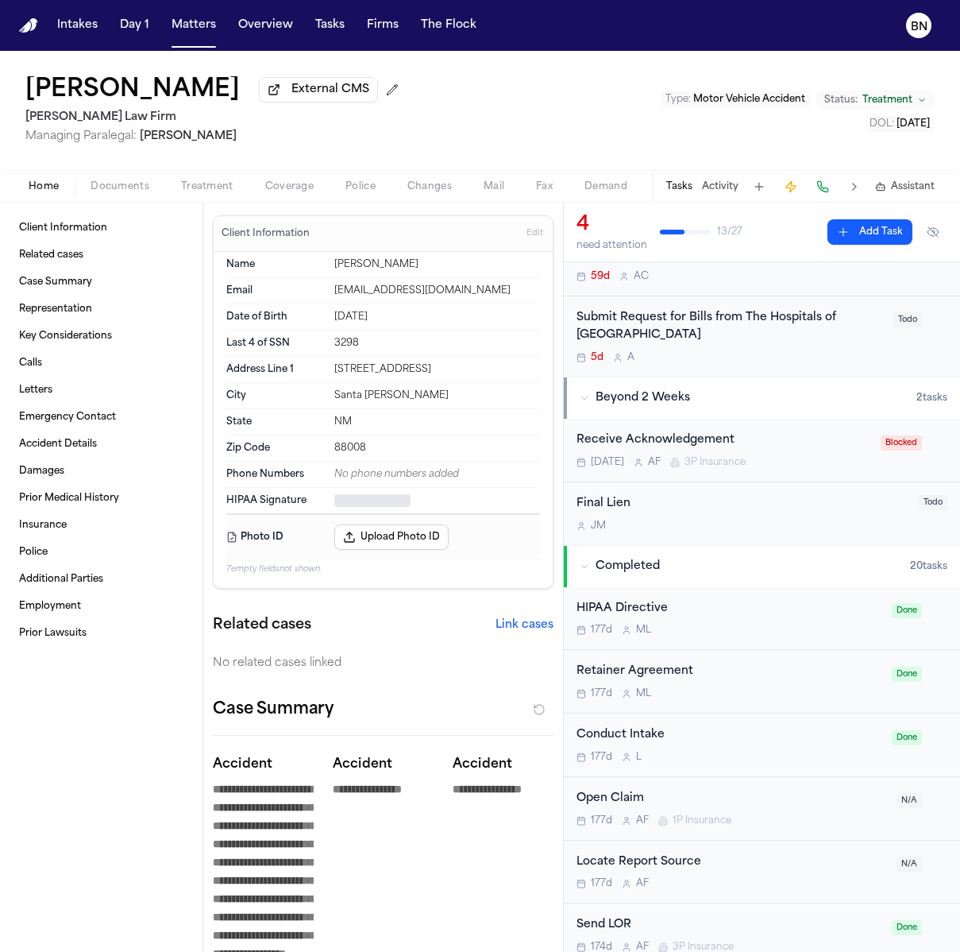
type textarea "*"
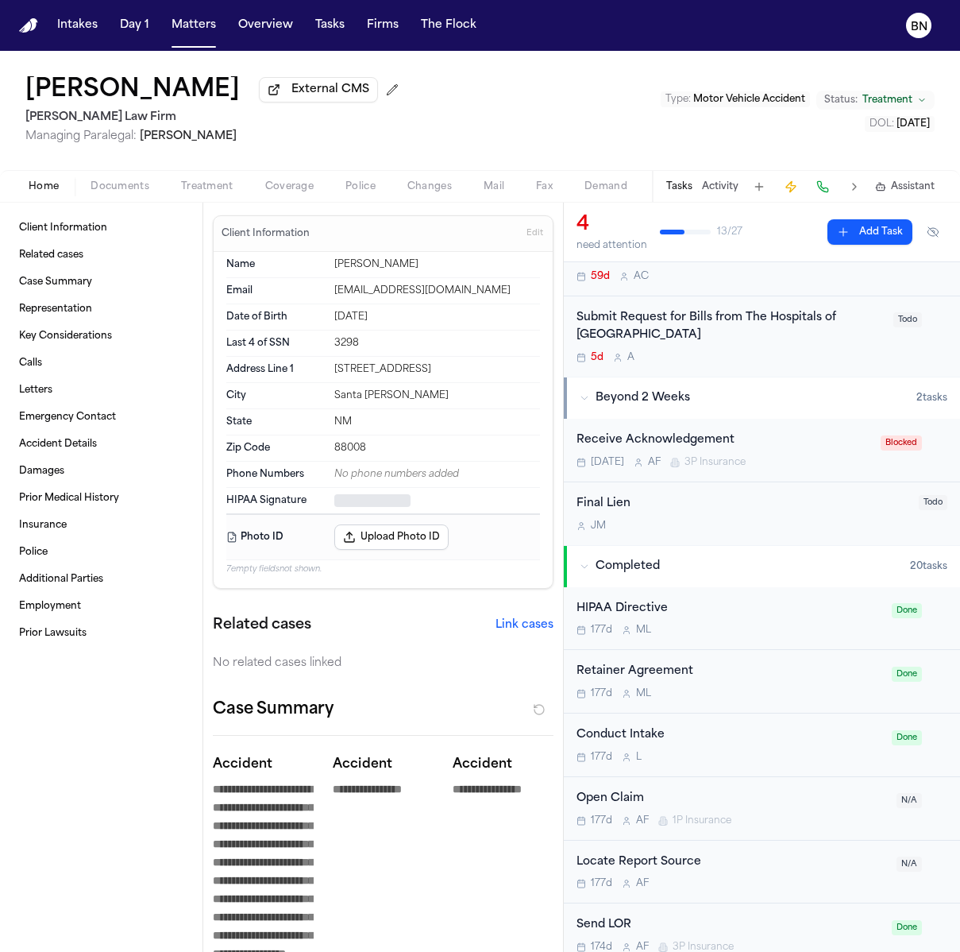
type textarea "*"
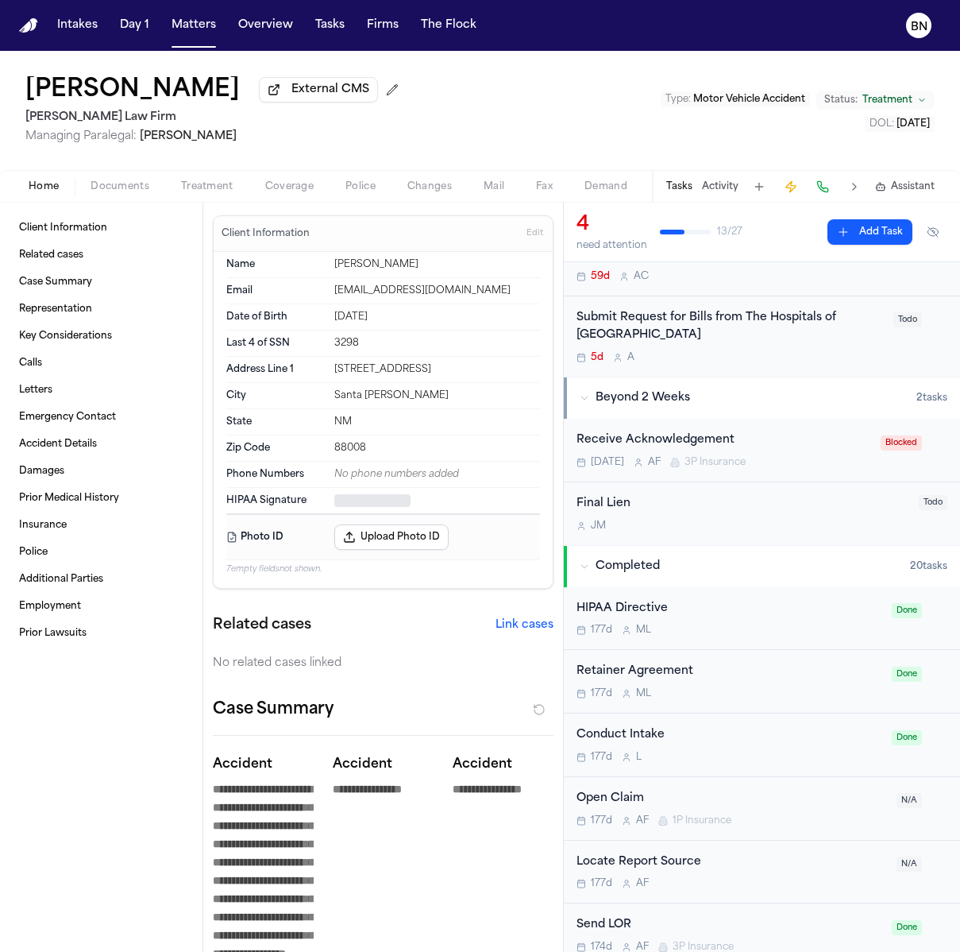
type textarea "*"
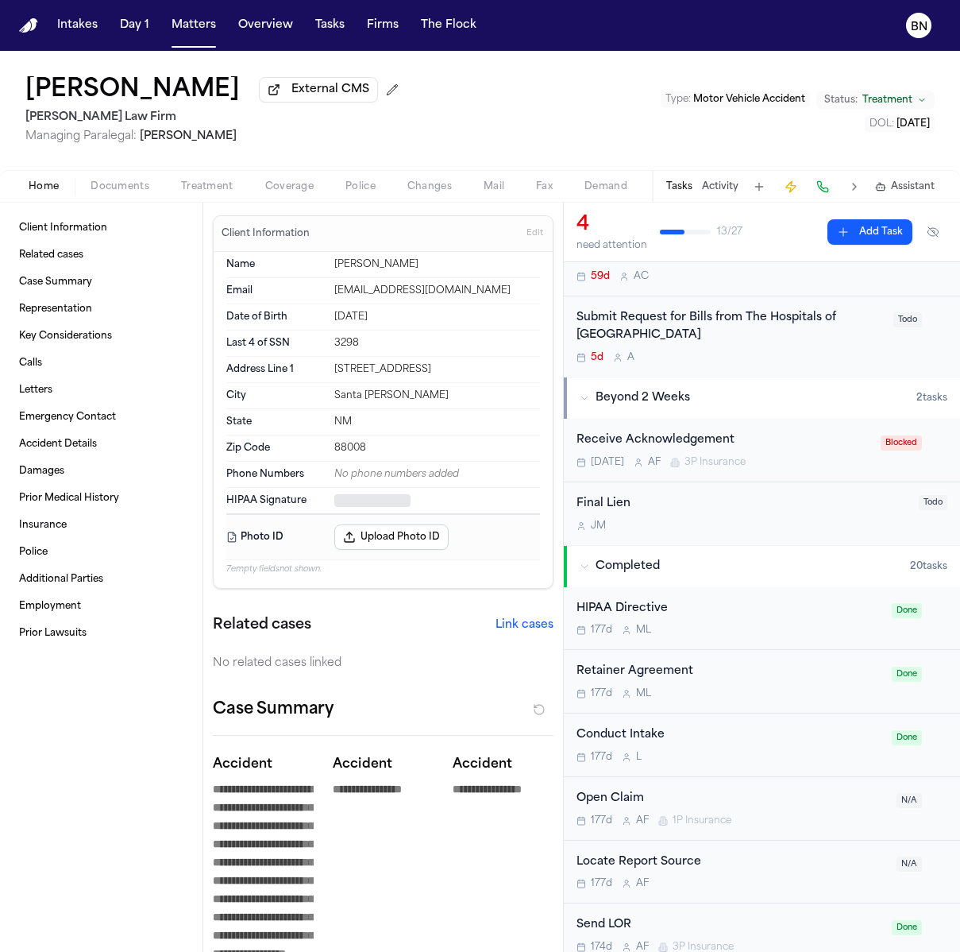
type textarea "*"
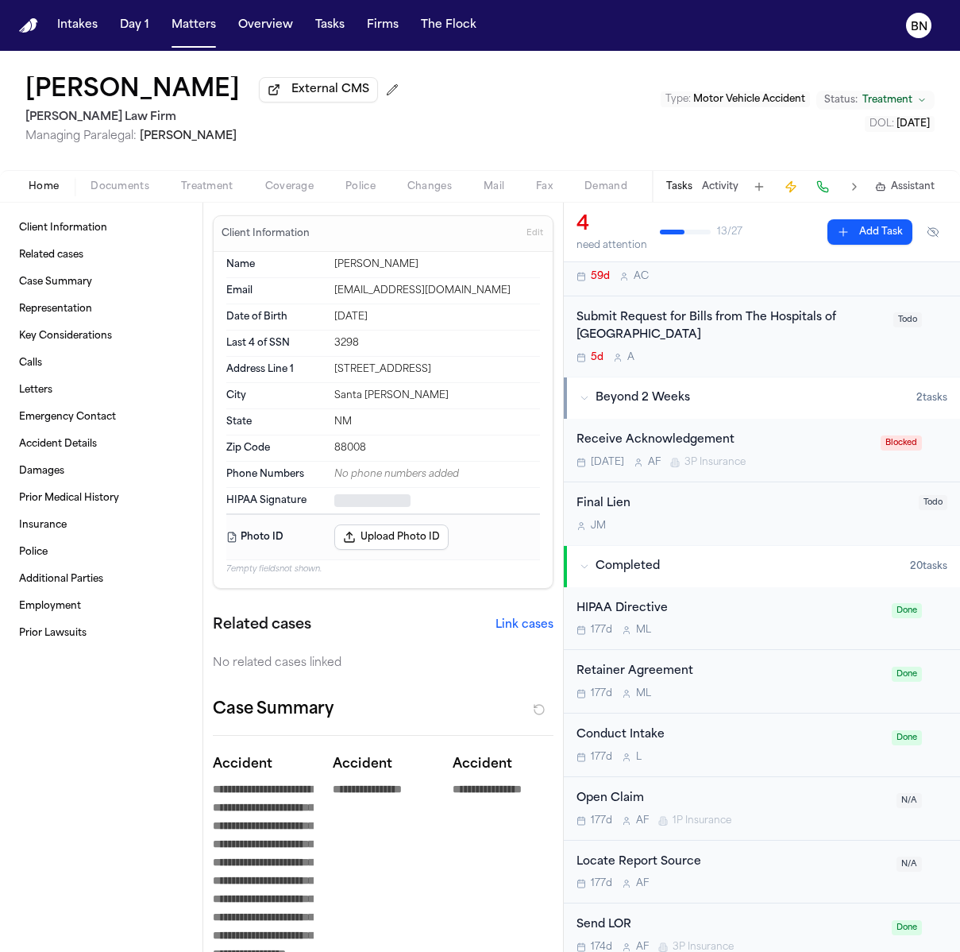
type textarea "*"
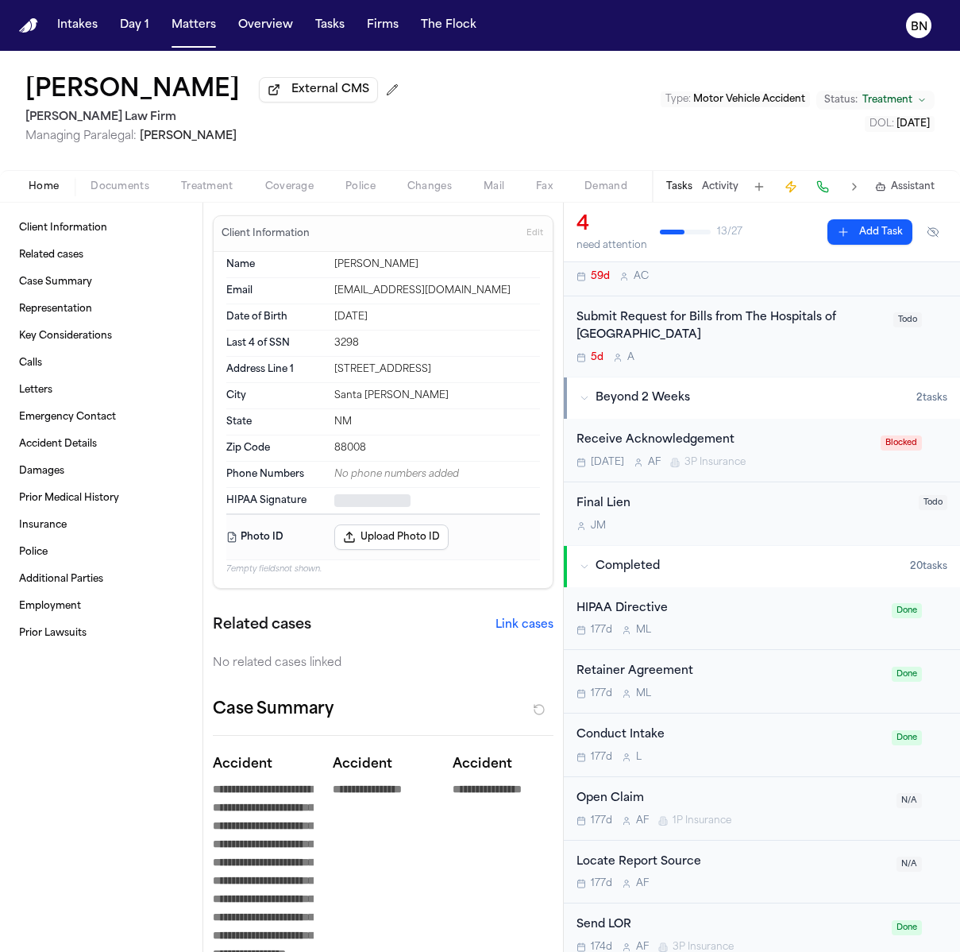
type textarea "*"
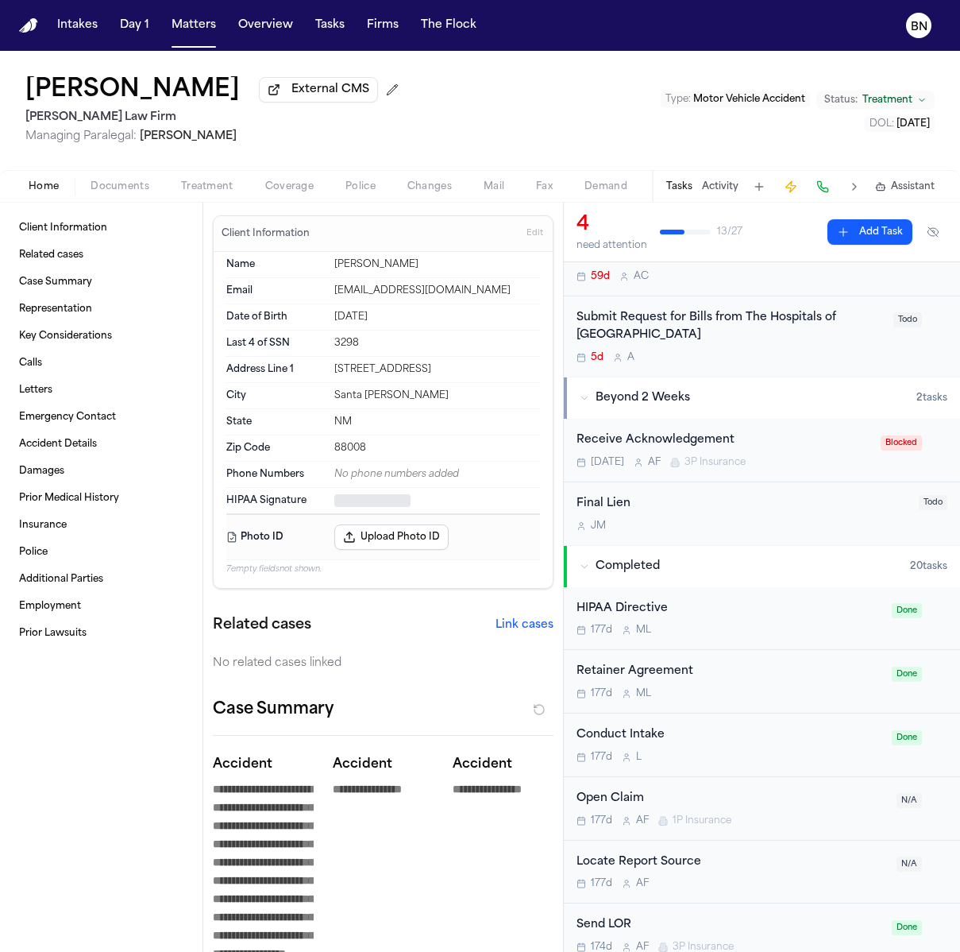
type textarea "*"
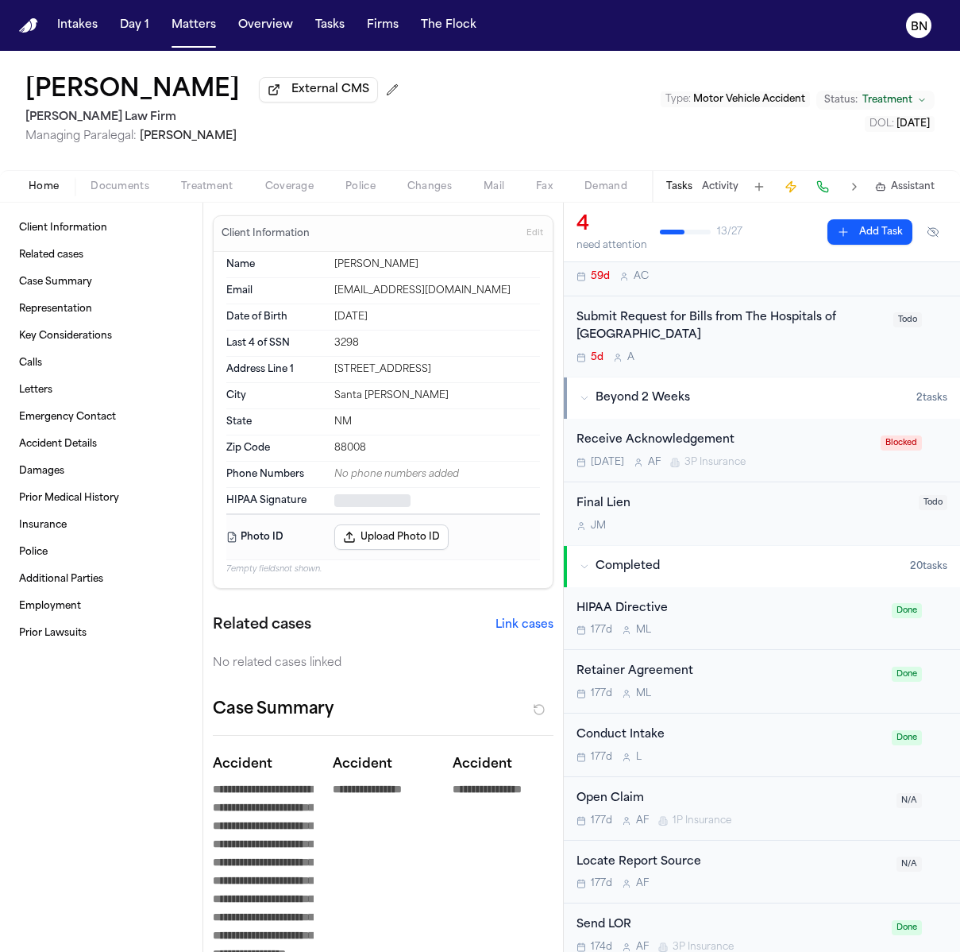
type textarea "*"
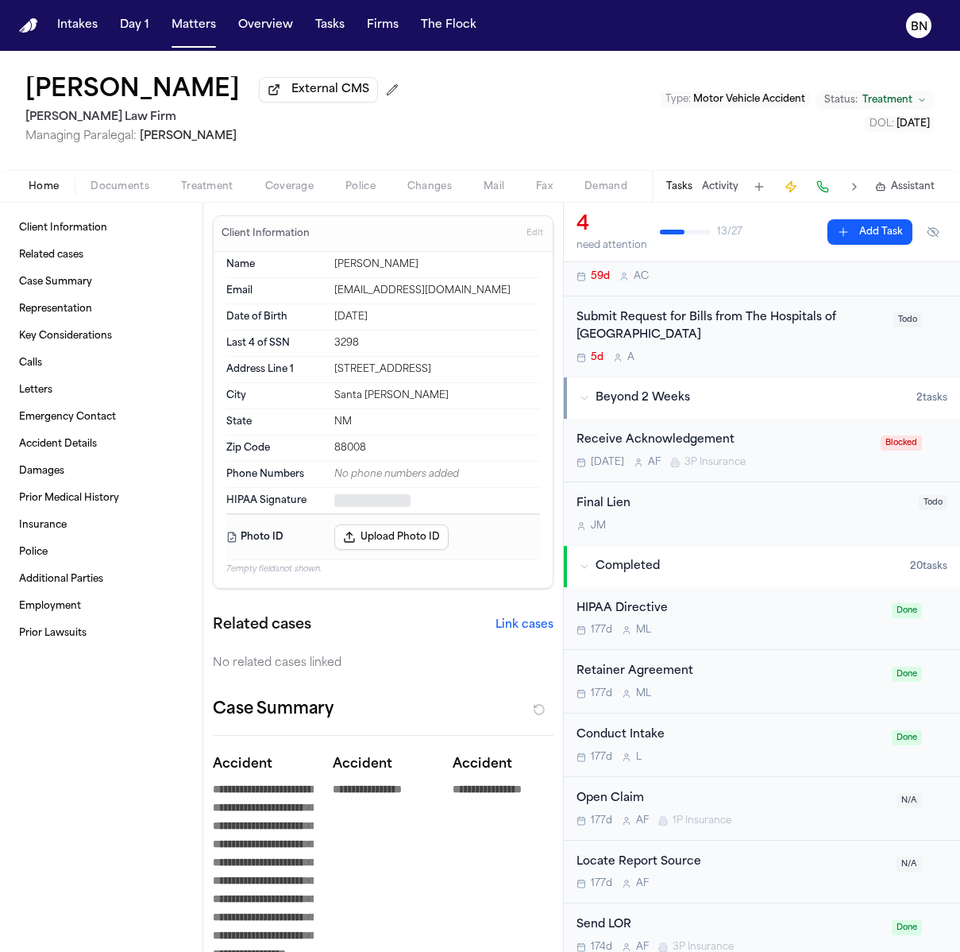
type textarea "*"
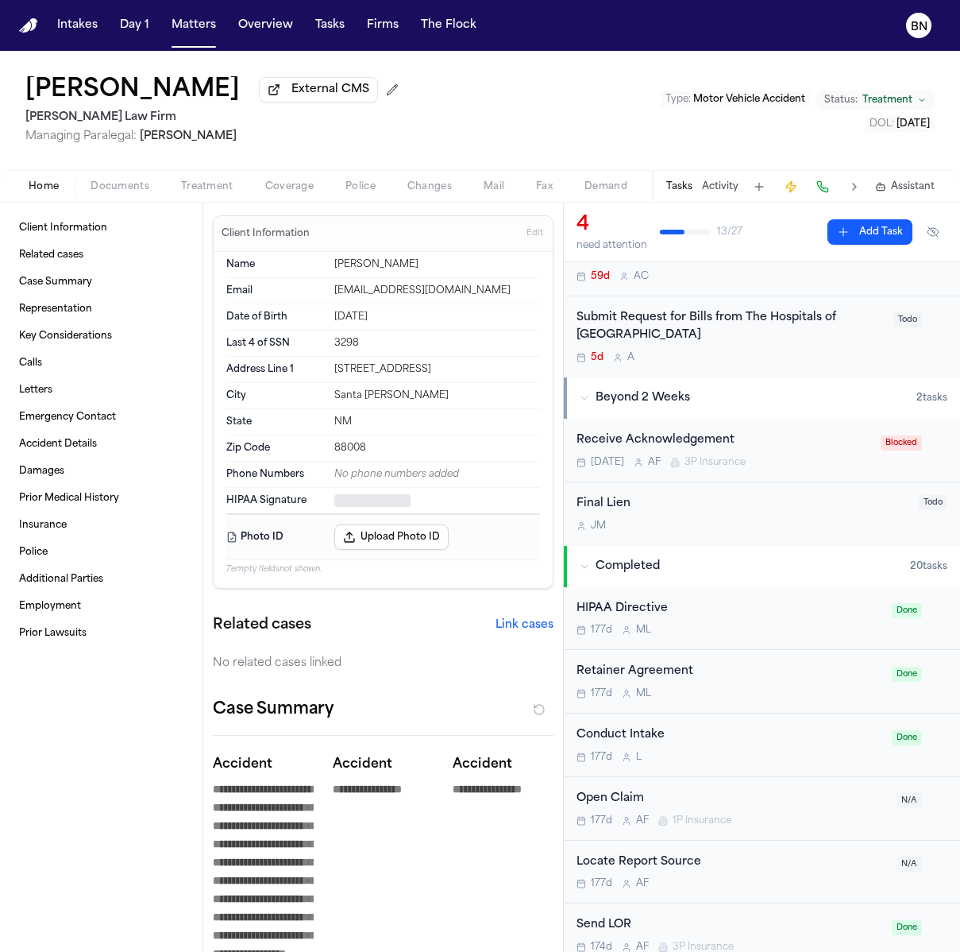
type textarea "*"
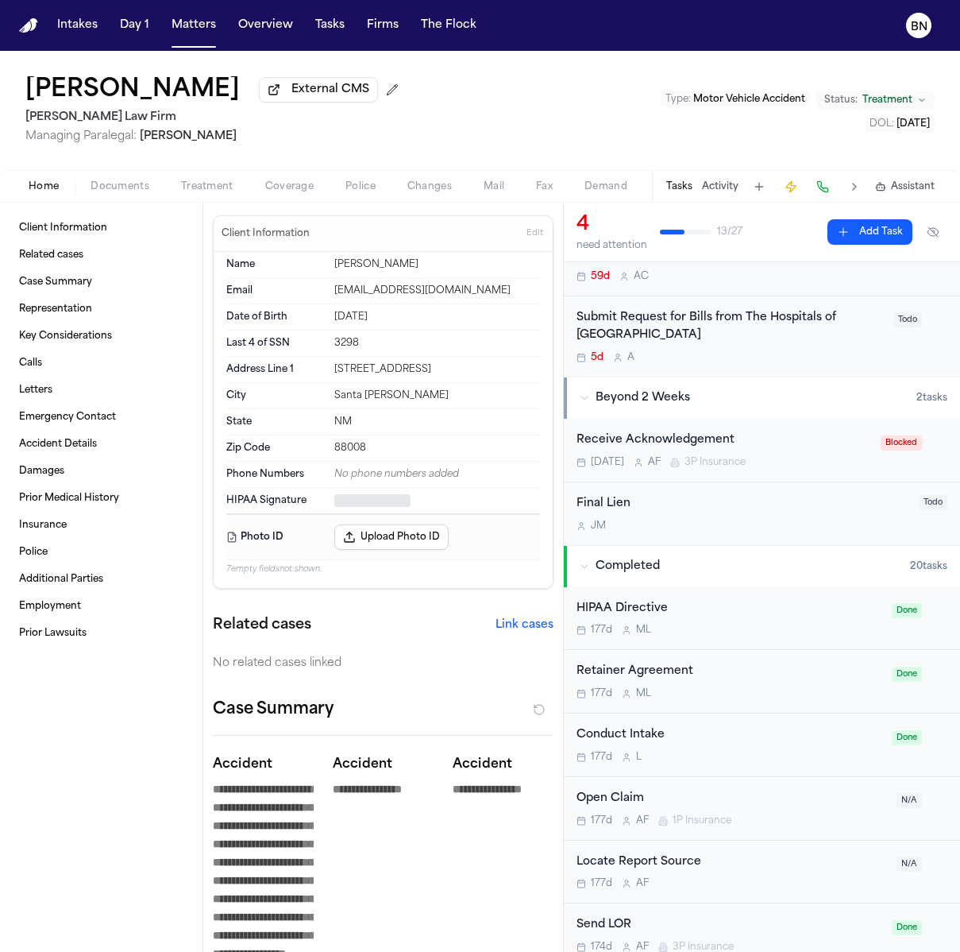
type textarea "*"
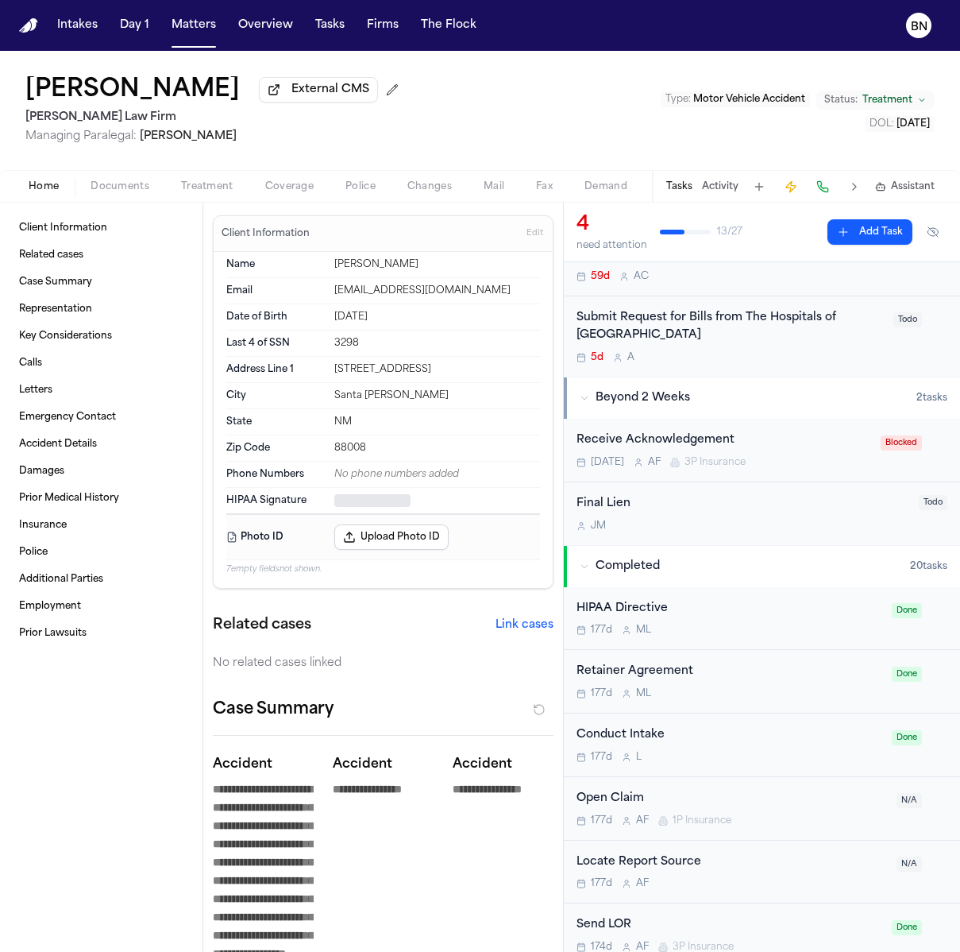
type textarea "*"
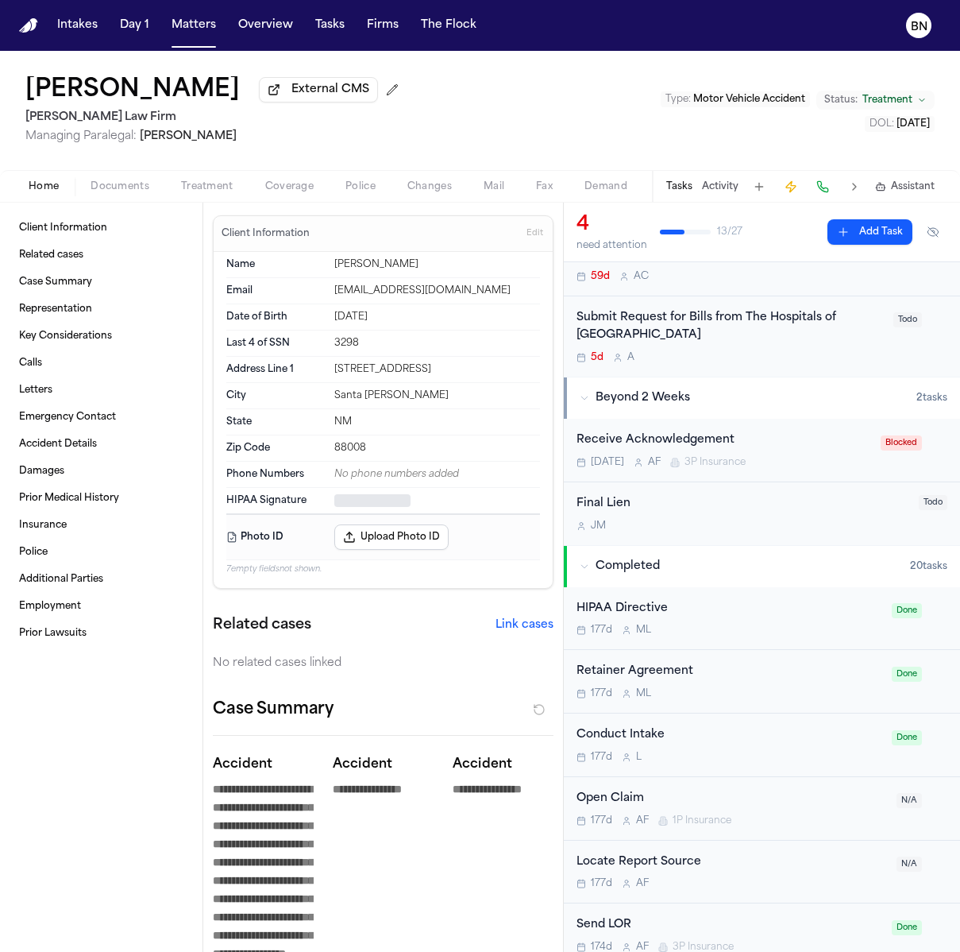
type textarea "*"
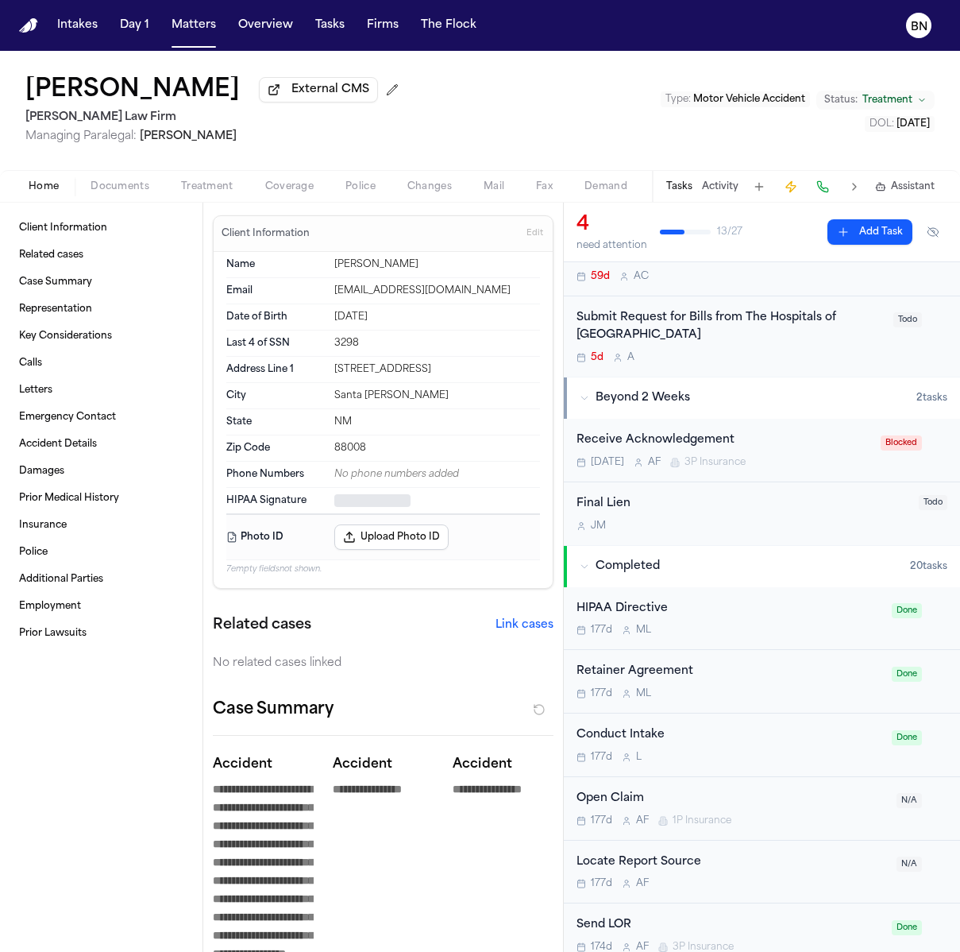
type textarea "*"
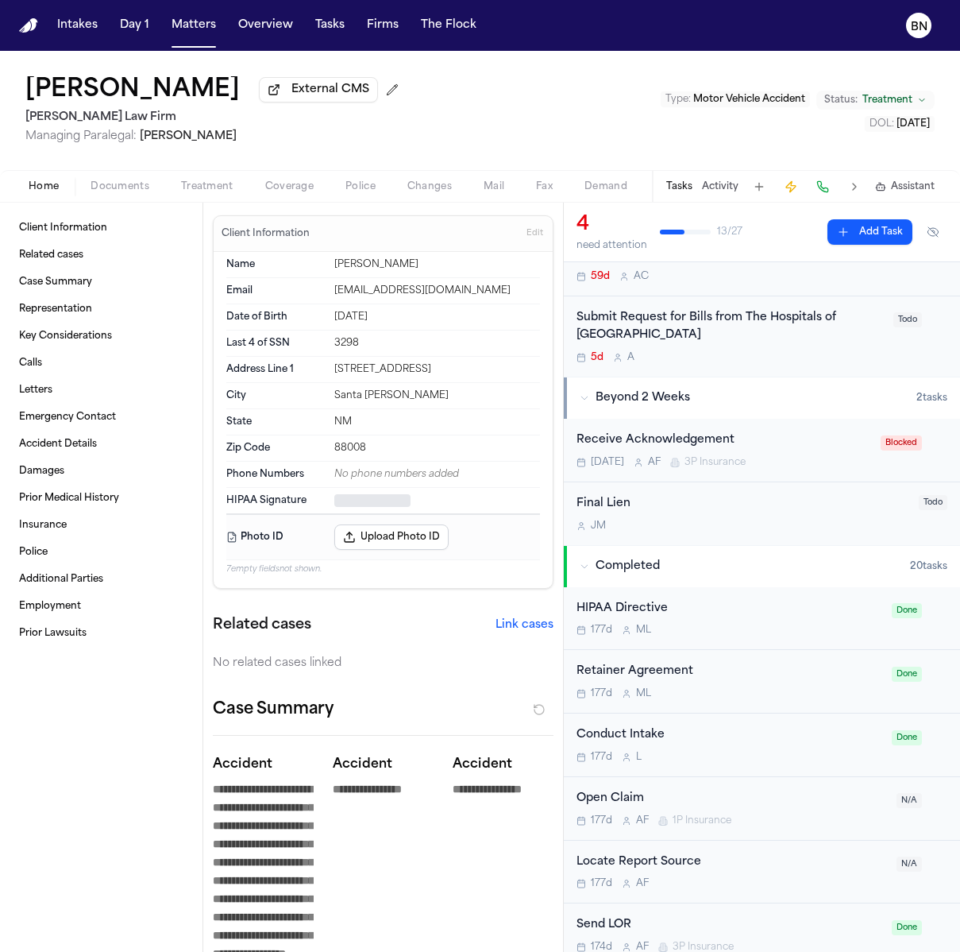
type textarea "*"
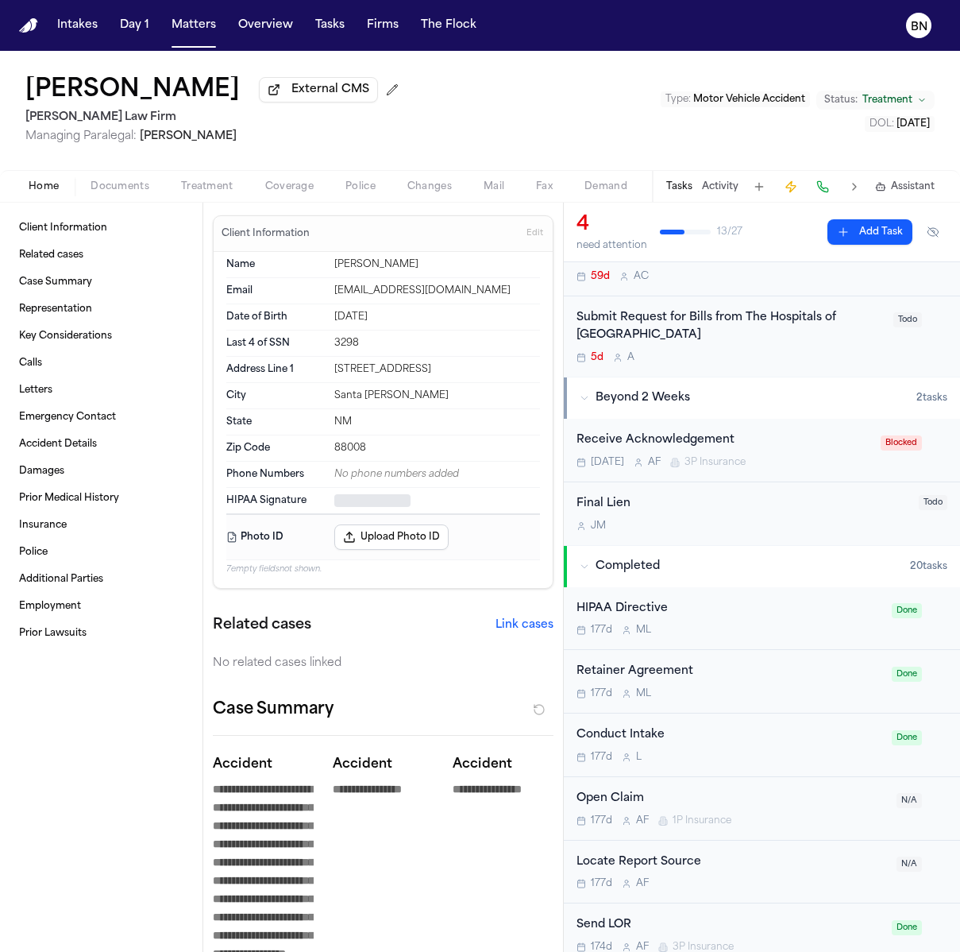
type textarea "*"
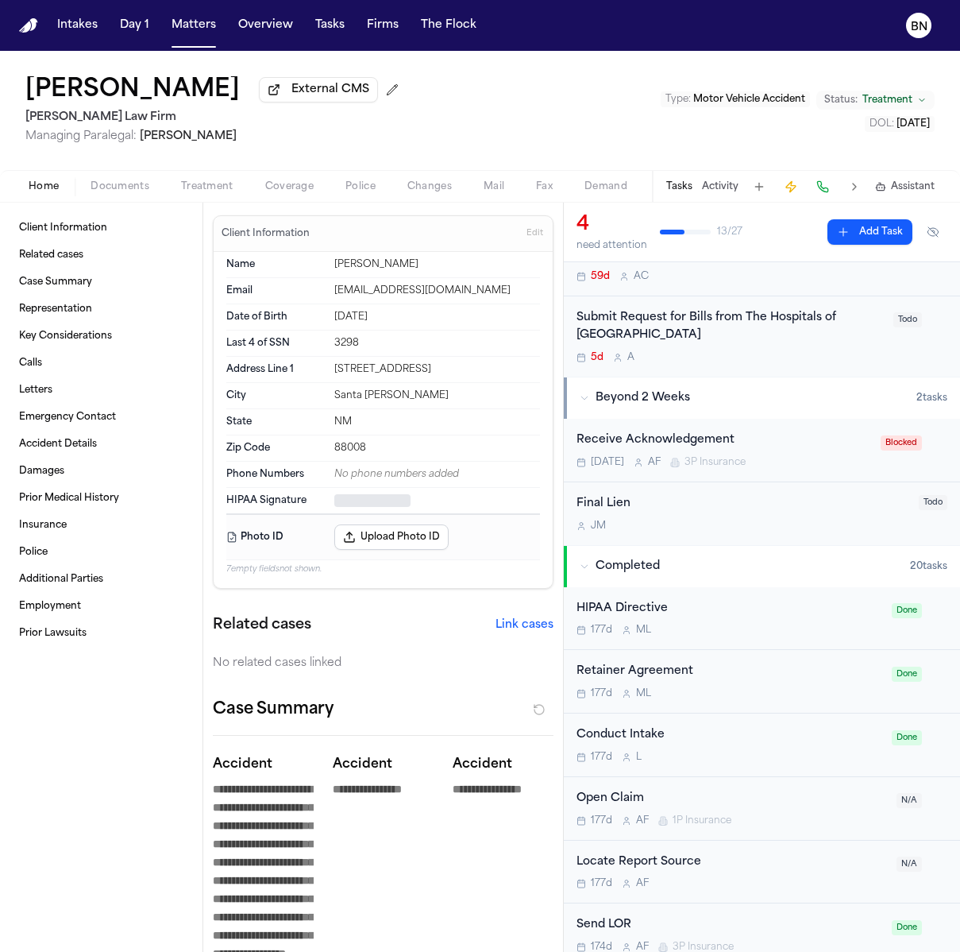
type textarea "*"
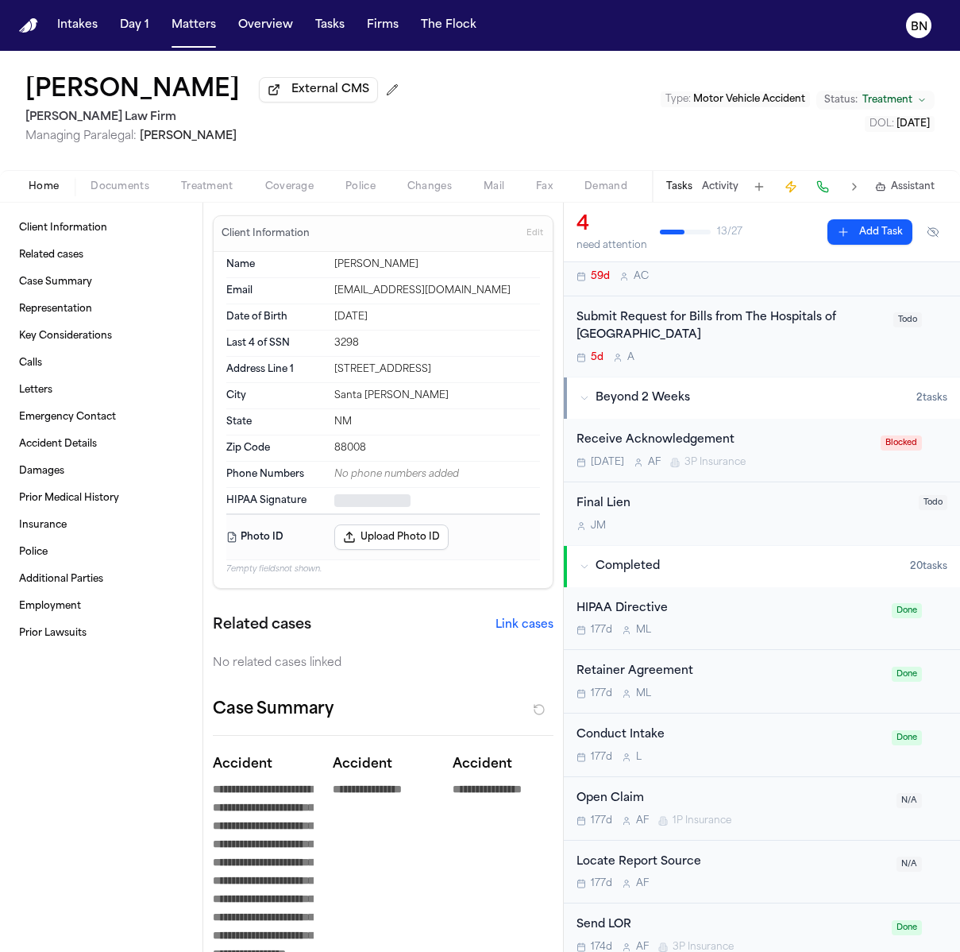
type textarea "*"
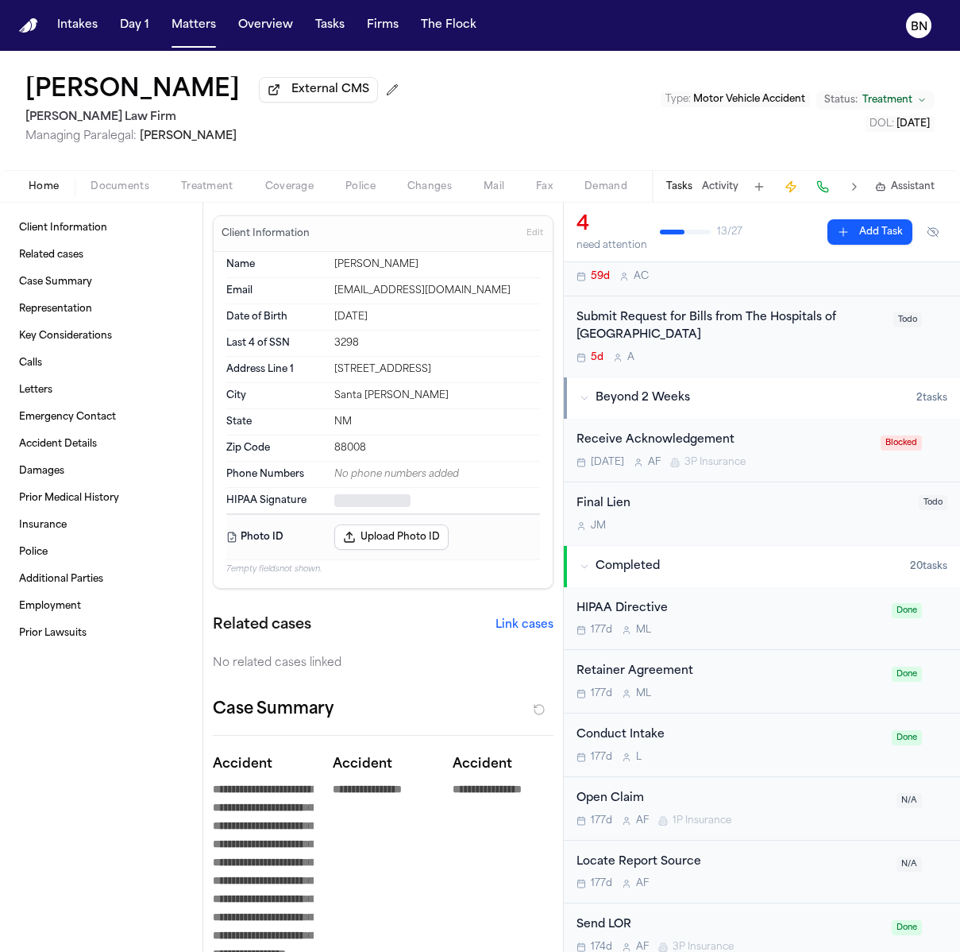
type textarea "*"
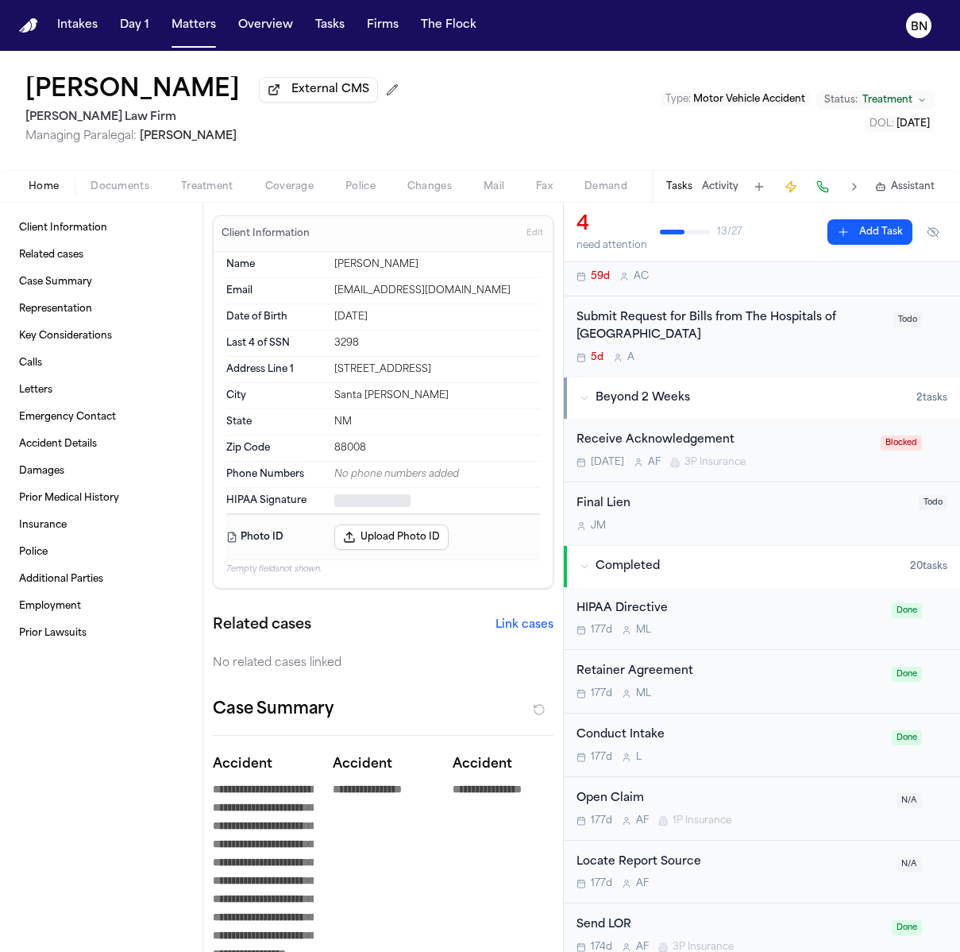
type textarea "*"
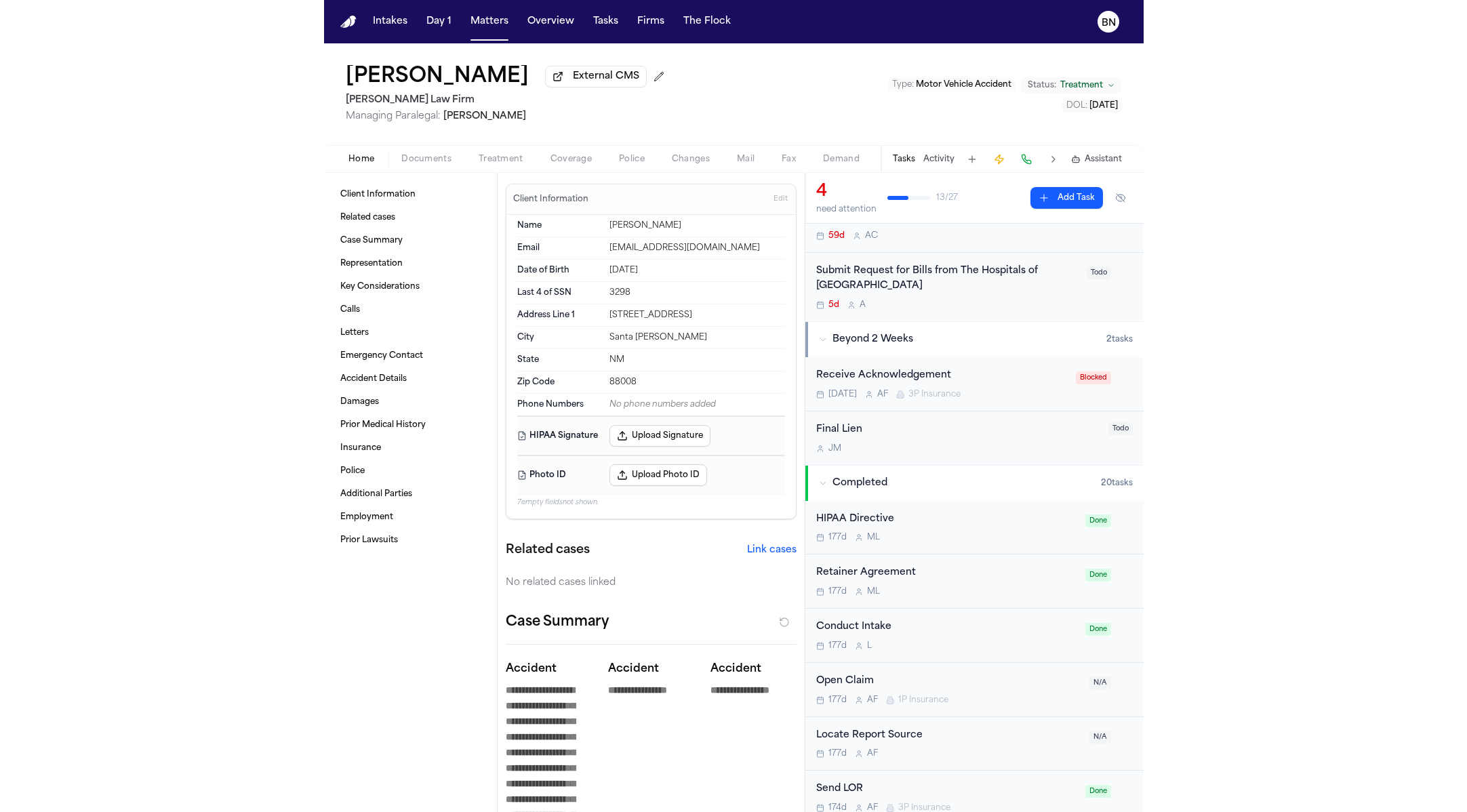
scroll to position [288, 0]
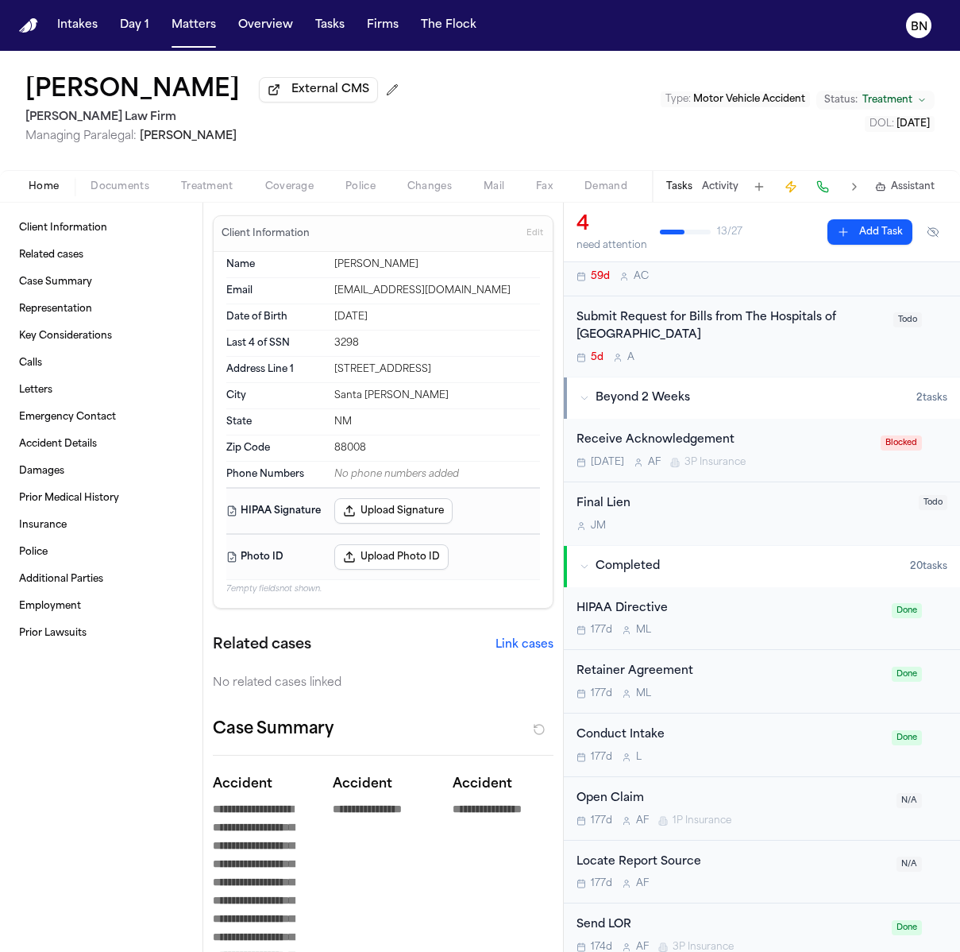
click at [52, 187] on span "Home" at bounding box center [44, 186] width 30 height 13
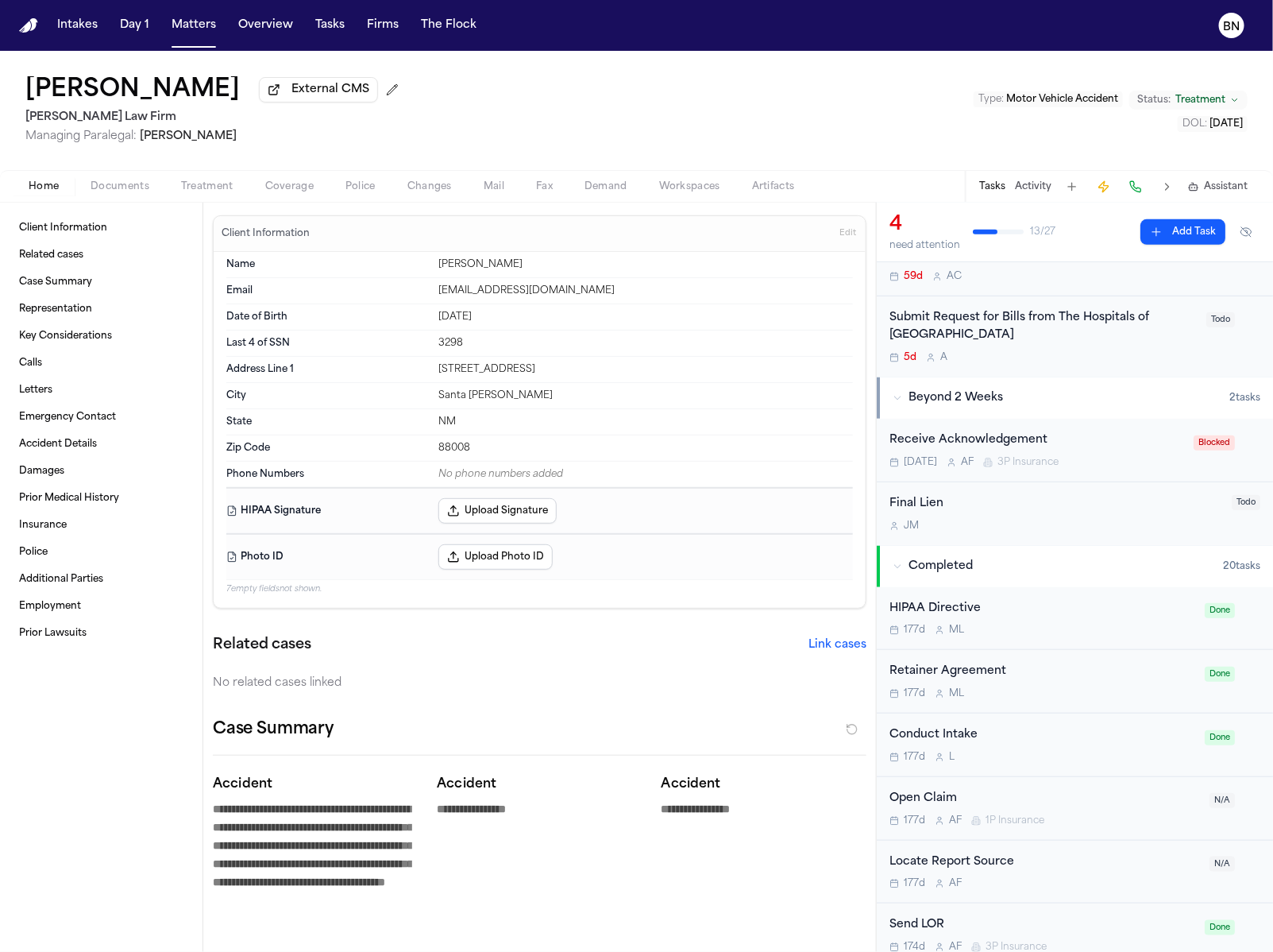
click at [960, 39] on button "BN" at bounding box center [1232, 25] width 44 height 35
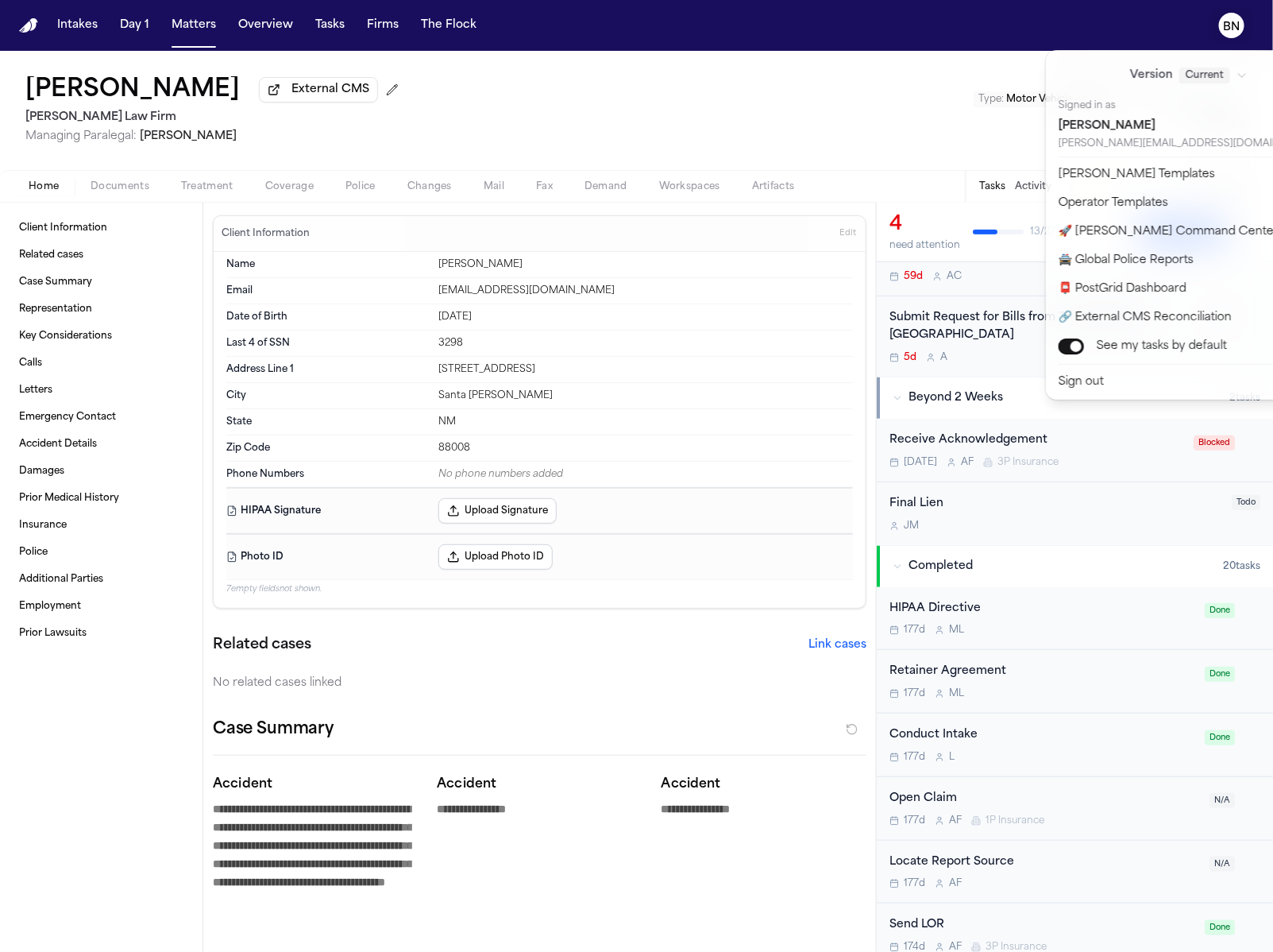
click at [960, 18] on icon "BN" at bounding box center [1231, 25] width 25 height 25
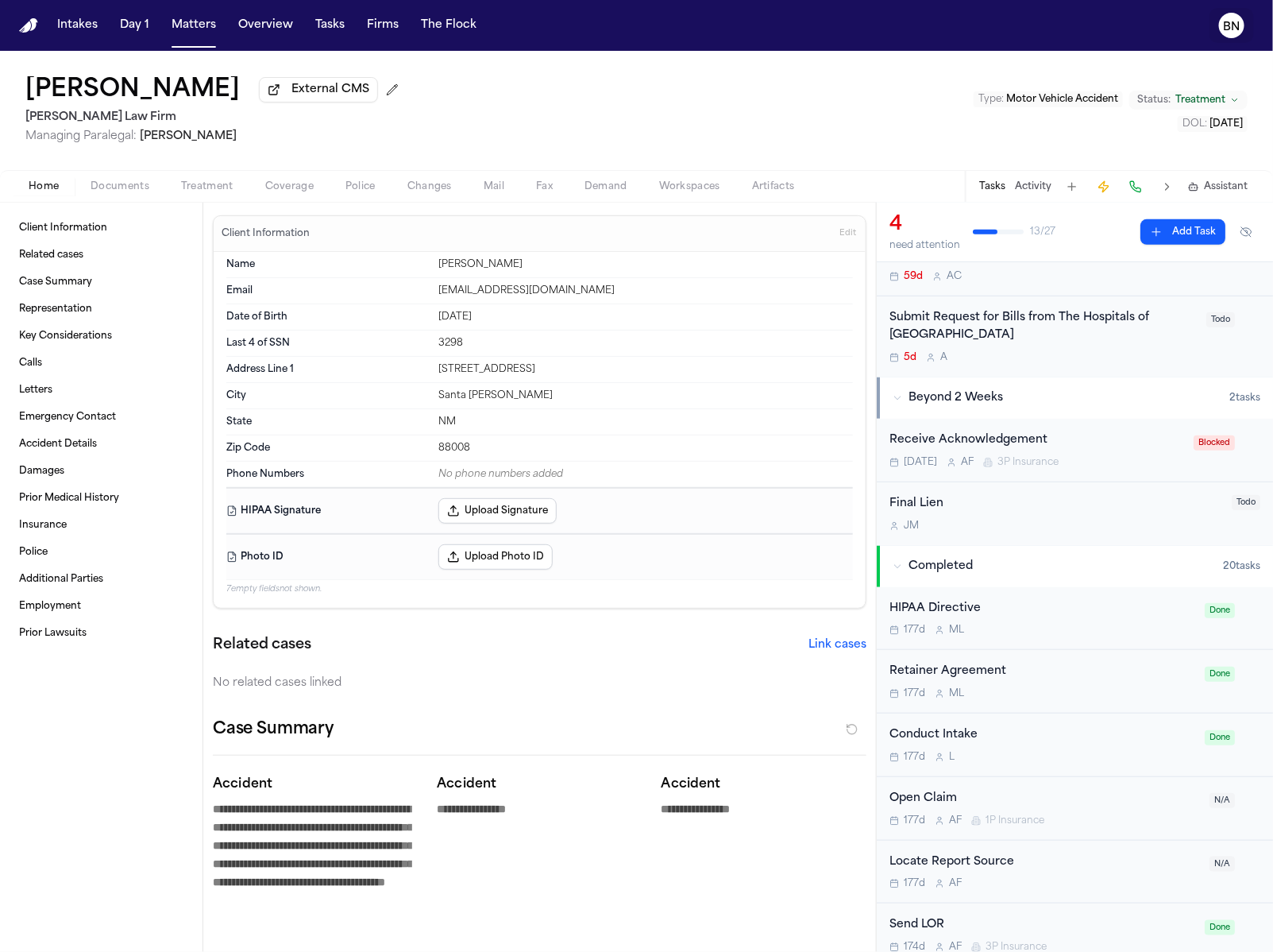
click at [960, 26] on icon "BN" at bounding box center [1231, 25] width 25 height 25
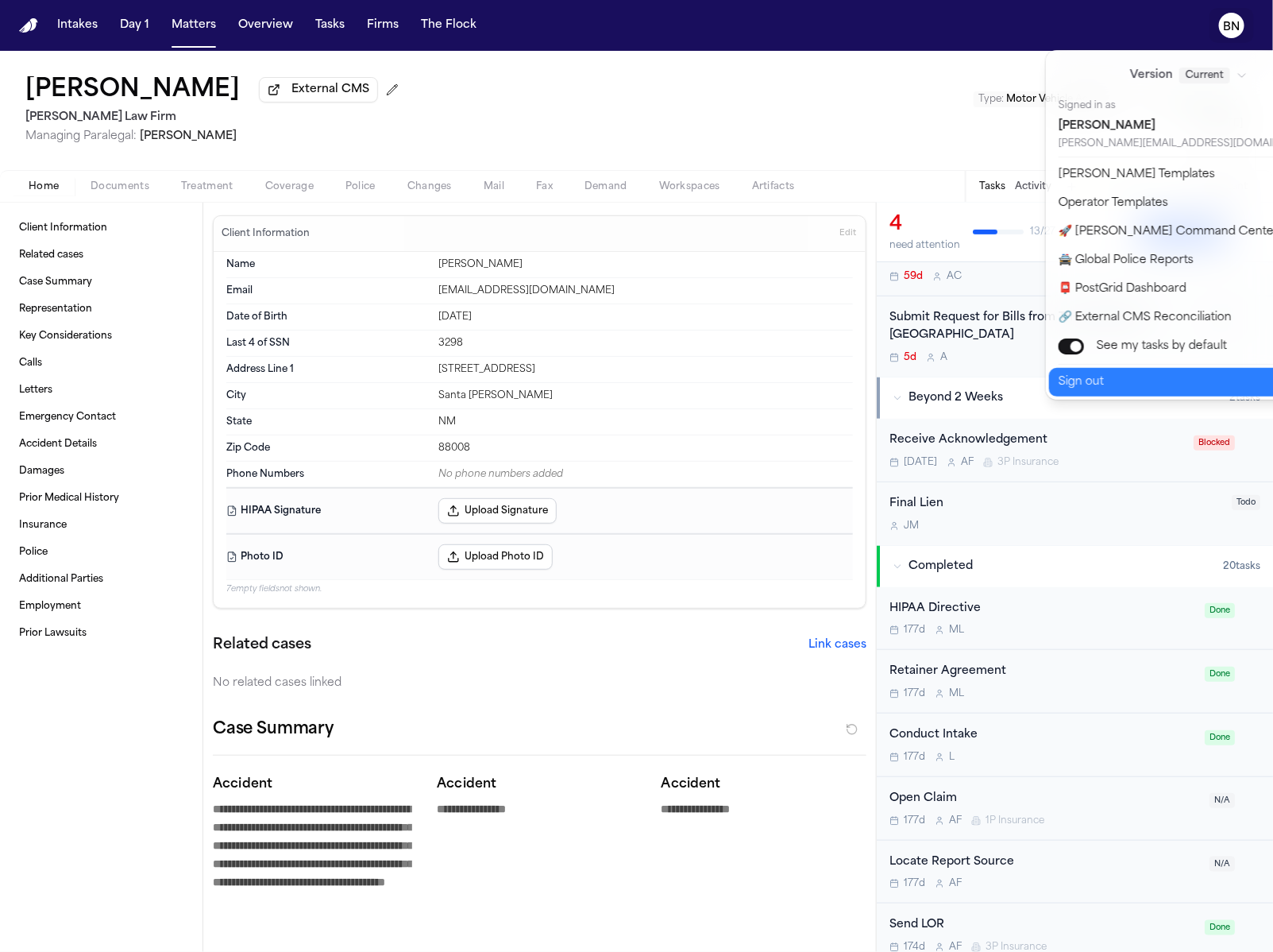
click at [960, 371] on button "Sign out" at bounding box center [1198, 382] width 299 height 29
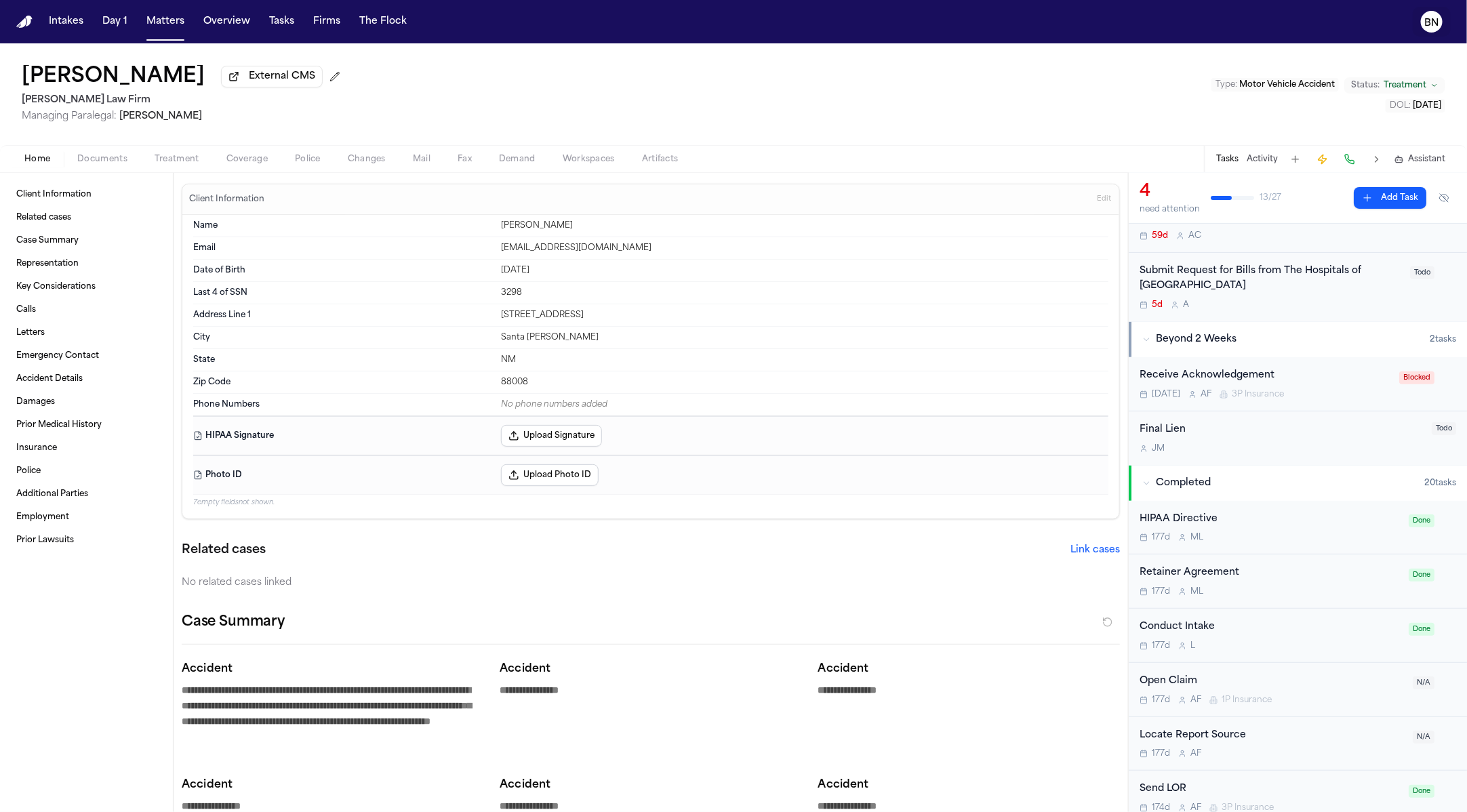
click at [819, 18] on button "BN" at bounding box center [1432, 21] width 38 height 30
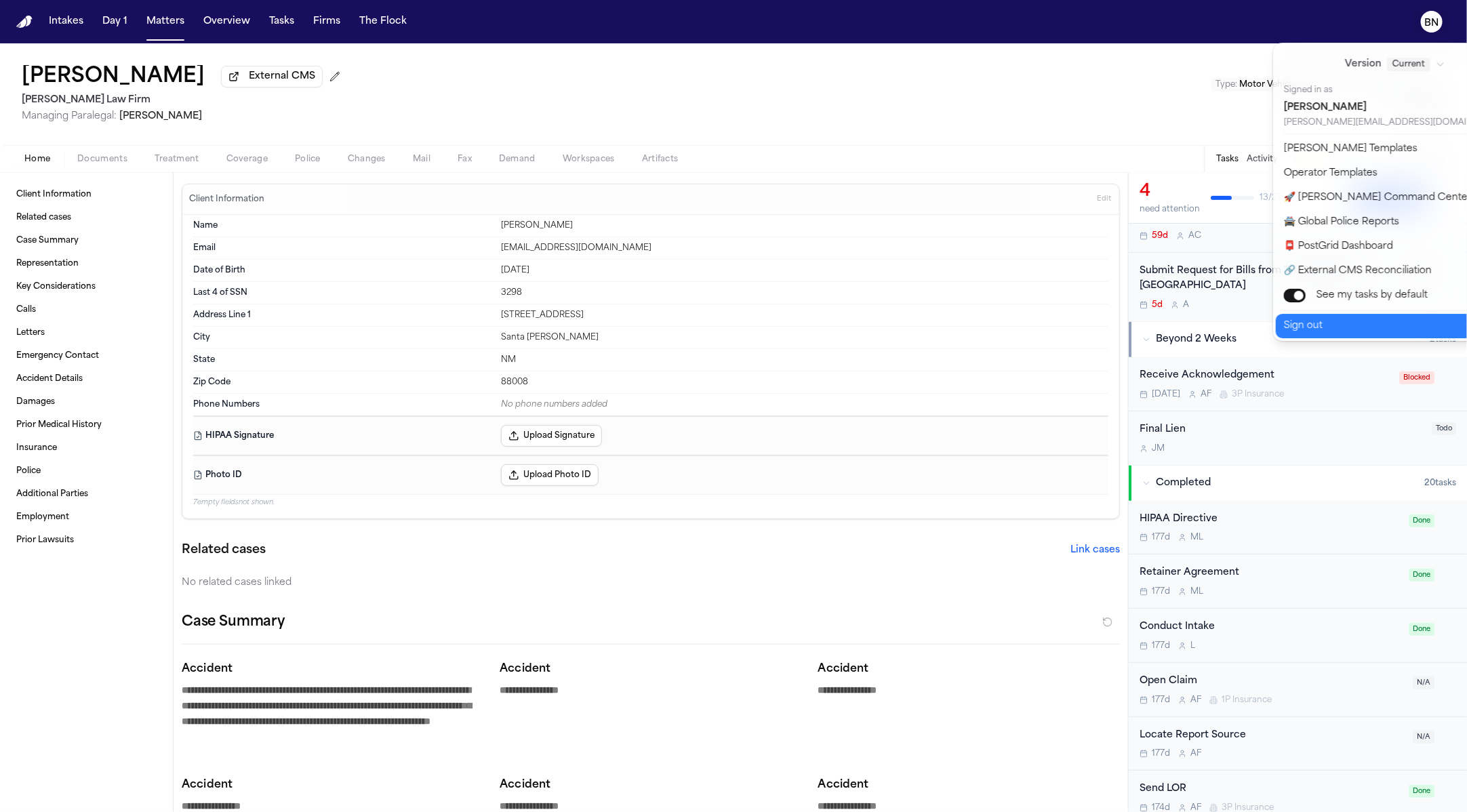
click at [819, 328] on button "Sign out" at bounding box center [1403, 326] width 255 height 25
